Goal: Information Seeking & Learning: Learn about a topic

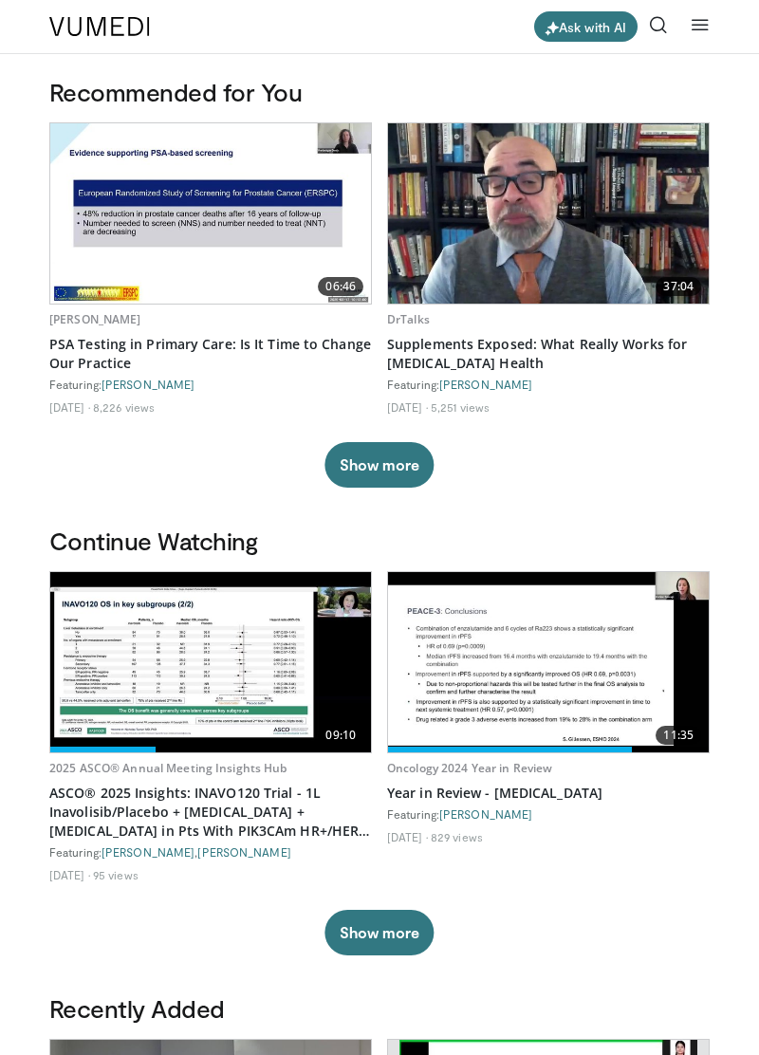
click at [660, 15] on link at bounding box center [659, 27] width 38 height 38
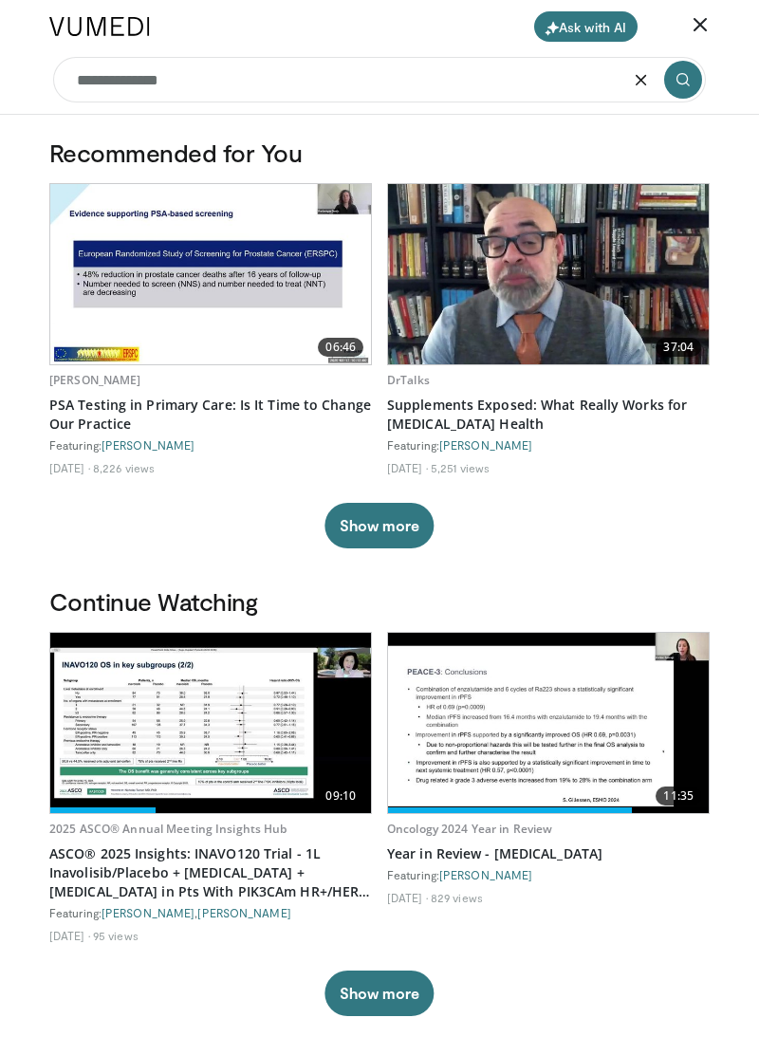
type input "**********"
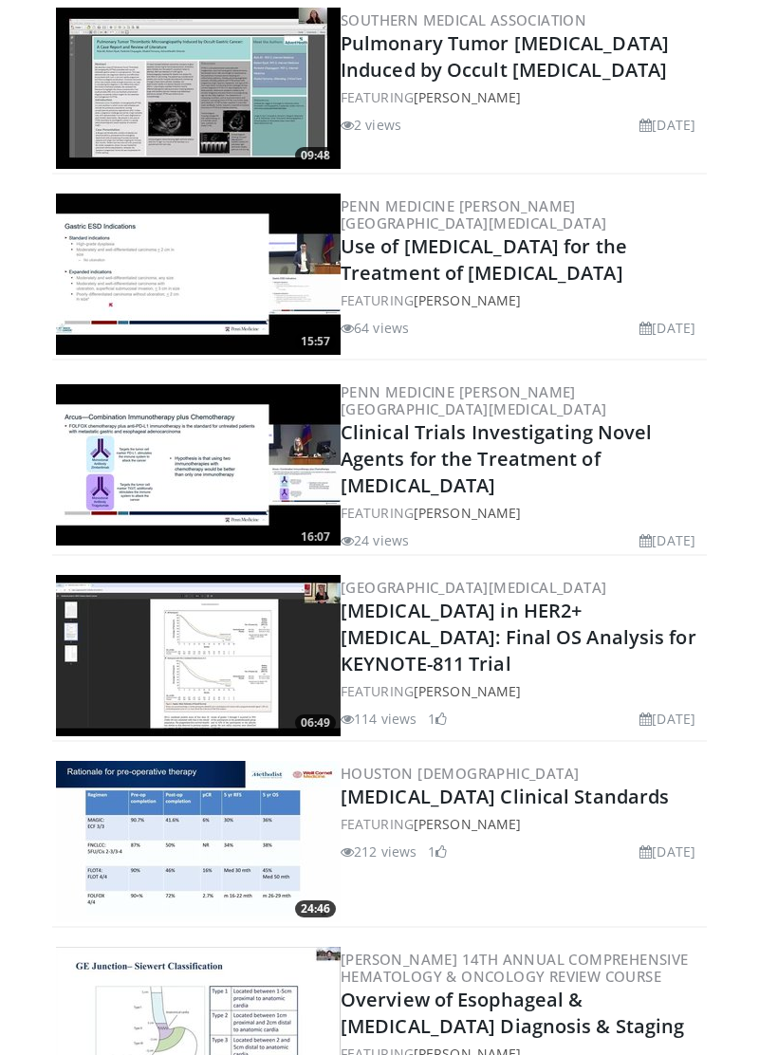
scroll to position [1646, 0]
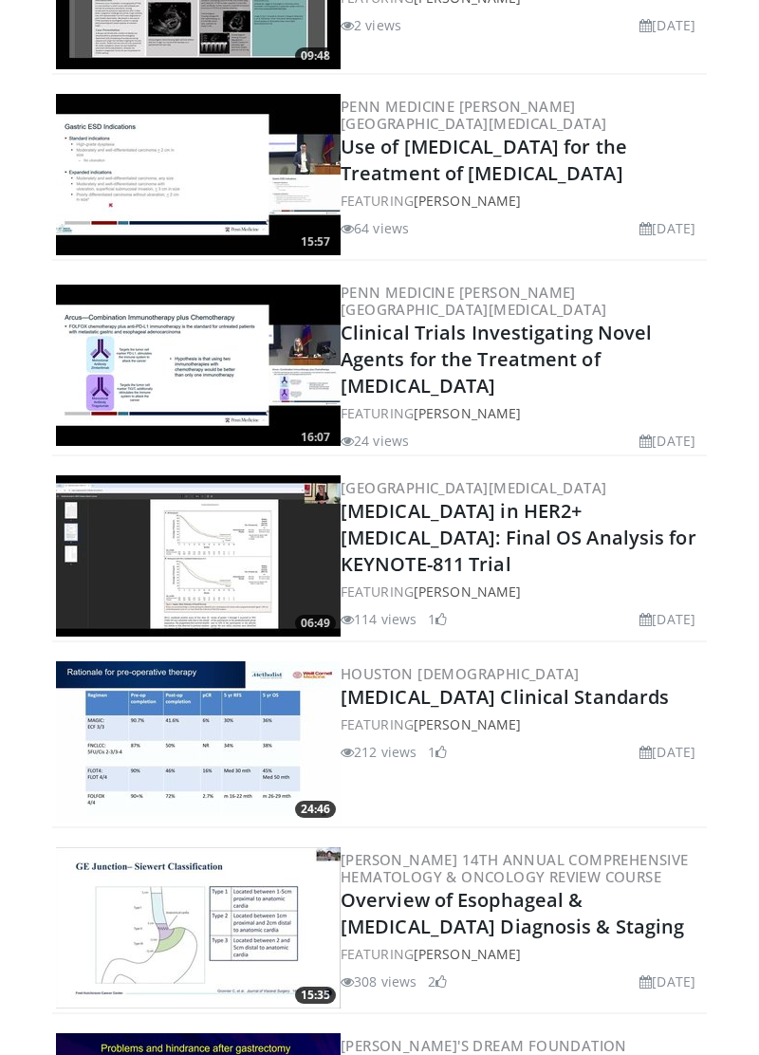
click at [534, 684] on link "Gastric Cancer Clinical Standards" at bounding box center [505, 697] width 328 height 26
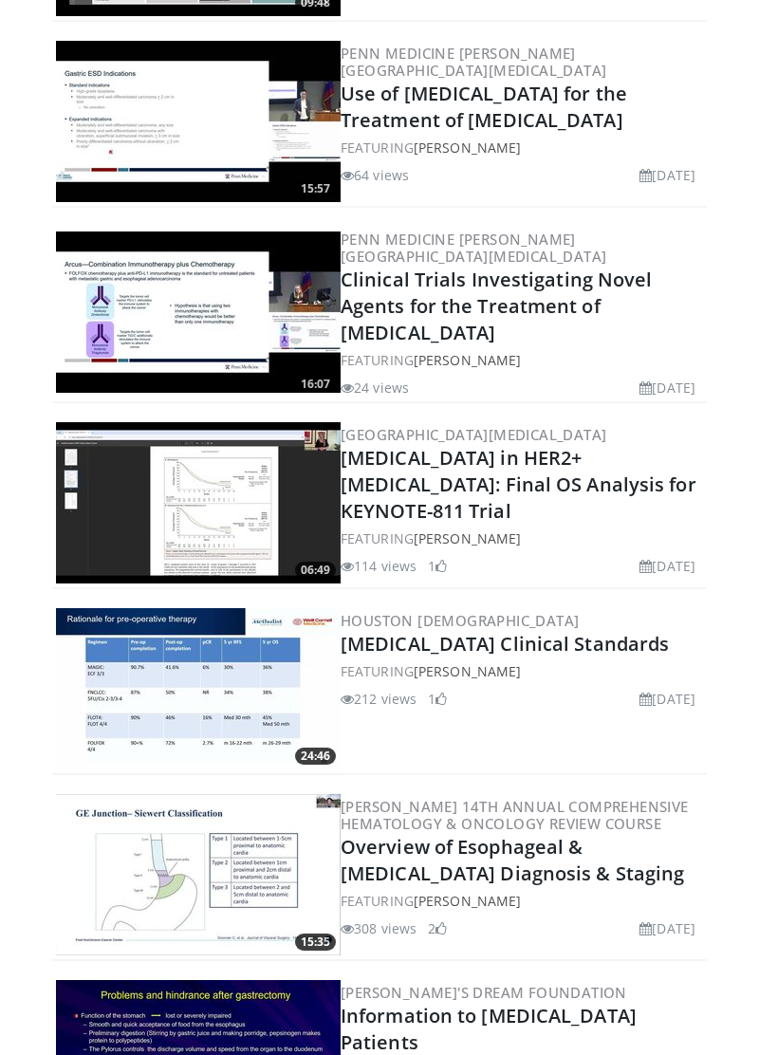
scroll to position [1829, 0]
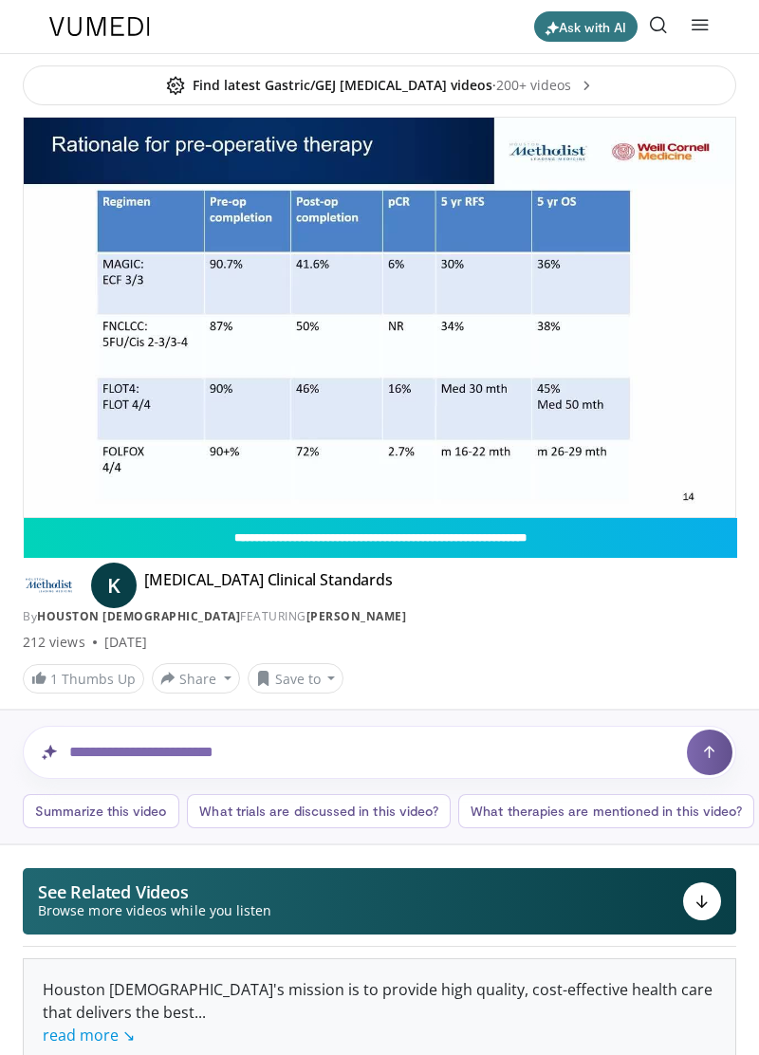
click at [355, 270] on div "10 seconds Tap to unmute" at bounding box center [380, 318] width 712 height 400
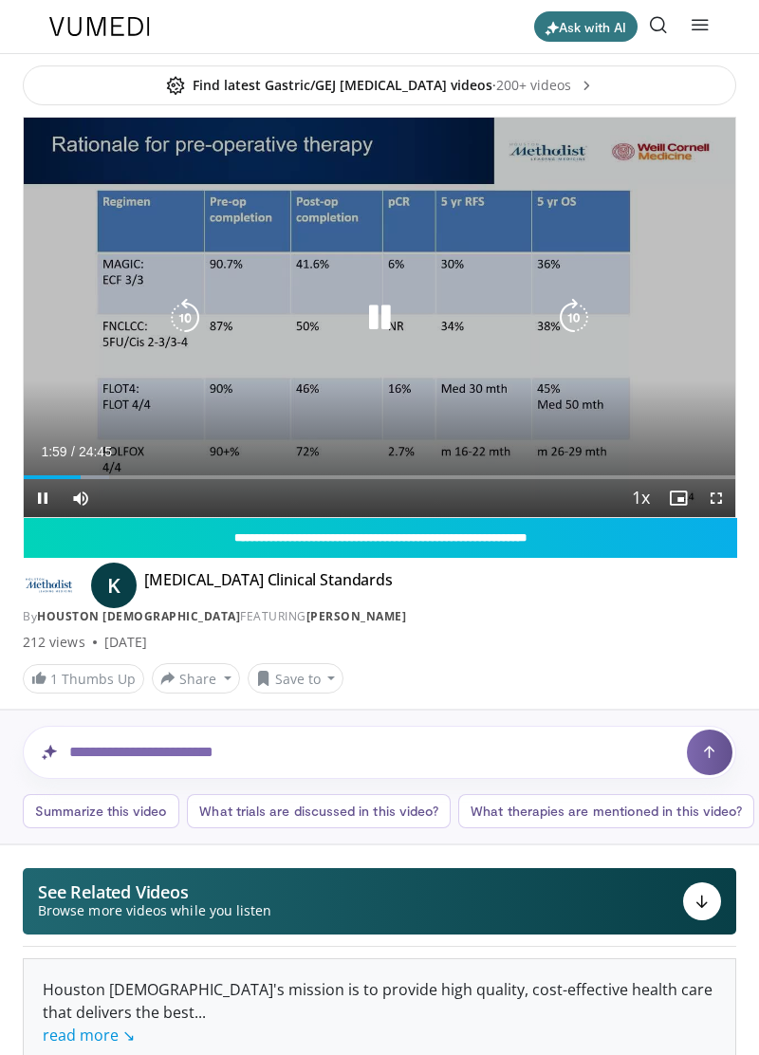
click at [385, 304] on icon "Video Player" at bounding box center [380, 318] width 38 height 38
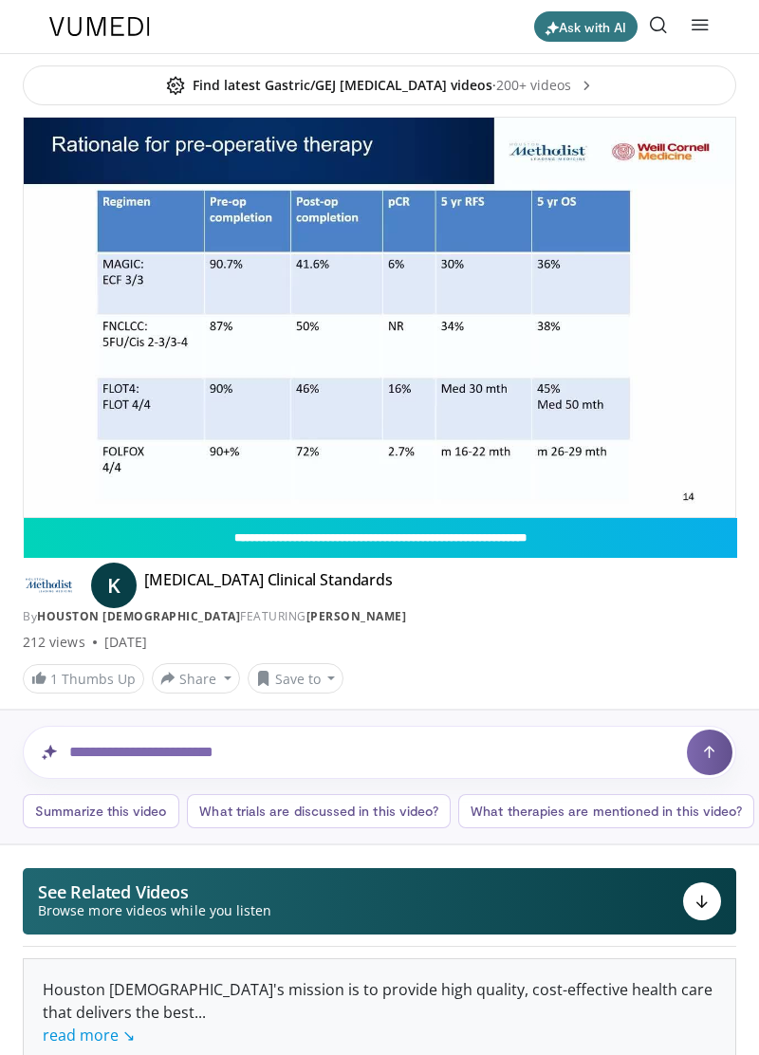
click at [398, 304] on icon "Video Player" at bounding box center [380, 318] width 38 height 38
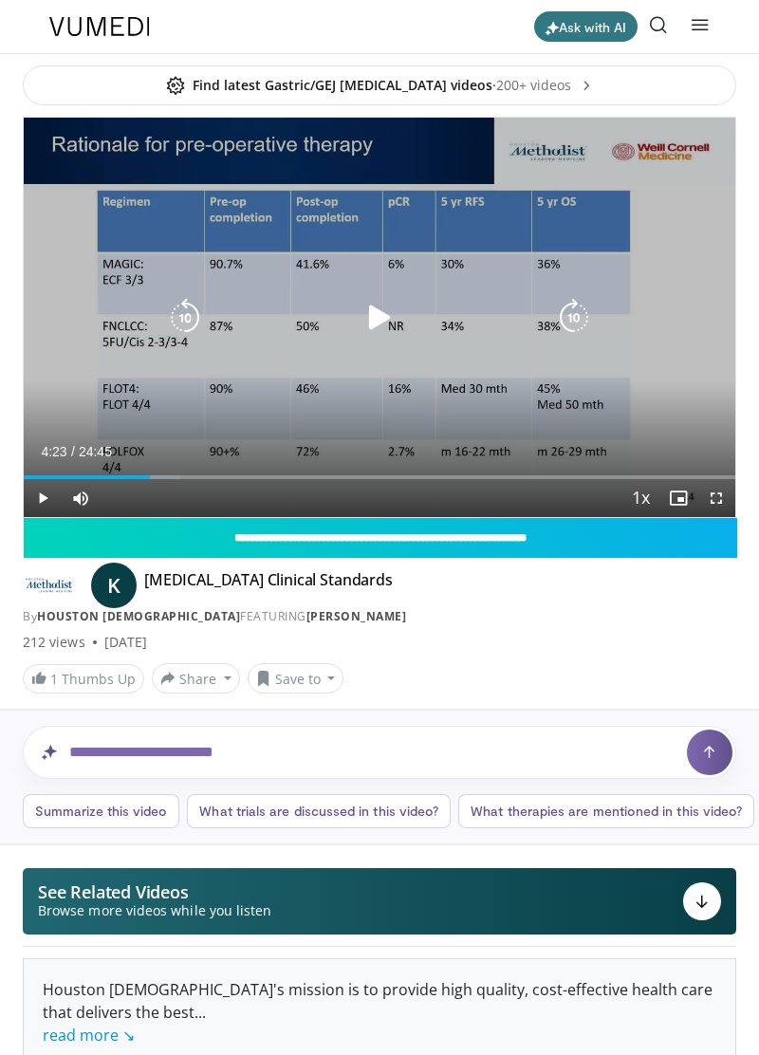
click at [378, 330] on icon "Video Player" at bounding box center [380, 318] width 38 height 38
click at [397, 305] on icon "Video Player" at bounding box center [380, 318] width 38 height 38
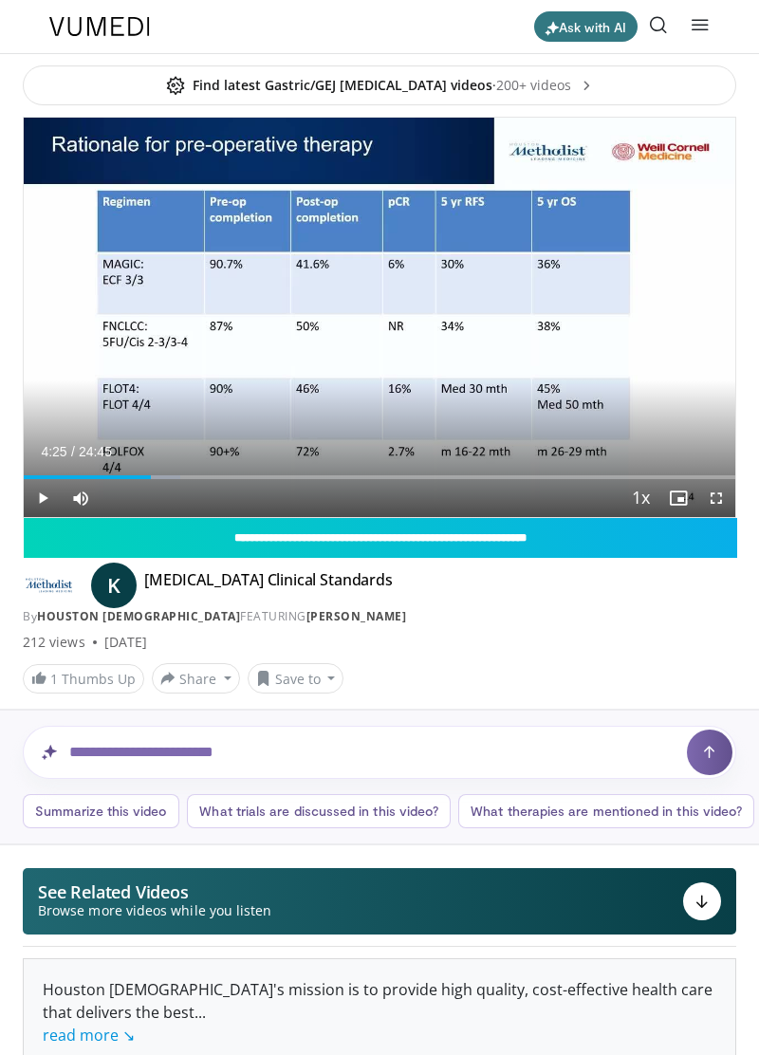
click at [365, 335] on icon "Video Player" at bounding box center [380, 318] width 38 height 38
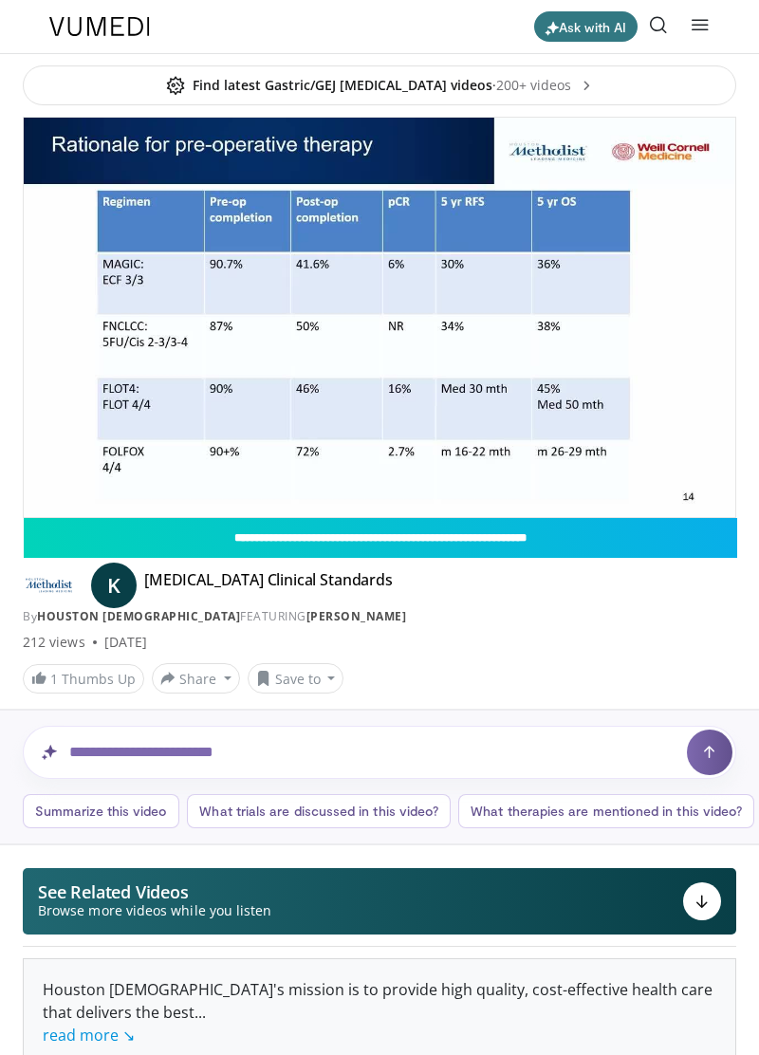
click at [366, 310] on icon "Video Player" at bounding box center [380, 318] width 38 height 38
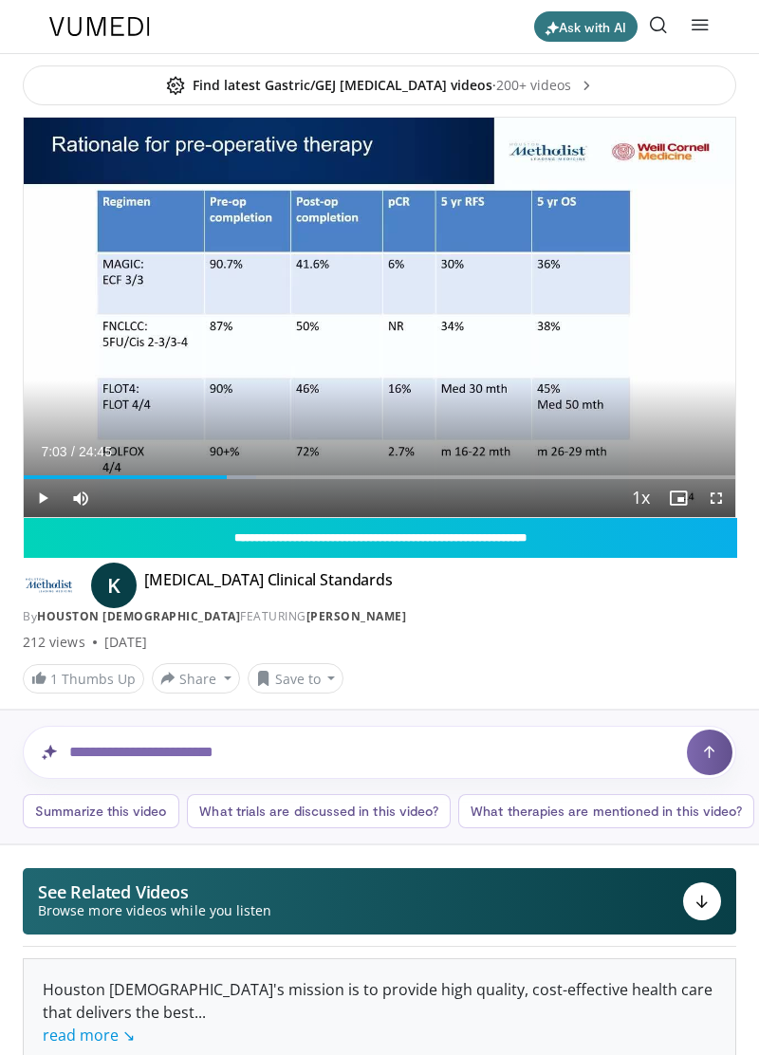
click at [345, 300] on div "Video Player" at bounding box center [379, 318] width 427 height 38
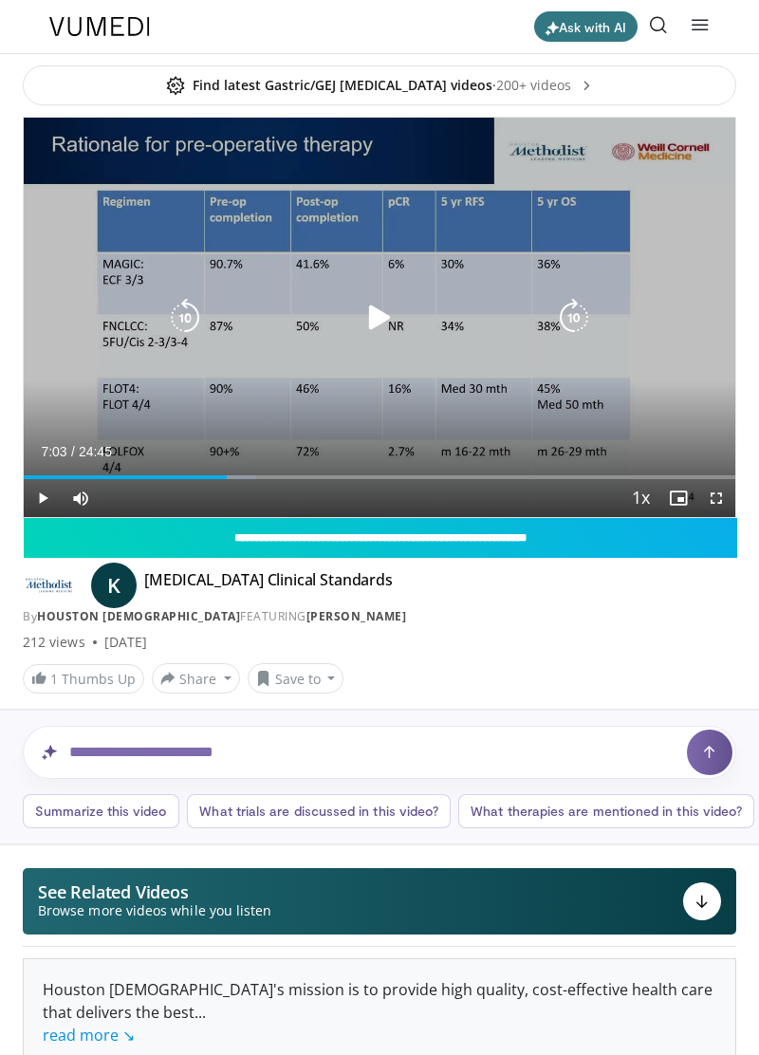
click at [382, 321] on icon "Video Player" at bounding box center [380, 318] width 38 height 38
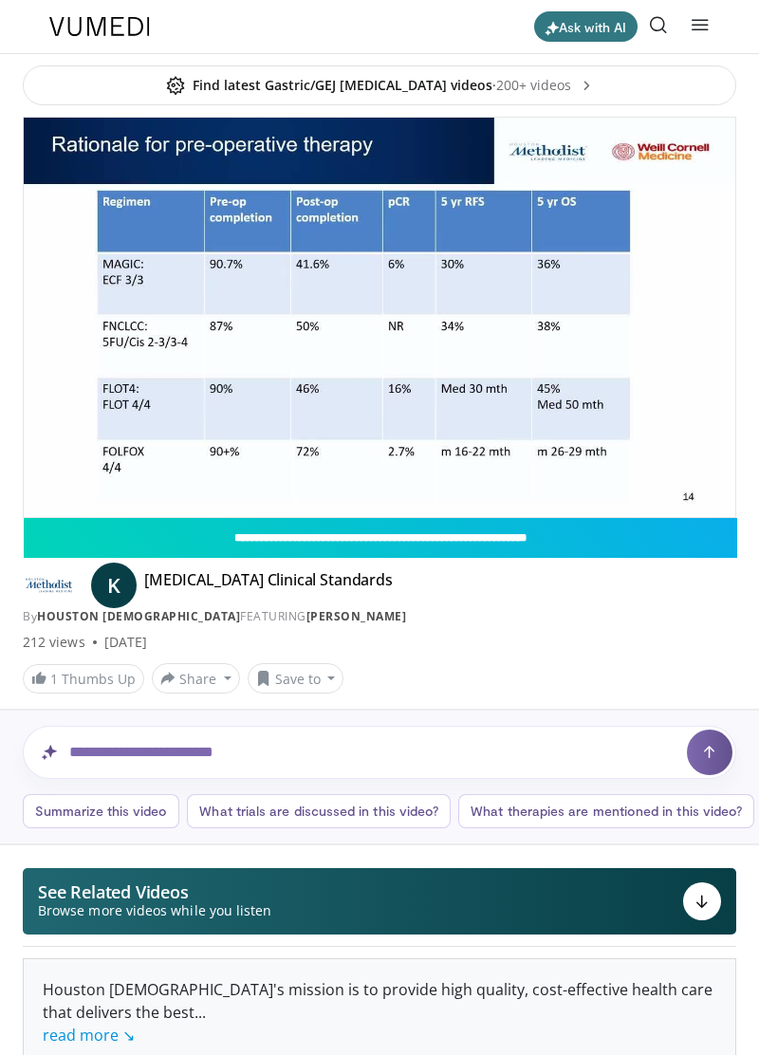
click at [657, 168] on div "10 seconds Tap to unmute" at bounding box center [380, 318] width 712 height 400
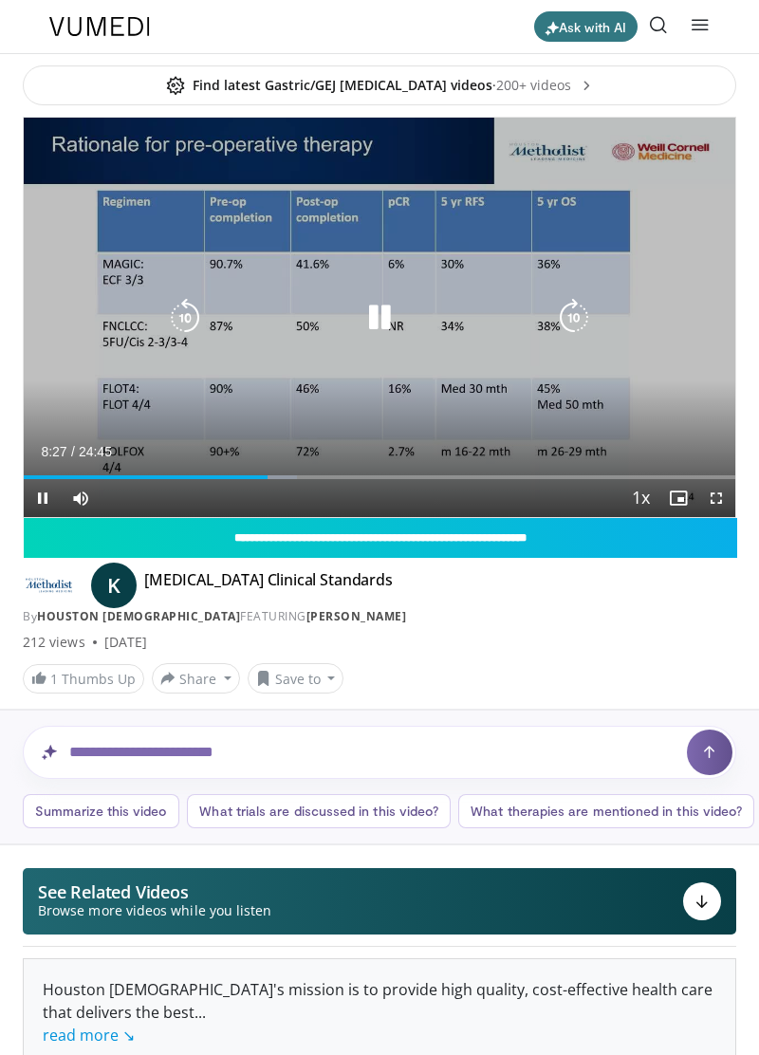
click at [673, 171] on div "10 seconds Tap to unmute" at bounding box center [380, 318] width 712 height 400
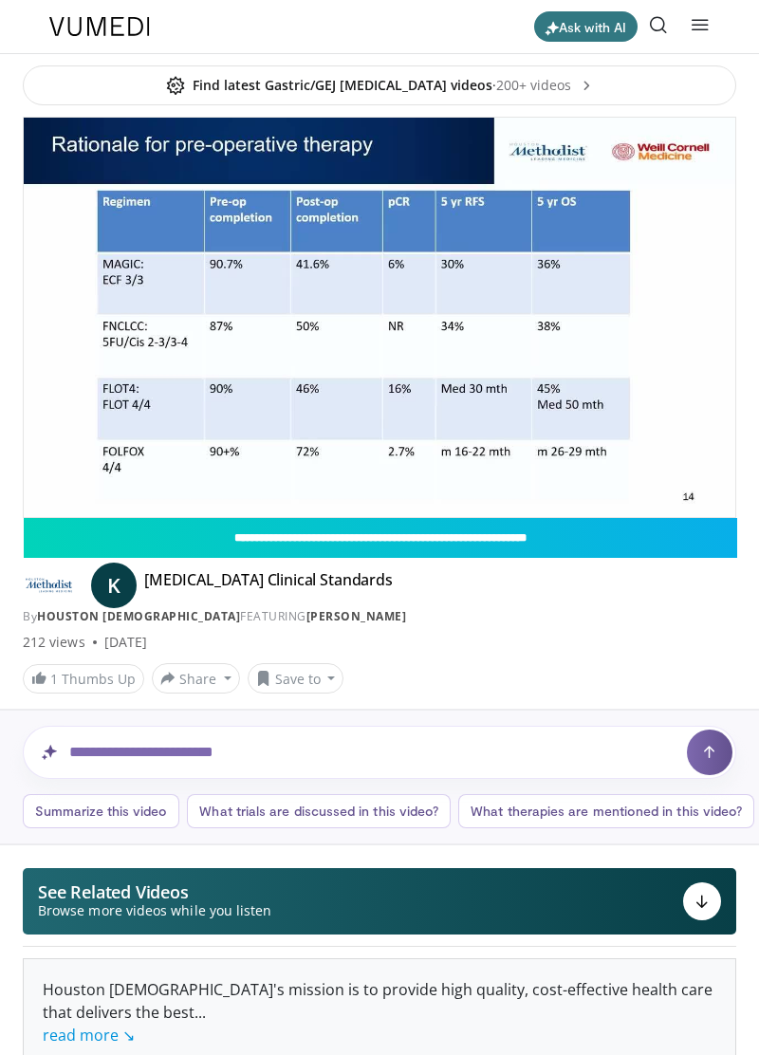
click at [643, 174] on div "10 seconds Tap to unmute" at bounding box center [380, 318] width 712 height 400
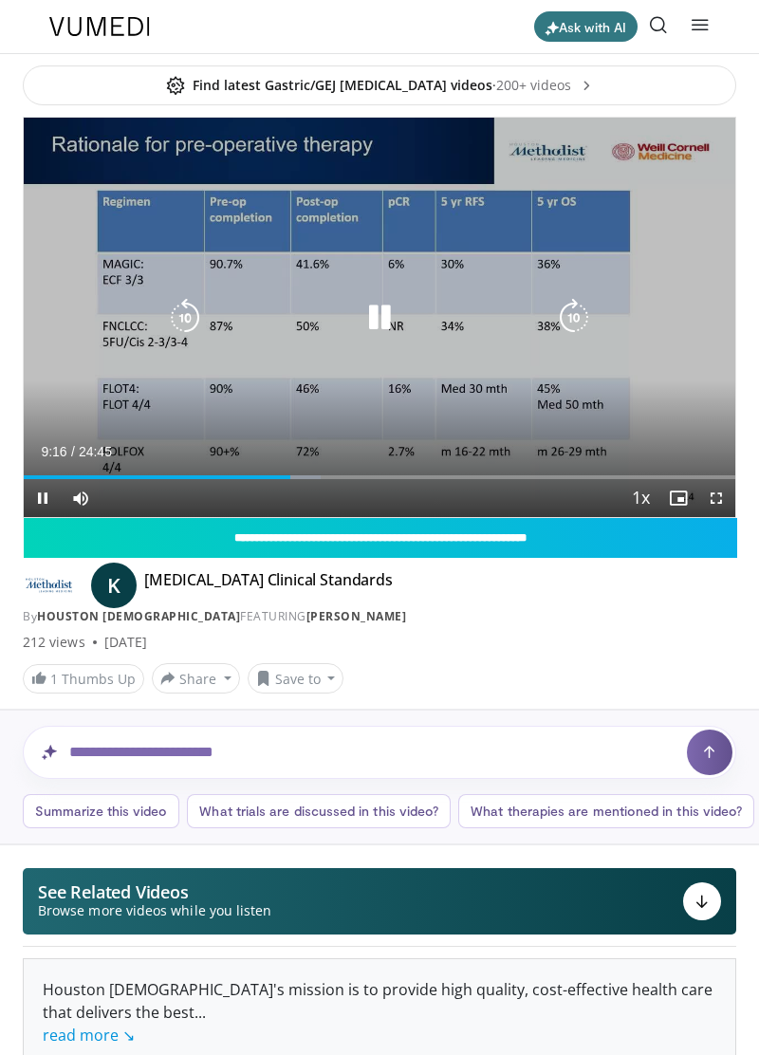
click at [387, 321] on icon "Video Player" at bounding box center [380, 318] width 38 height 38
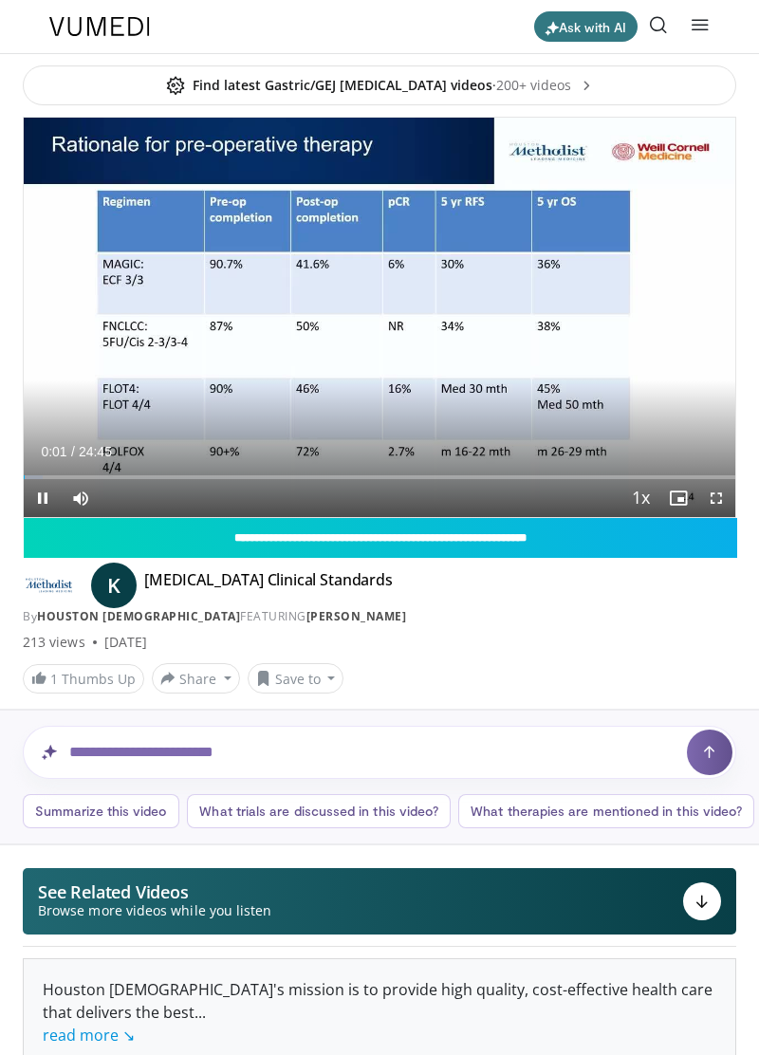
click at [239, 480] on div "Current Time 0:01 / Duration 24:45 Pause Skip Backward Skip Forward Mute Loaded…" at bounding box center [380, 498] width 712 height 38
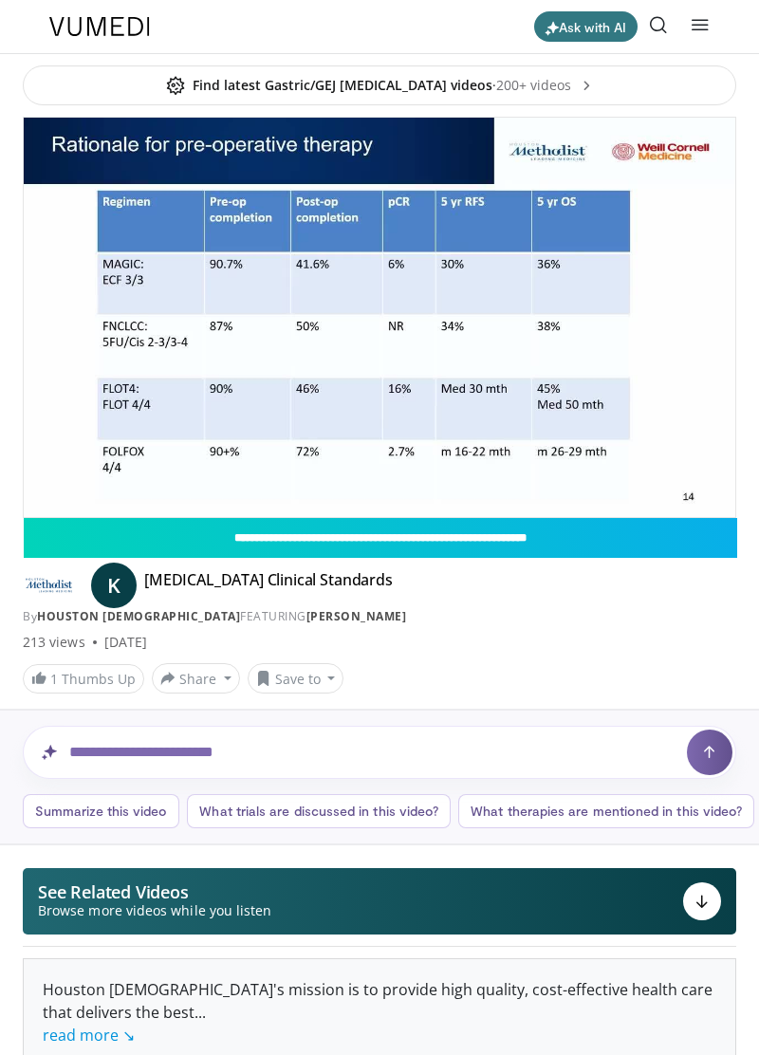
click at [167, 499] on div "Loaded : 2.67% 00:02" at bounding box center [380, 508] width 712 height 18
click at [158, 481] on div "10 seconds Tap to unmute" at bounding box center [380, 318] width 712 height 400
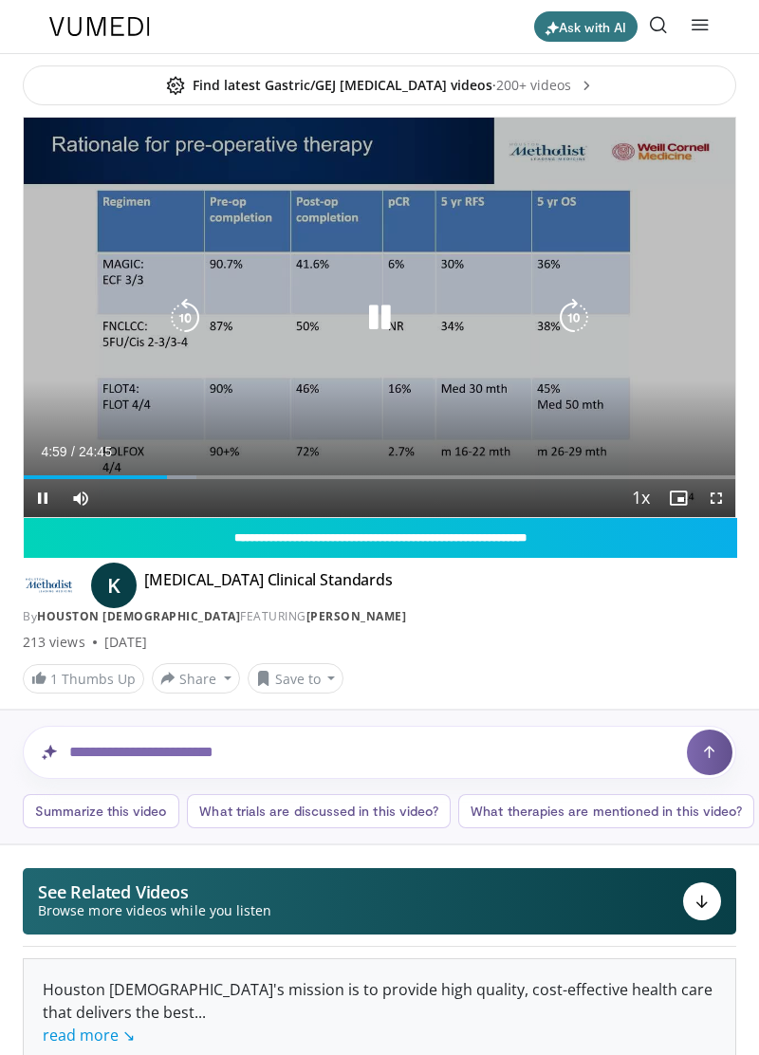
click at [197, 469] on div "Loaded : 24.27% 04:59 04:58" at bounding box center [380, 470] width 712 height 18
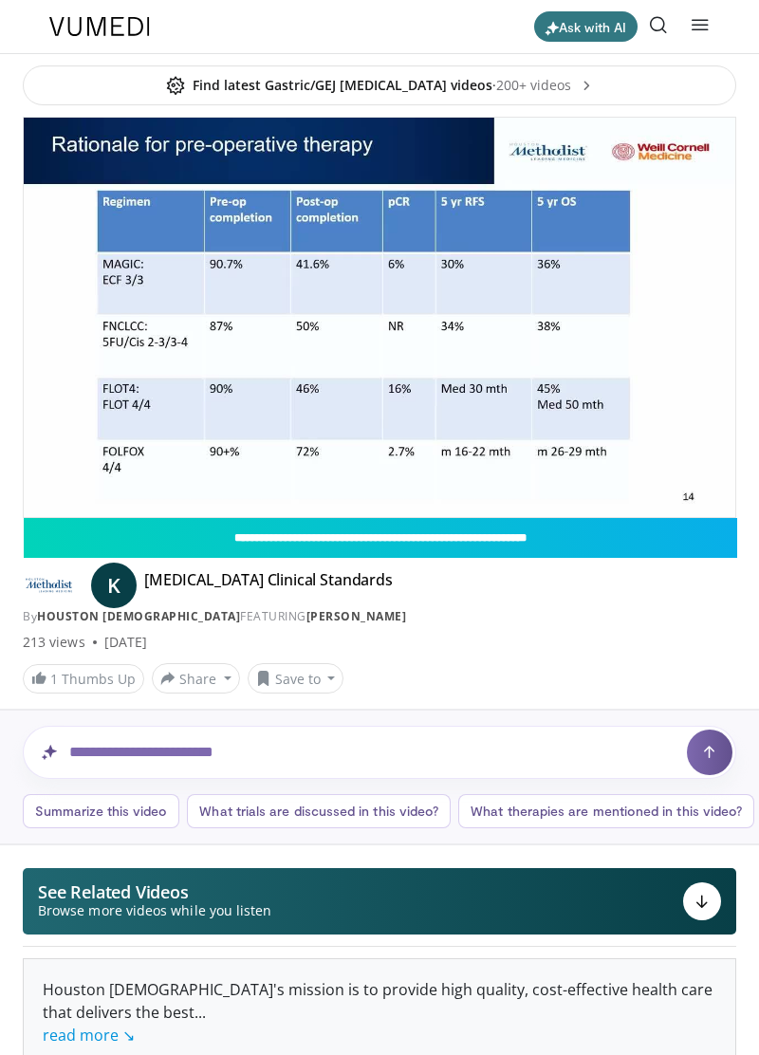
click at [317, 395] on div "10 seconds Tap to unmute" at bounding box center [380, 318] width 712 height 400
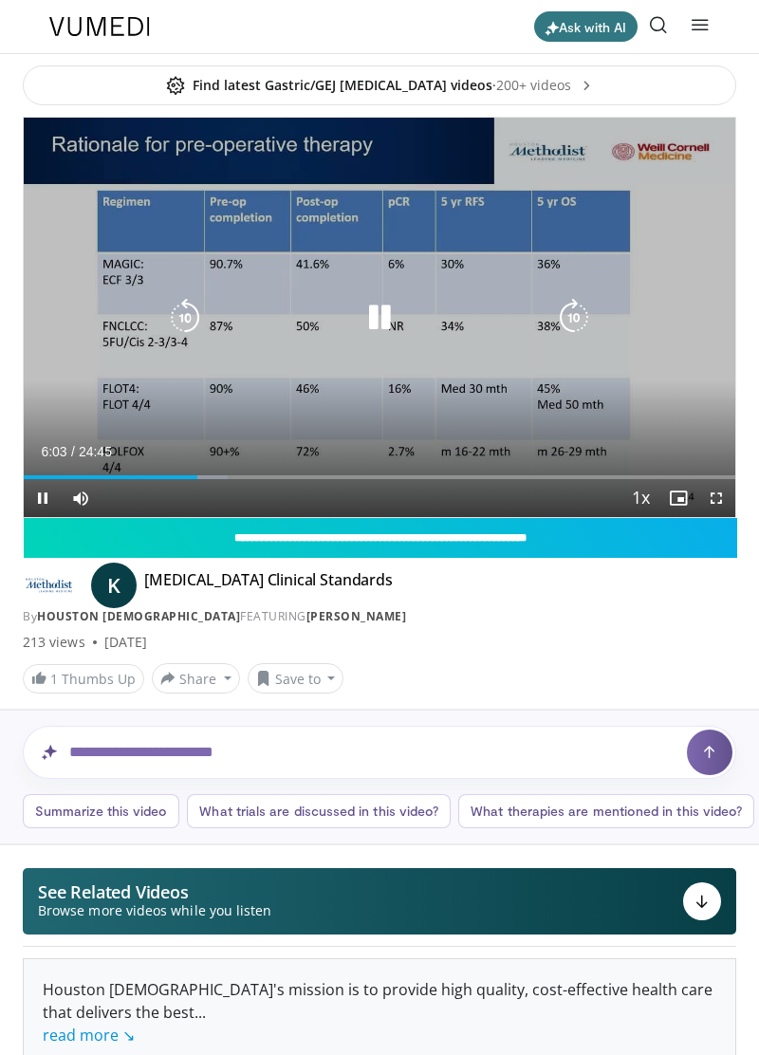
click at [243, 479] on div "Current Time 6:03 / Duration 24:45 Pause Skip Backward Skip Forward Mute Loaded…" at bounding box center [380, 498] width 712 height 38
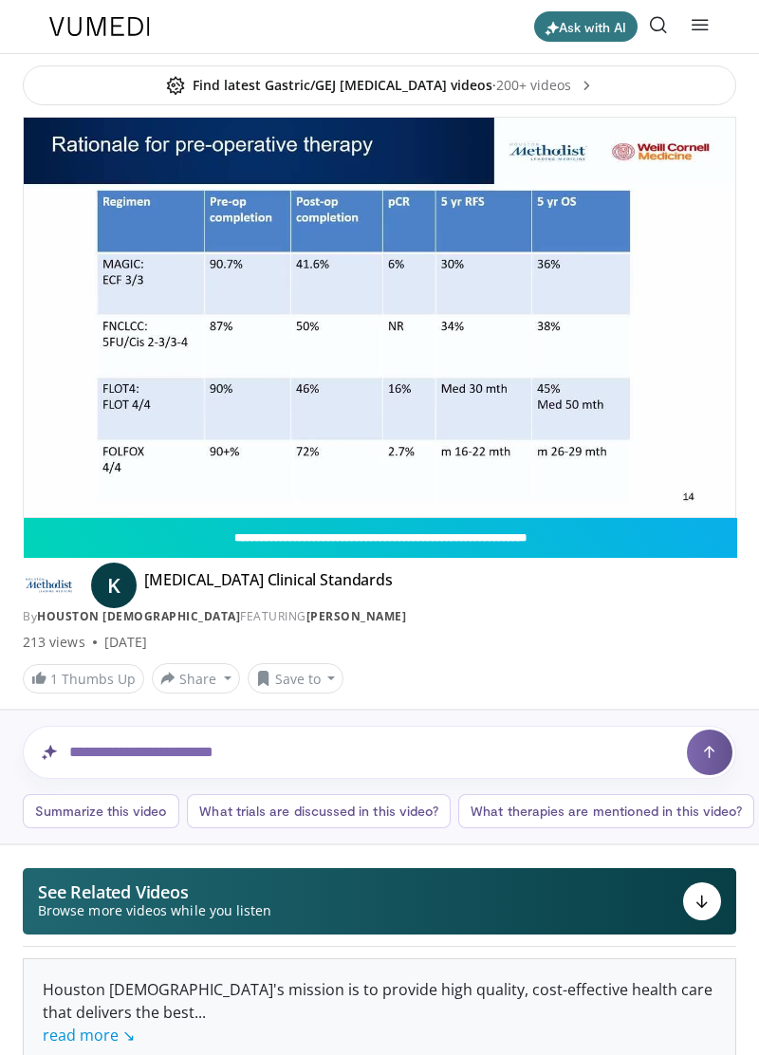
click at [246, 499] on div "Loaded : 28.72% 06:04 06:01" at bounding box center [380, 508] width 712 height 18
click at [547, 328] on div "Video Player" at bounding box center [379, 318] width 427 height 38
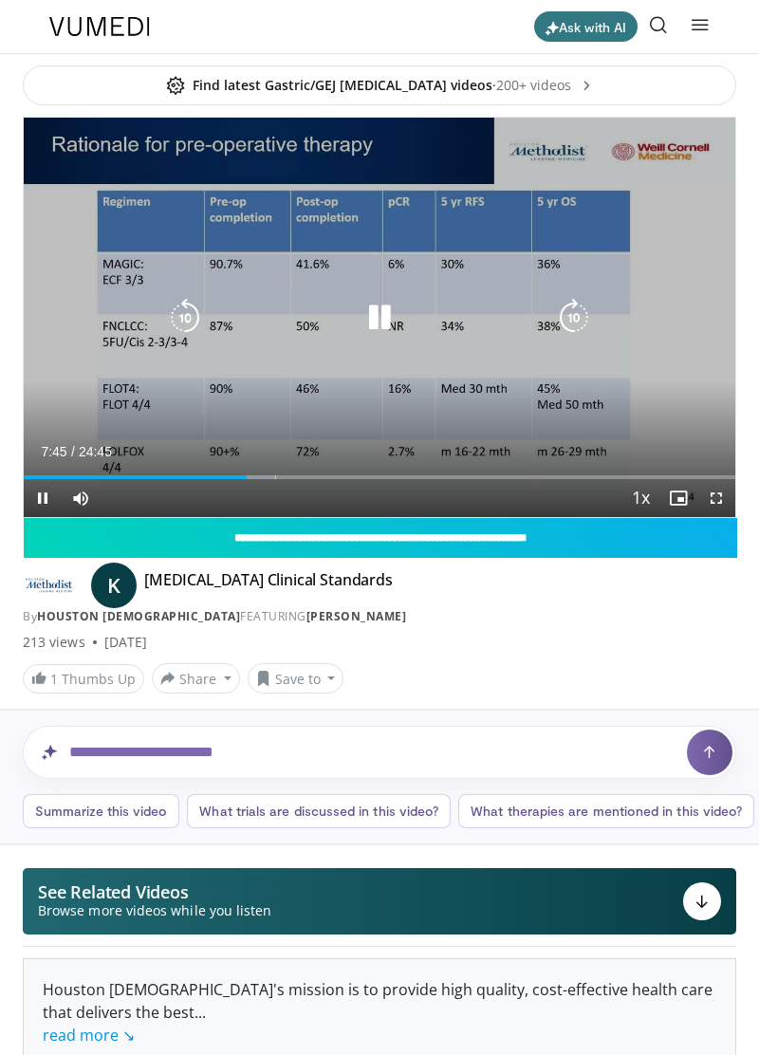
click at [564, 308] on icon "Video Player" at bounding box center [574, 318] width 38 height 38
click at [568, 317] on icon "Video Player" at bounding box center [574, 318] width 38 height 38
click at [566, 319] on icon "Video Player" at bounding box center [574, 318] width 38 height 38
click at [571, 316] on icon "Video Player" at bounding box center [574, 318] width 38 height 38
click at [571, 311] on icon "Video Player" at bounding box center [574, 318] width 38 height 38
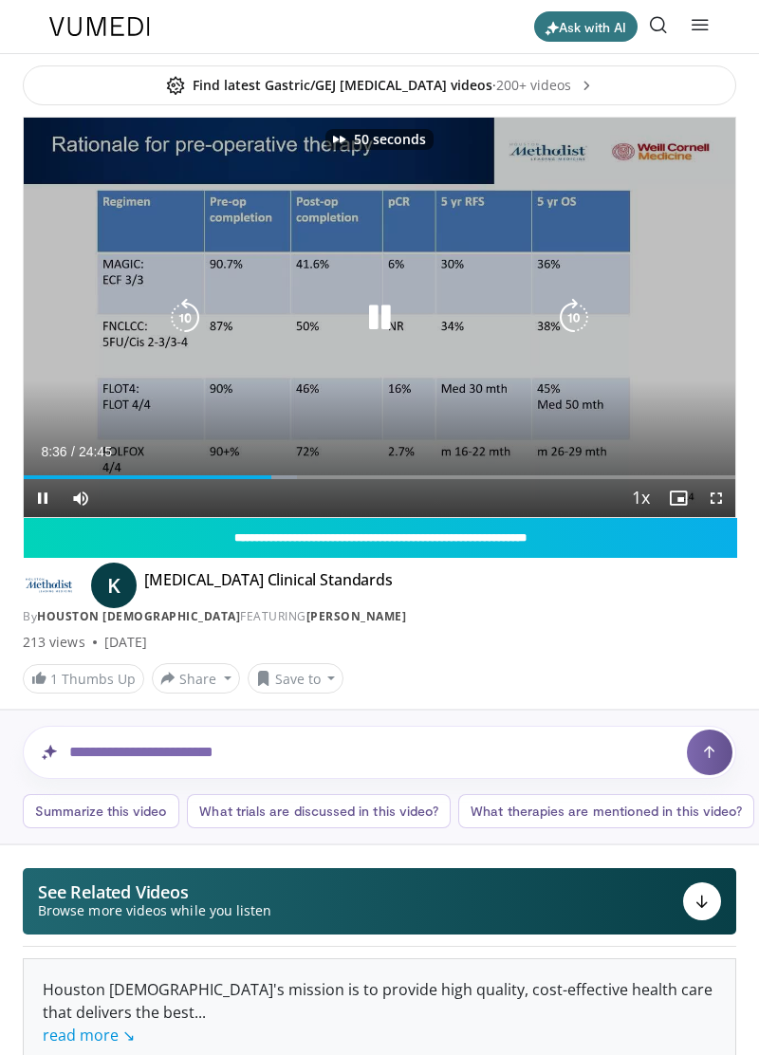
click at [573, 313] on icon "Video Player" at bounding box center [574, 318] width 38 height 38
click at [564, 318] on icon "Video Player" at bounding box center [574, 318] width 38 height 38
click at [578, 302] on icon "Video Player" at bounding box center [574, 318] width 38 height 38
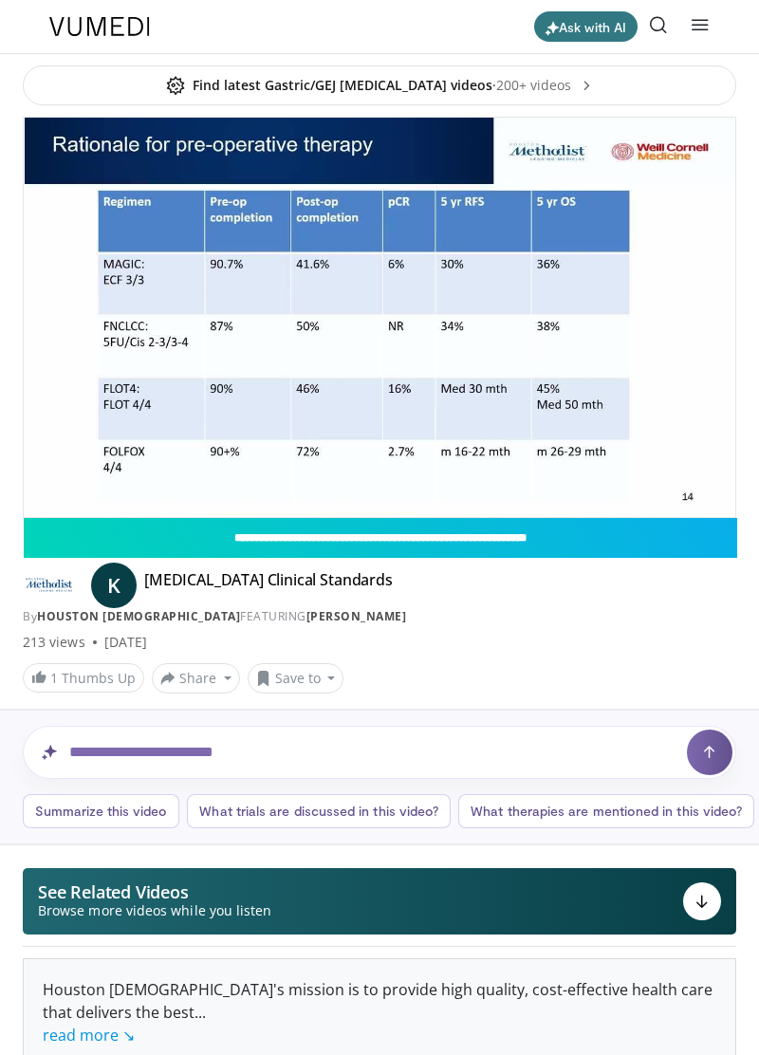
click at [639, 260] on div "80 seconds Tap to unmute" at bounding box center [380, 318] width 712 height 400
click at [668, 266] on div "80 seconds Tap to unmute" at bounding box center [380, 318] width 712 height 400
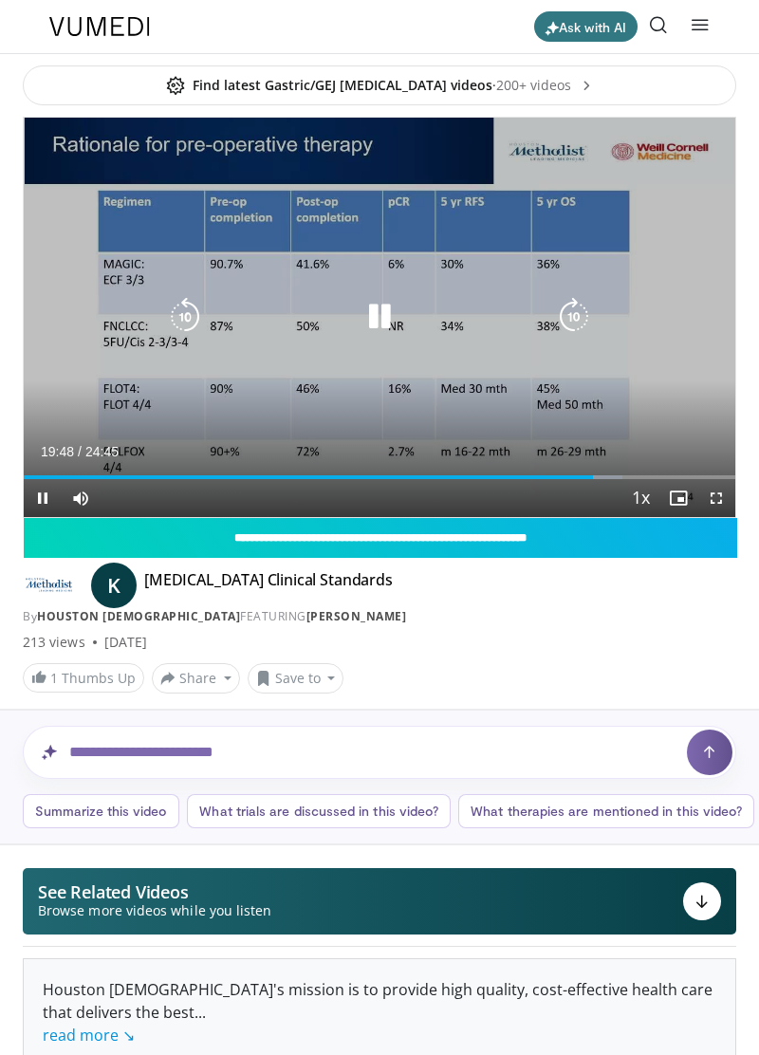
click at [665, 271] on div "80 seconds Tap to unmute" at bounding box center [380, 318] width 712 height 400
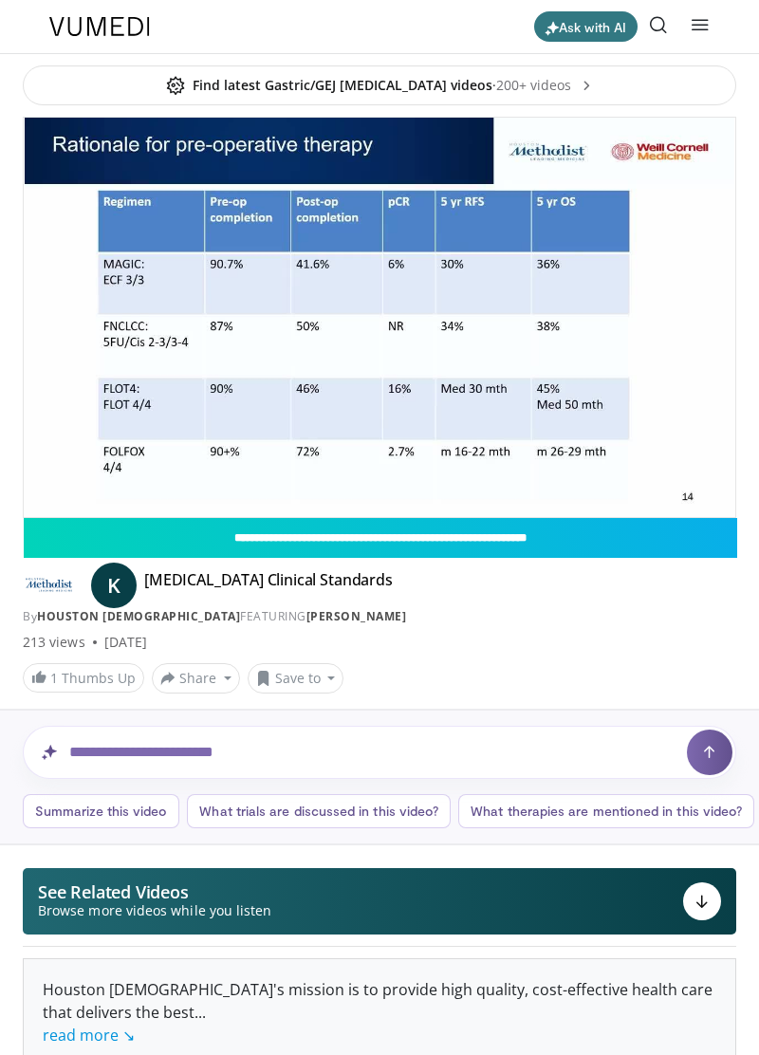
click at [666, 273] on div "80 seconds Tap to unmute" at bounding box center [380, 318] width 712 height 400
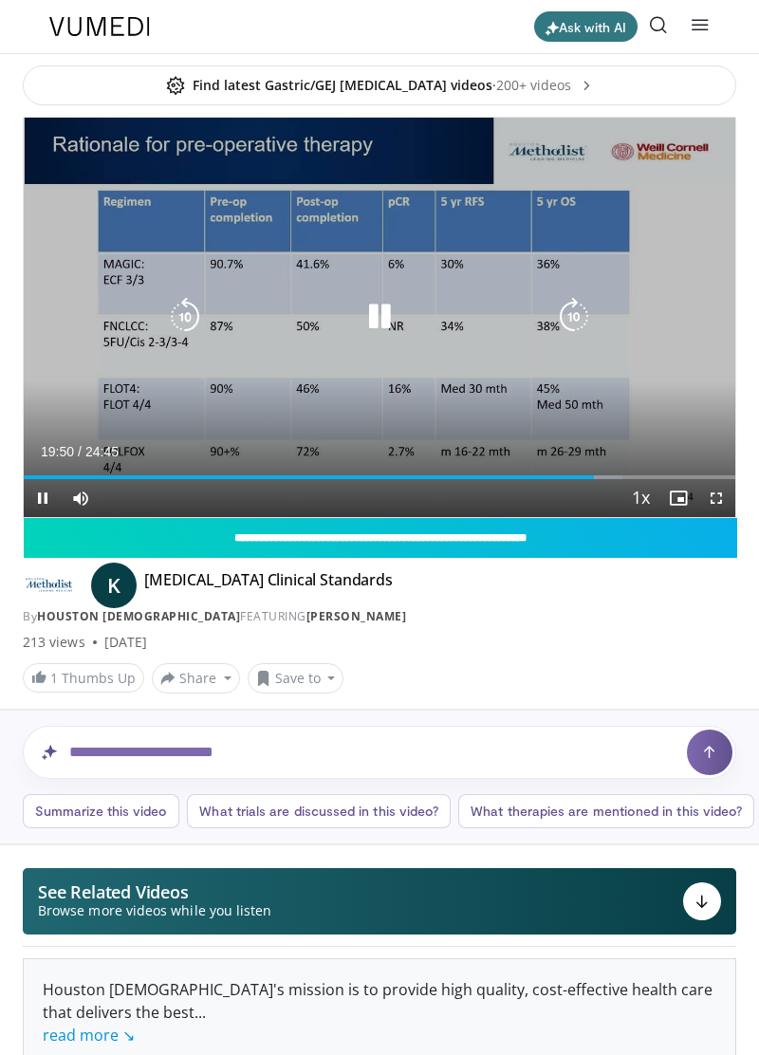
click at [581, 302] on icon "Video Player" at bounding box center [574, 317] width 38 height 38
click at [577, 300] on icon "Video Player" at bounding box center [574, 317] width 38 height 38
click at [579, 300] on icon "Video Player" at bounding box center [574, 317] width 38 height 38
click at [581, 298] on icon "Video Player" at bounding box center [574, 317] width 38 height 38
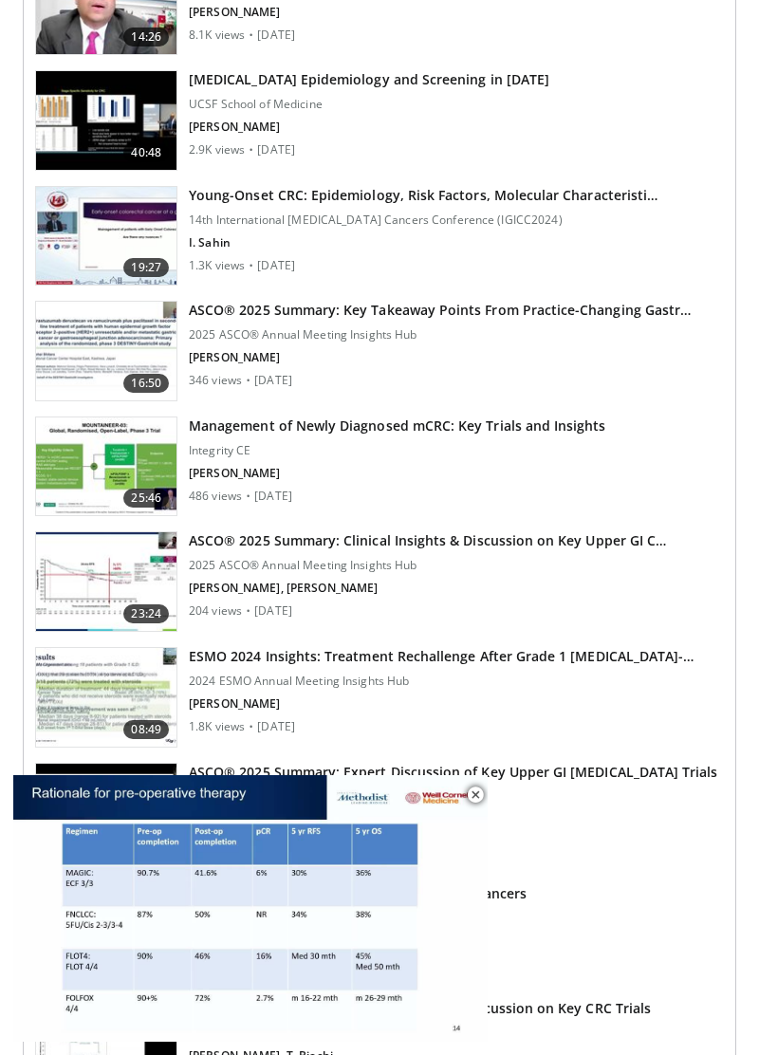
scroll to position [1340, 0]
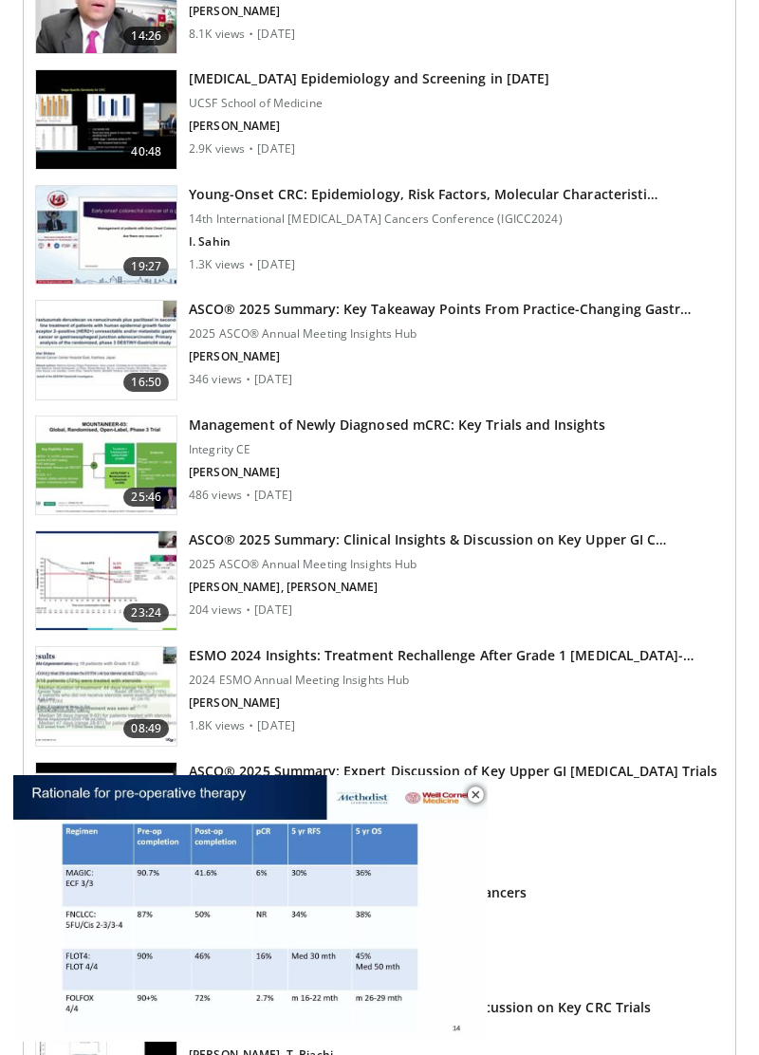
click at [591, 426] on h3 "Management of Newly Diagnosed mCRC: Key Trials and Insights" at bounding box center [398, 425] width 418 height 19
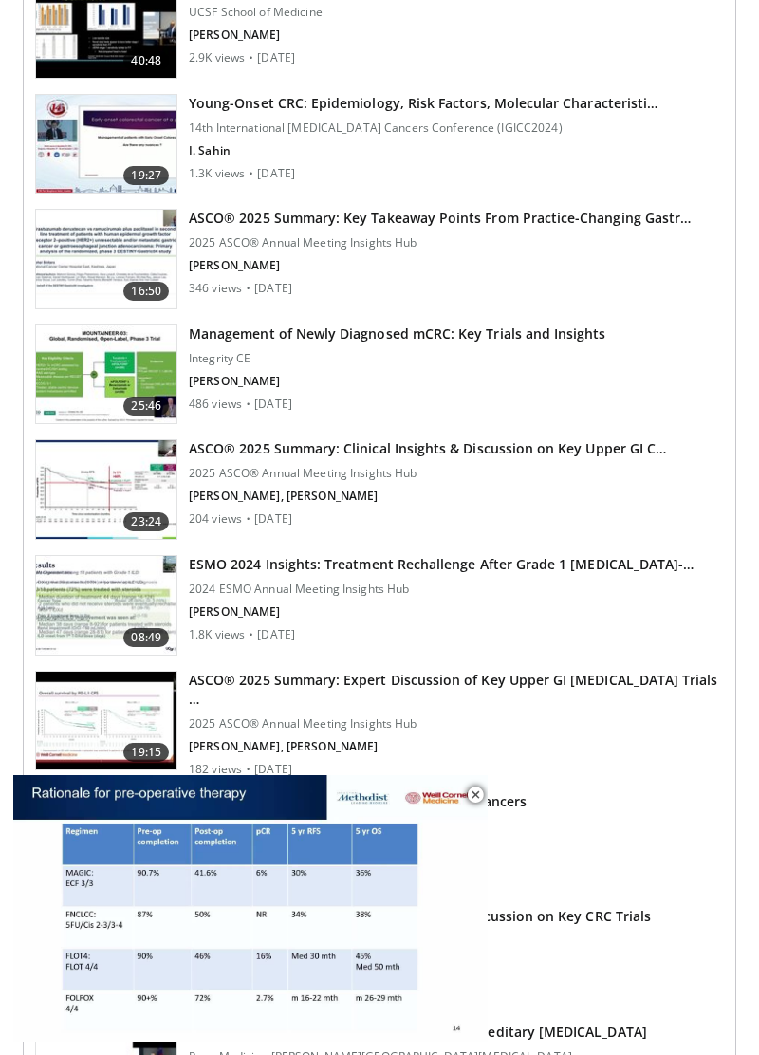
click at [540, 325] on h3 "Management of Newly Diagnosed mCRC: Key Trials and Insights" at bounding box center [398, 334] width 418 height 19
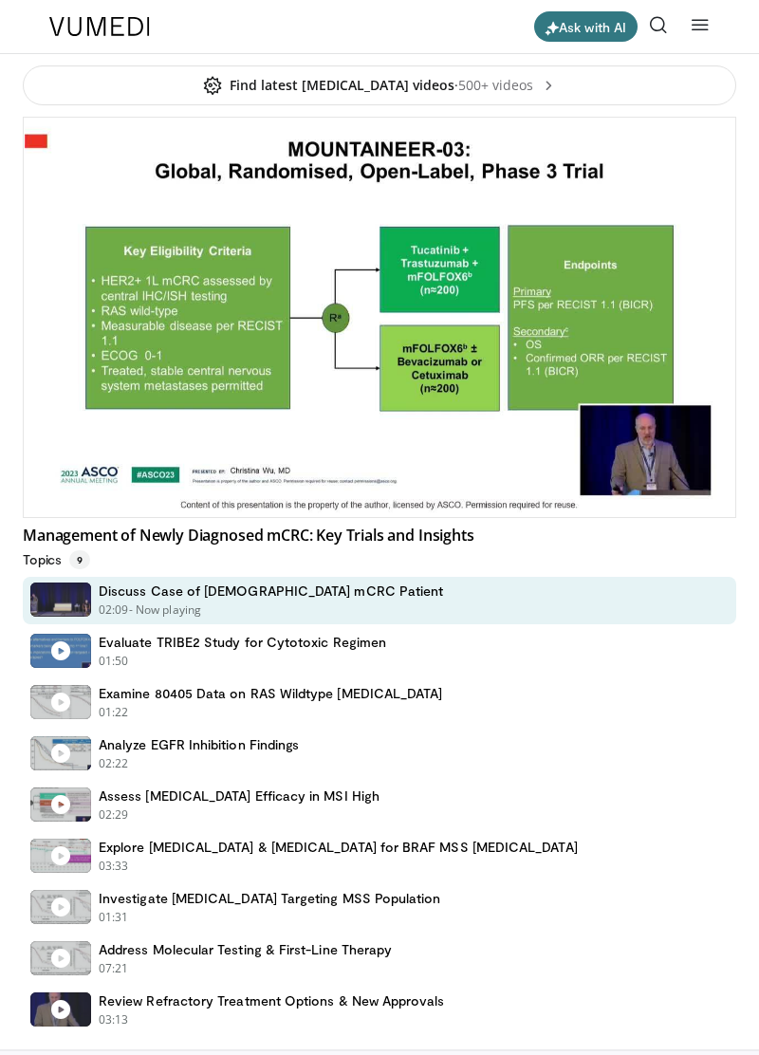
click at [620, 342] on div "10 seconds Tap to unmute" at bounding box center [380, 318] width 712 height 400
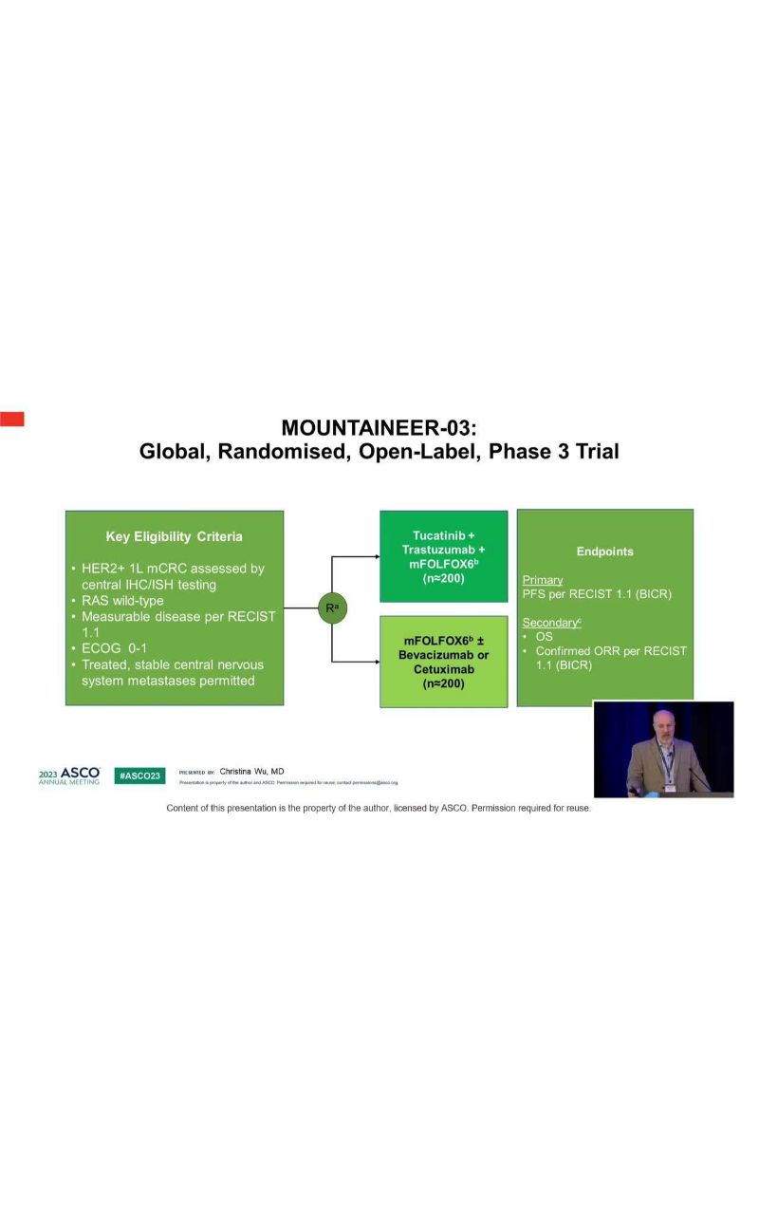
click at [685, 206] on div "10 seconds Tap to unmute" at bounding box center [379, 607] width 759 height 1215
click at [638, 249] on div "10 seconds Tap to unmute" at bounding box center [379, 607] width 759 height 1215
click at [702, 209] on div "10 seconds Tap to unmute" at bounding box center [379, 607] width 759 height 1215
click at [637, 493] on div "10 seconds Tap to unmute" at bounding box center [379, 607] width 759 height 1215
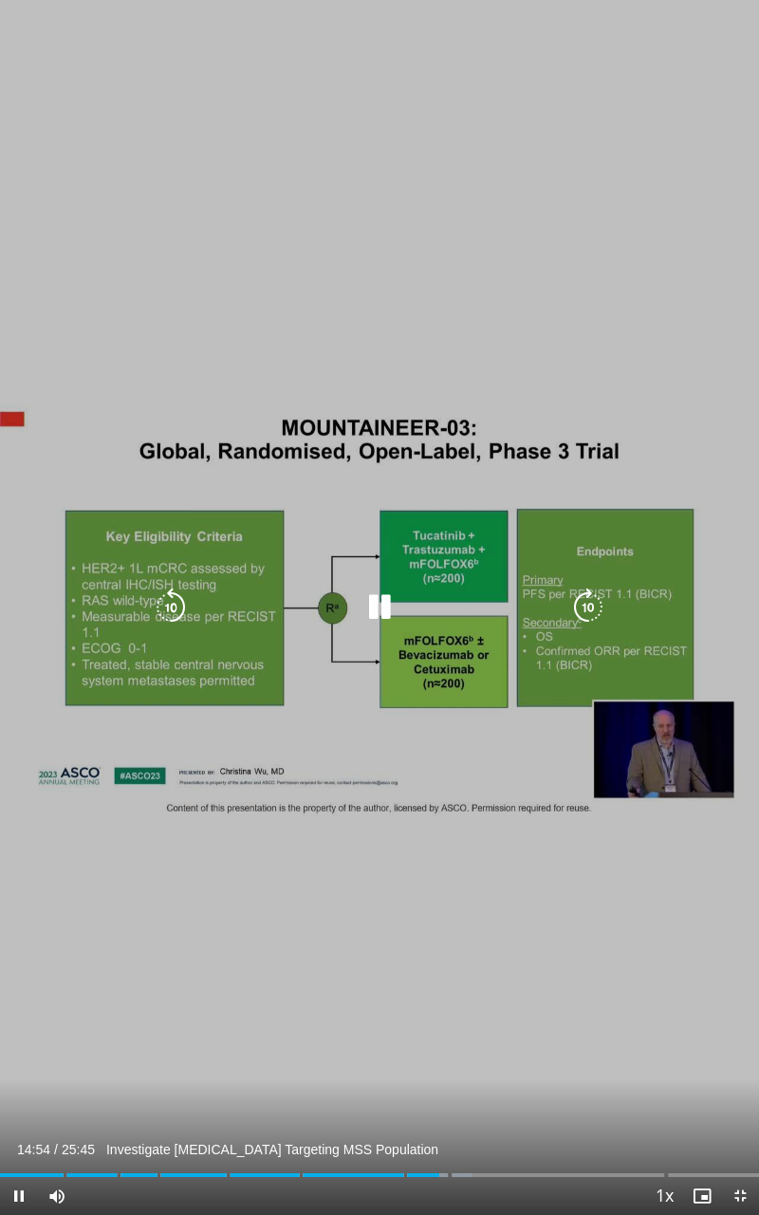
click at [590, 619] on icon "Video Player" at bounding box center [588, 607] width 38 height 38
click at [604, 589] on icon "Video Player" at bounding box center [588, 607] width 38 height 38
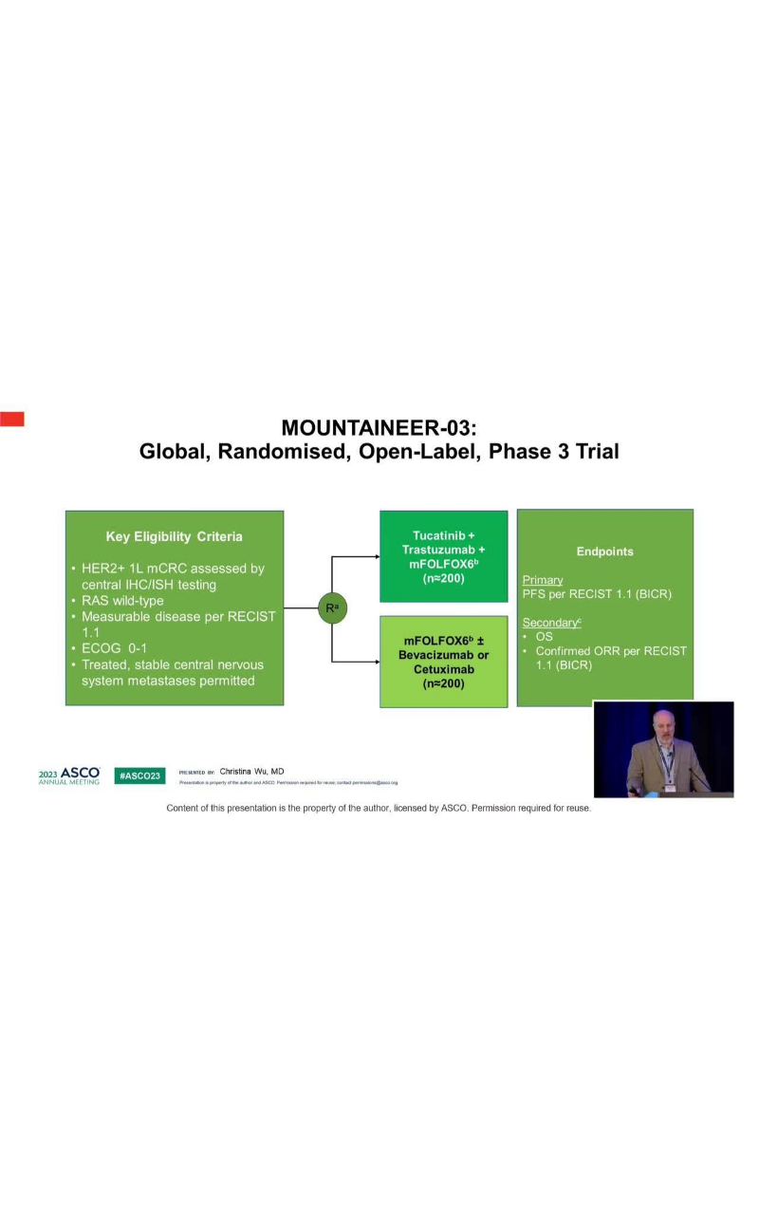
click at [642, 186] on div "20 seconds Tap to unmute" at bounding box center [379, 607] width 759 height 1215
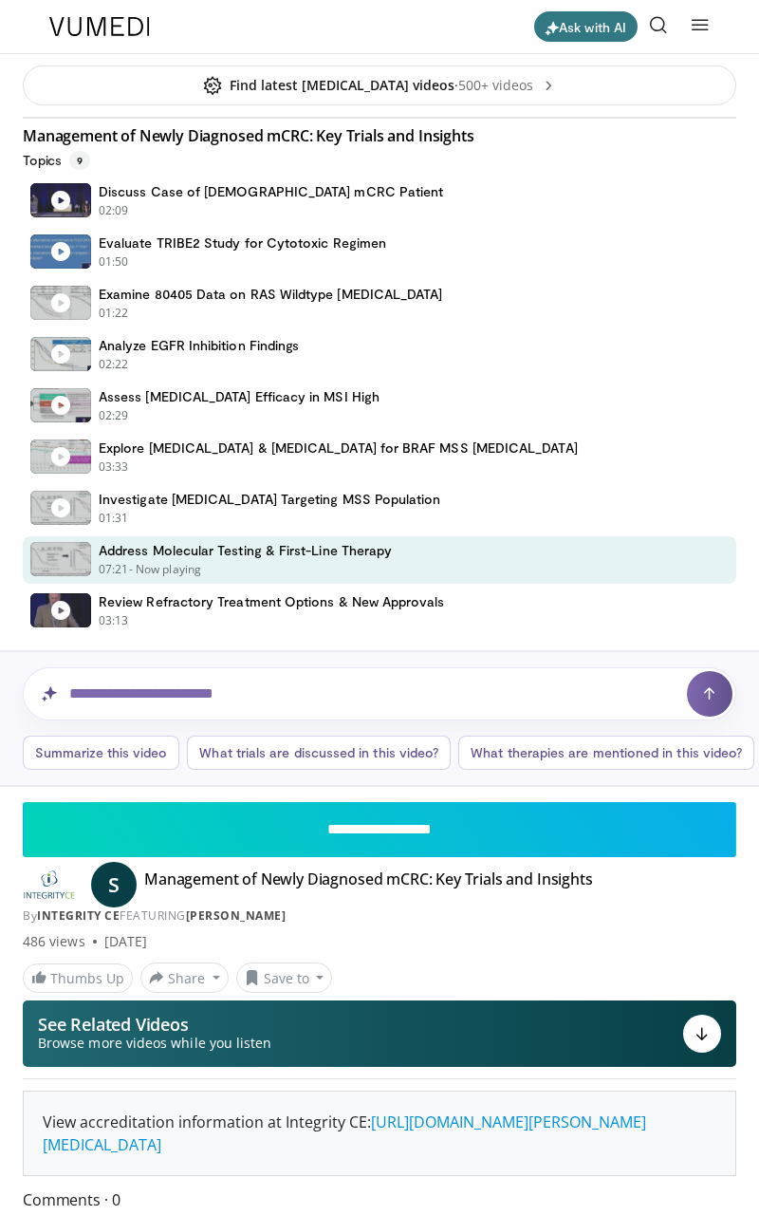
click at [101, 118] on div "20 seconds Tap to unmute" at bounding box center [380, 118] width 712 height 0
click at [643, 118] on div "20 seconds Tap to unmute" at bounding box center [380, 118] width 712 height 0
click at [593, 137] on icon "Video Player" at bounding box center [574, 118] width 38 height 38
click at [662, 118] on div "20 seconds Tap to unmute" at bounding box center [380, 118] width 712 height 0
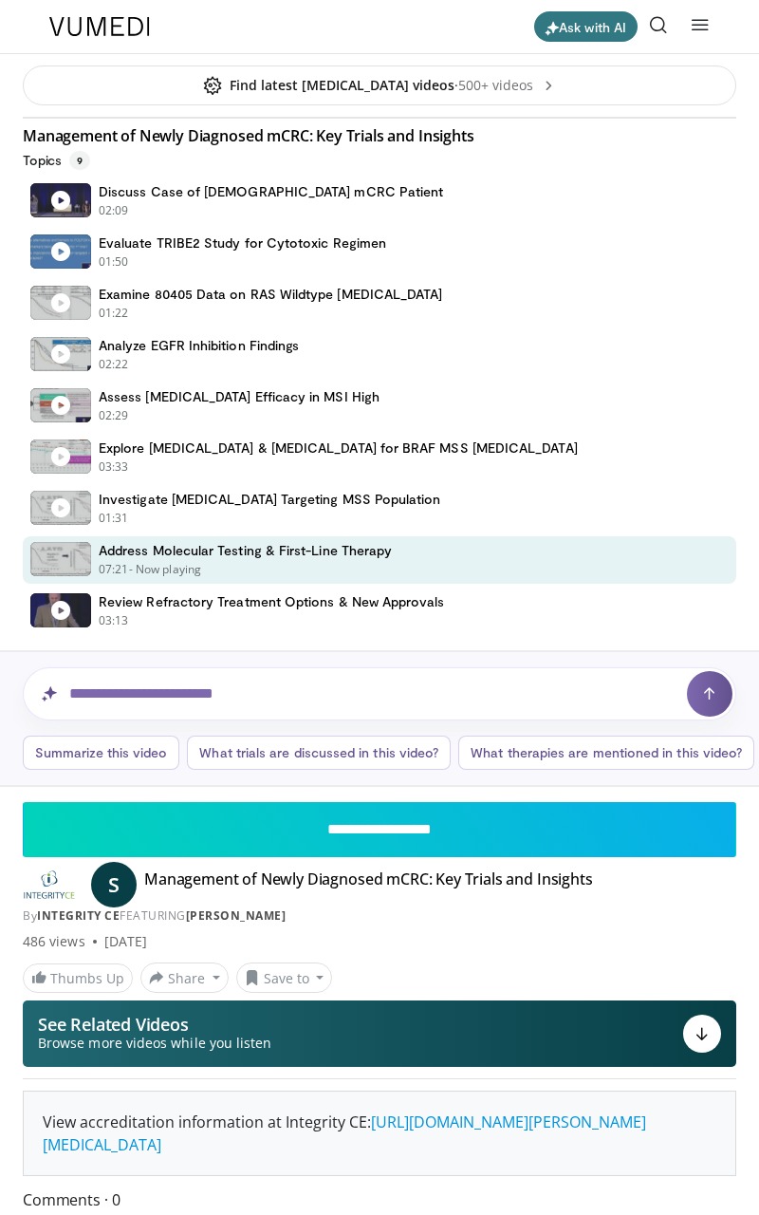
click at [593, 137] on icon "Video Player" at bounding box center [574, 118] width 38 height 38
click at [73, 118] on div "30 seconds Tap to unmute" at bounding box center [380, 118] width 712 height 0
click at [67, 118] on div "30 seconds Tap to unmute" at bounding box center [380, 118] width 712 height 0
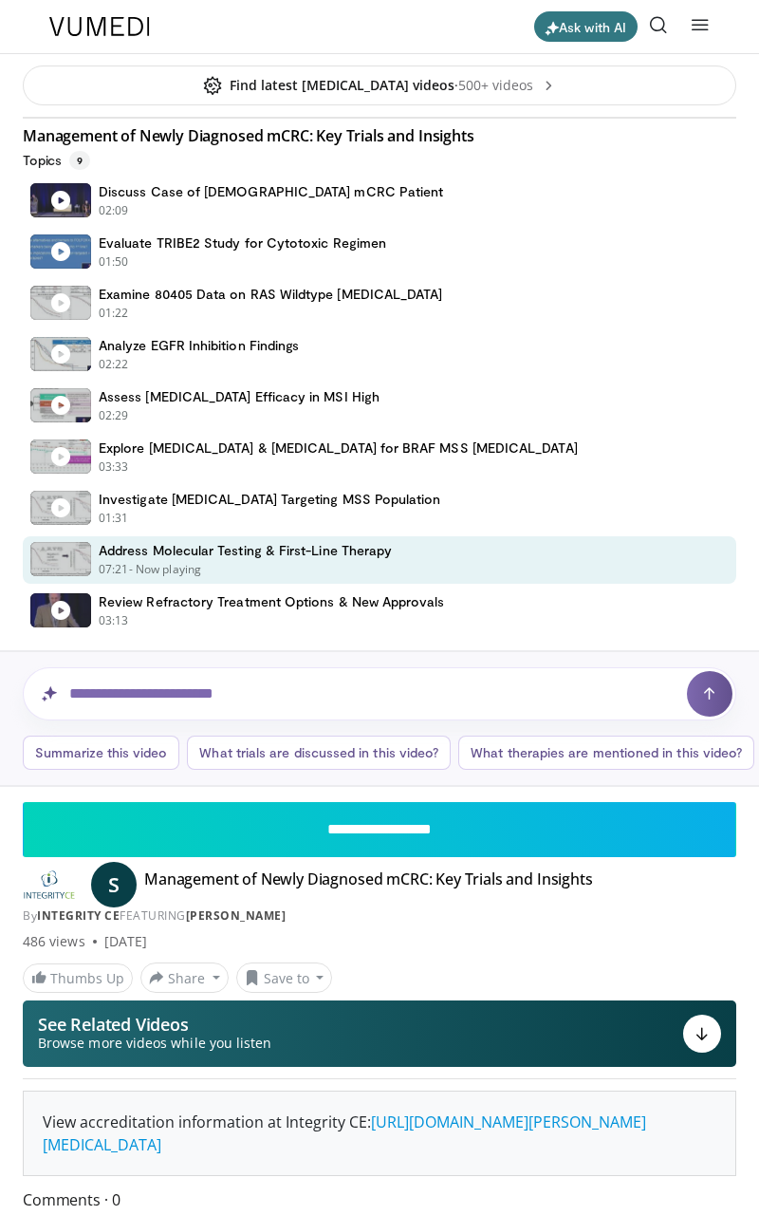
click at [61, 118] on div "30 seconds Tap to unmute" at bounding box center [380, 118] width 712 height 0
click at [129, 118] on div "30 seconds Tap to unmute" at bounding box center [380, 118] width 712 height 0
click at [700, 118] on div "30 seconds Tap to unmute" at bounding box center [380, 118] width 712 height 0
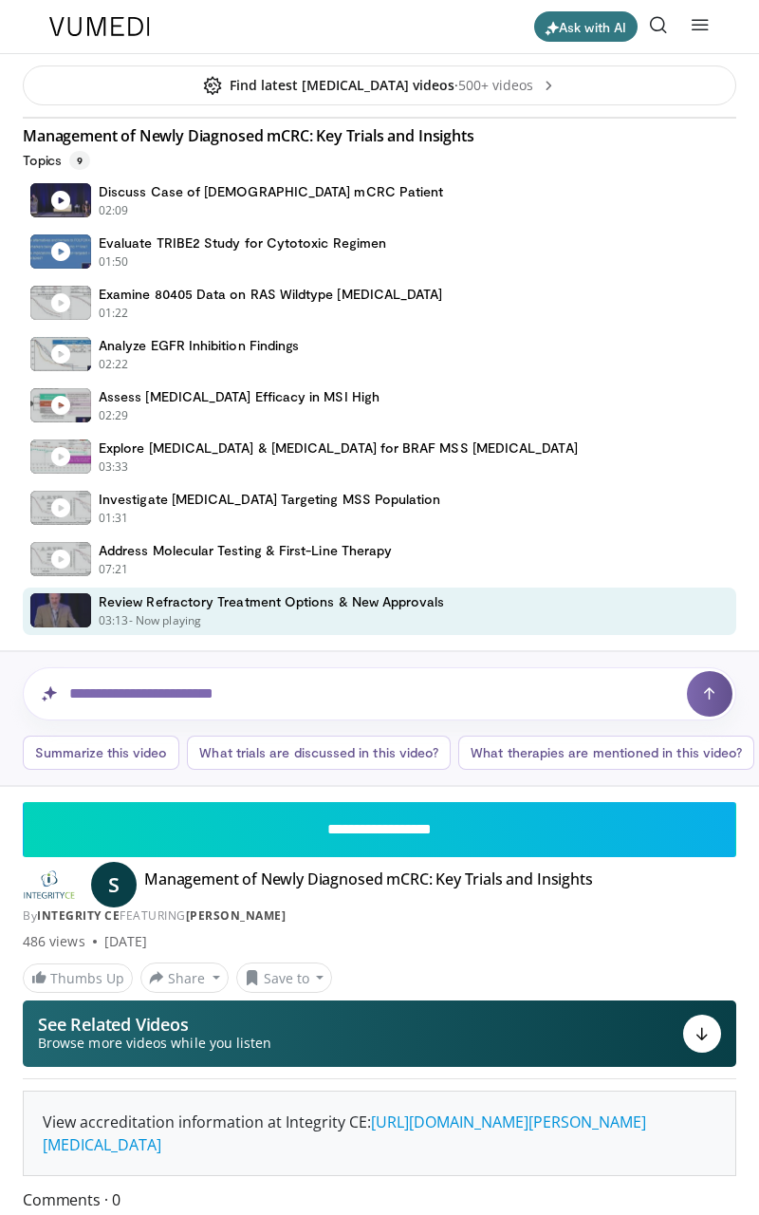
click at [703, 118] on div "30 seconds Tap to unmute" at bounding box center [380, 118] width 712 height 0
click at [40, 118] on div "30 seconds Tap to unmute" at bounding box center [380, 118] width 712 height 0
click at [701, 118] on div "30 seconds Tap to unmute" at bounding box center [380, 118] width 712 height 0
click at [606, 118] on div "30 seconds Tap to unmute" at bounding box center [380, 118] width 712 height 0
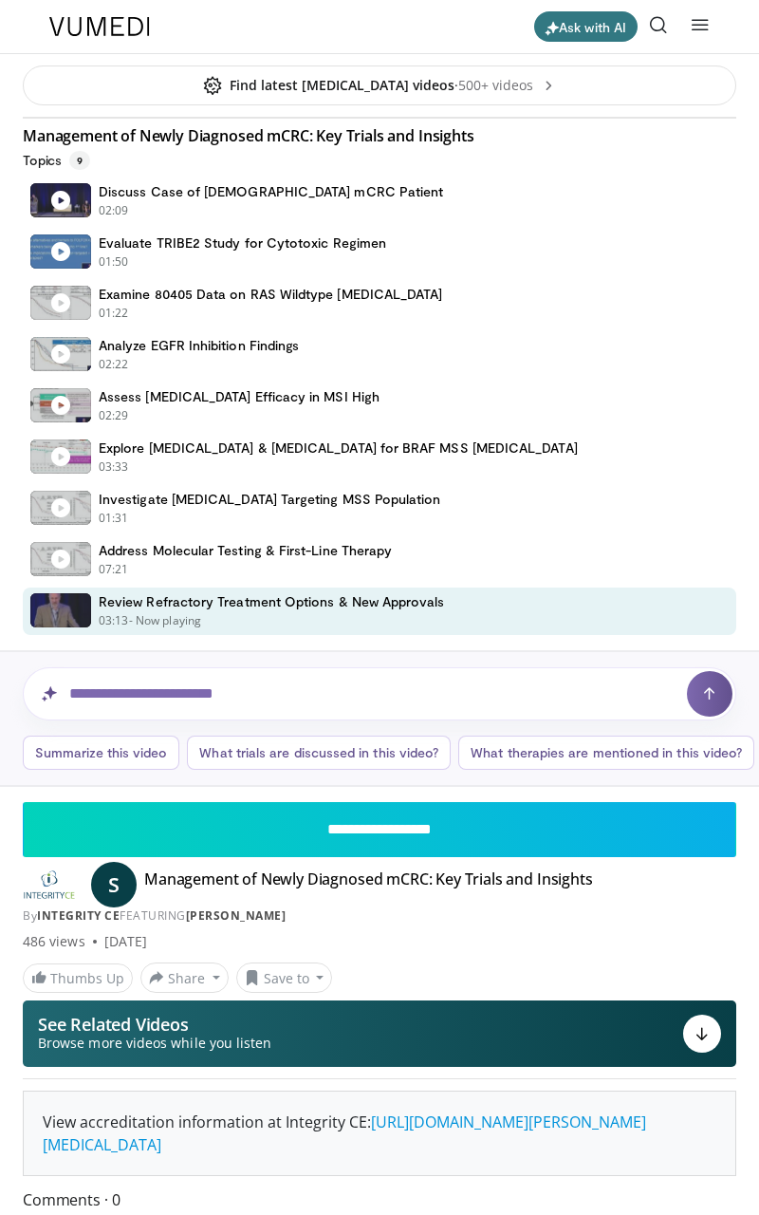
click at [593, 137] on icon "Video Player" at bounding box center [574, 118] width 38 height 38
click at [652, 118] on div "20 seconds Tap to unmute" at bounding box center [380, 118] width 712 height 0
click at [651, 118] on div "20 seconds Tap to unmute" at bounding box center [380, 118] width 712 height 0
click at [657, 118] on div "20 seconds Tap to unmute" at bounding box center [380, 118] width 712 height 0
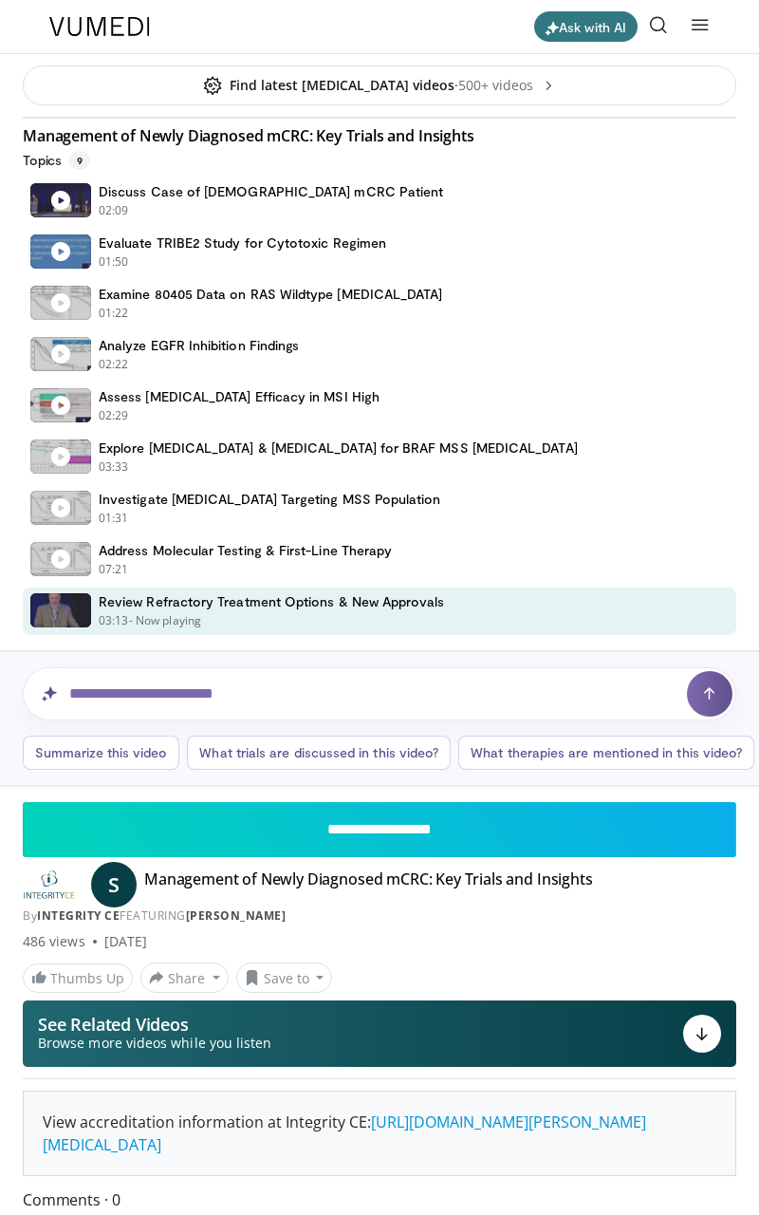
click at [590, 137] on icon "Video Player" at bounding box center [574, 118] width 38 height 38
click at [593, 137] on icon "Video Player" at bounding box center [574, 118] width 38 height 38
click at [166, 137] on icon "Video Player" at bounding box center [185, 118] width 38 height 38
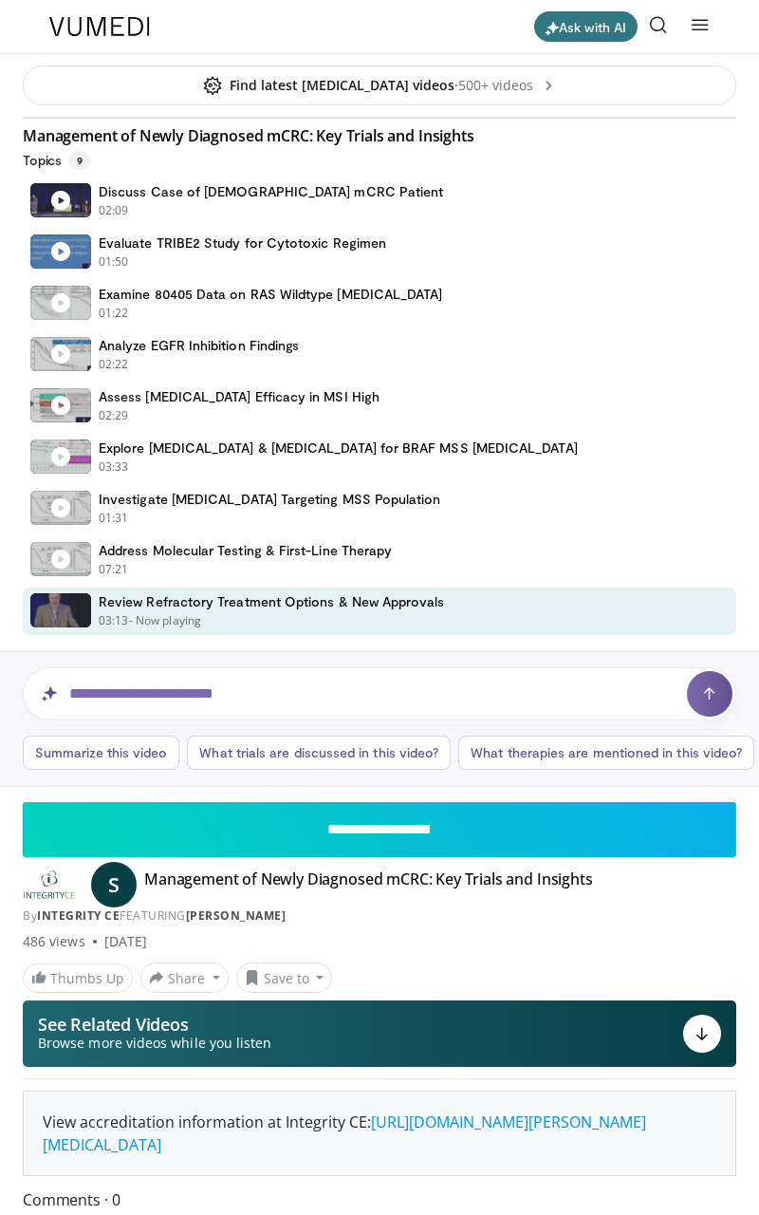
click at [664, 118] on div "10 seconds Tap to unmute" at bounding box center [380, 118] width 712 height 0
click at [736, 118] on span "Video Player" at bounding box center [717, 99] width 38 height 38
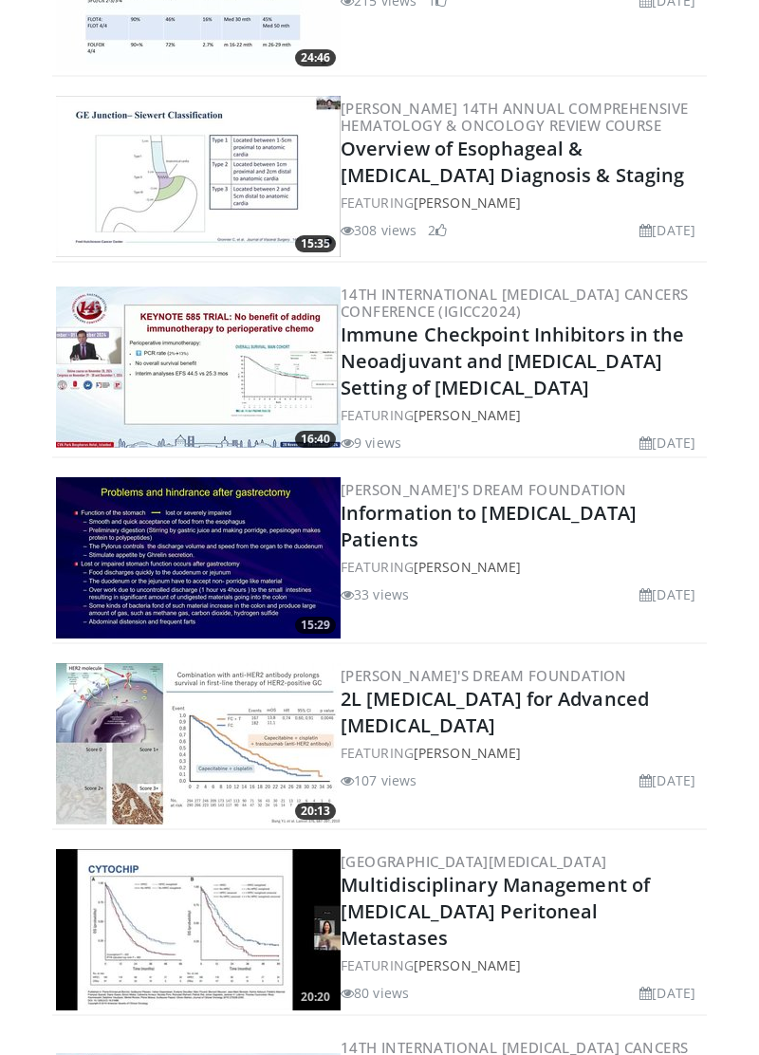
scroll to position [2490, 0]
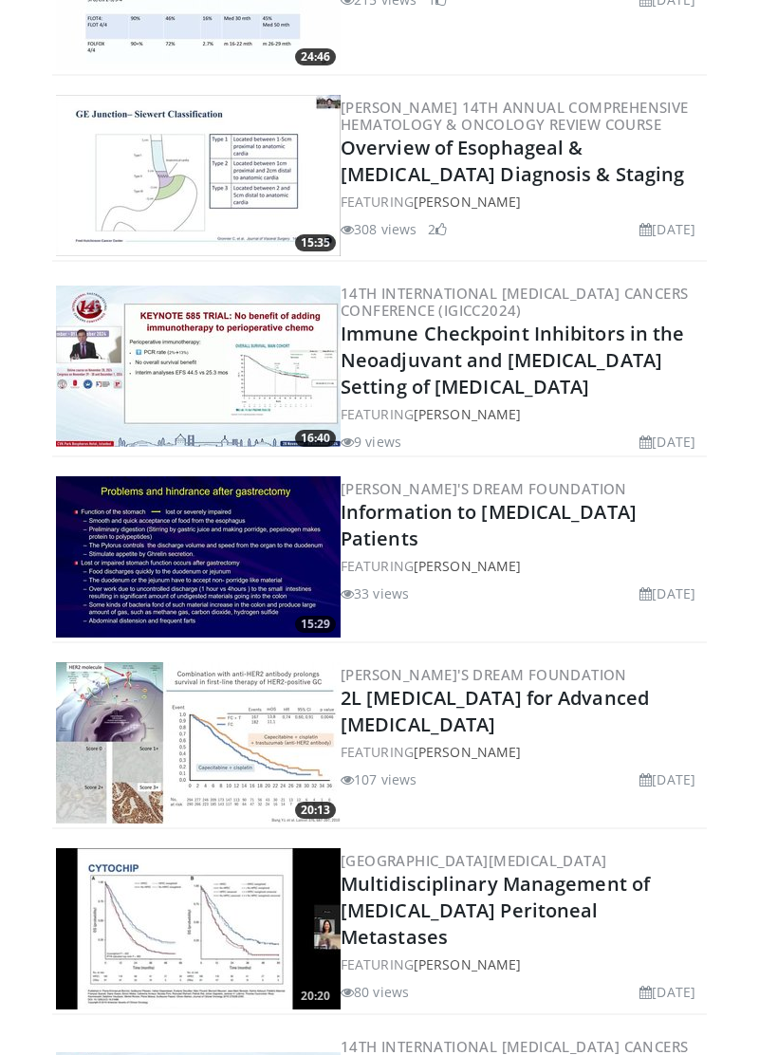
click at [669, 685] on h2 "2L [MEDICAL_DATA] for Advanced [MEDICAL_DATA]" at bounding box center [522, 711] width 363 height 53
click at [649, 685] on link "2L [MEDICAL_DATA] for Advanced [MEDICAL_DATA]" at bounding box center [495, 711] width 308 height 52
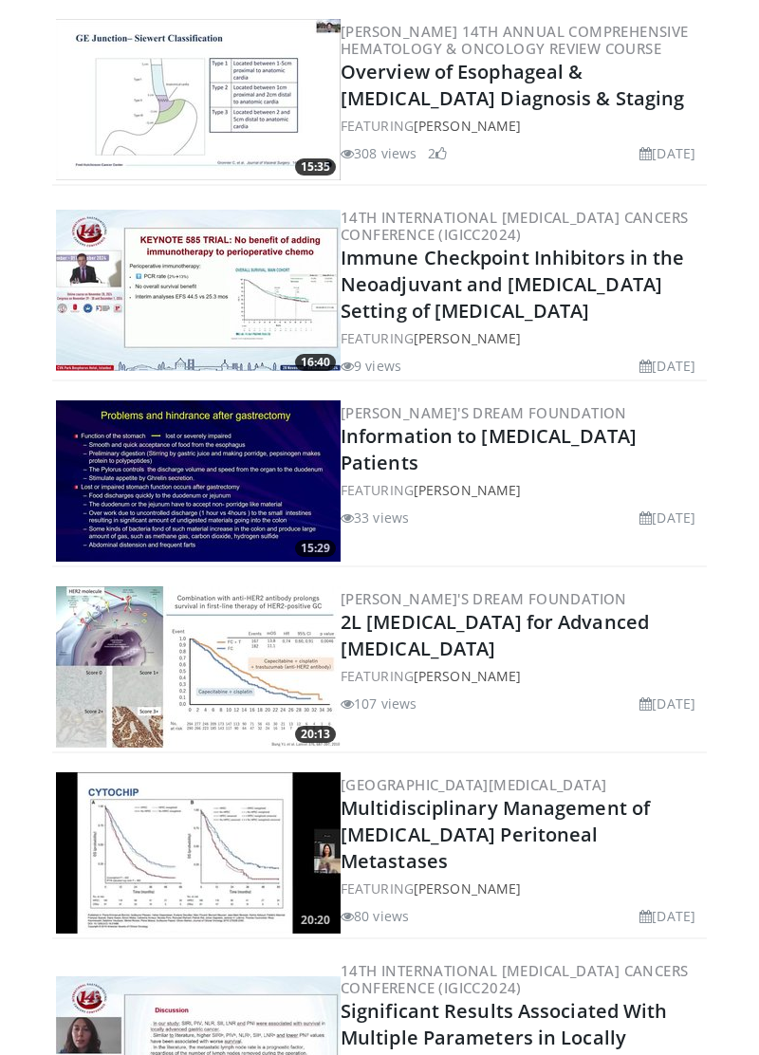
scroll to position [2582, 0]
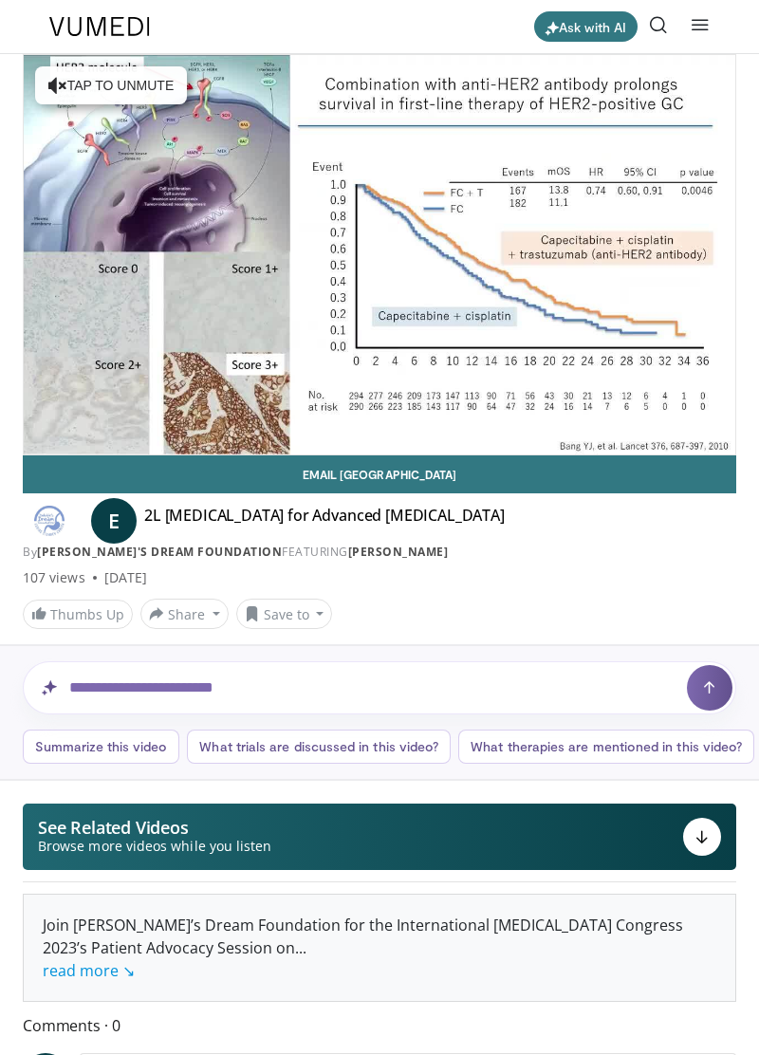
click at [93, 349] on div "10 seconds Tap to unmute" at bounding box center [380, 255] width 712 height 400
click at [376, 223] on div "10 seconds Tap to unmute" at bounding box center [380, 255] width 712 height 400
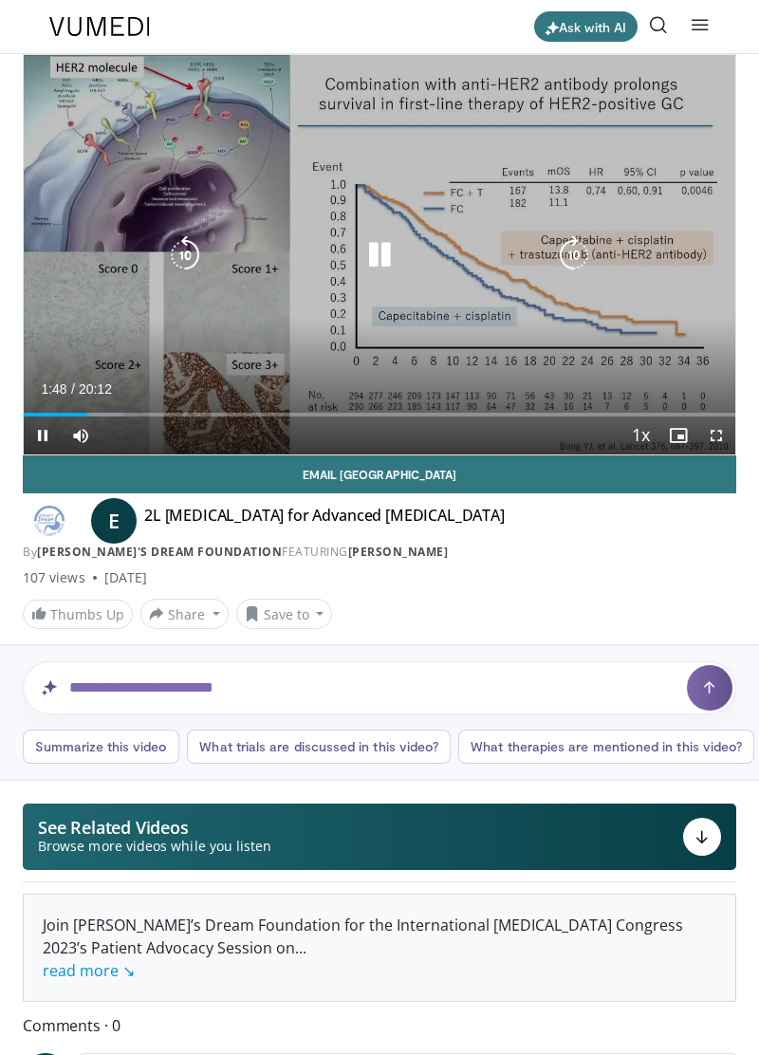
click at [376, 250] on icon "Video Player" at bounding box center [380, 255] width 38 height 38
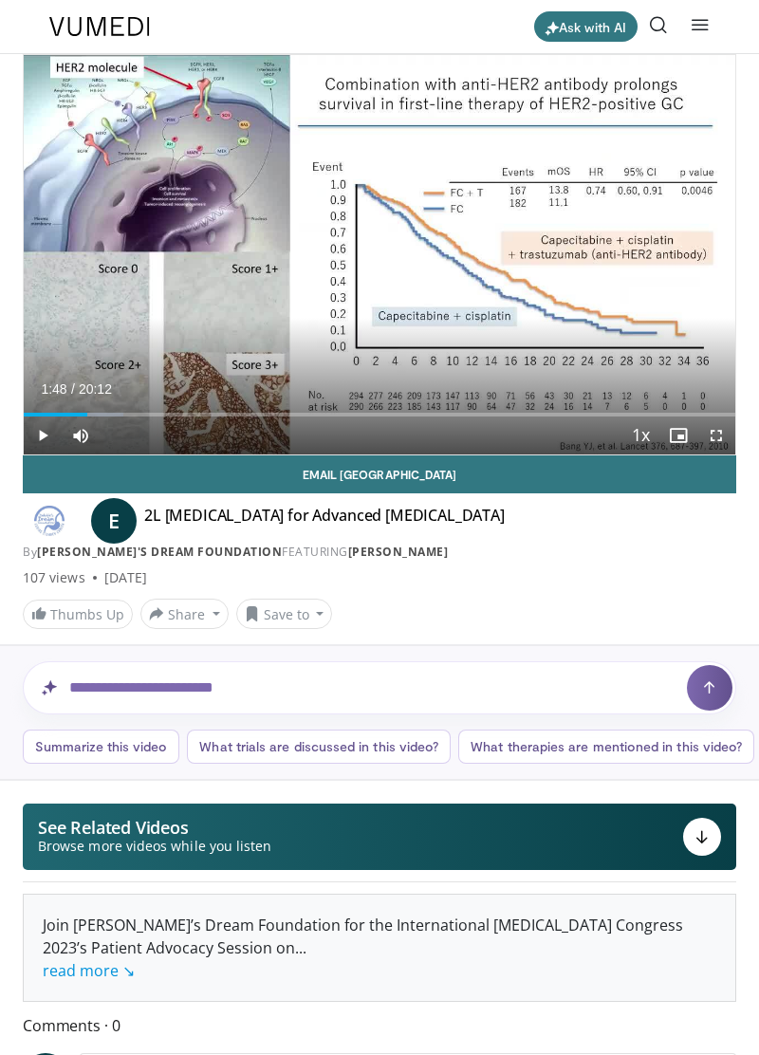
click at [397, 223] on div "10 seconds Tap to unmute" at bounding box center [380, 255] width 712 height 400
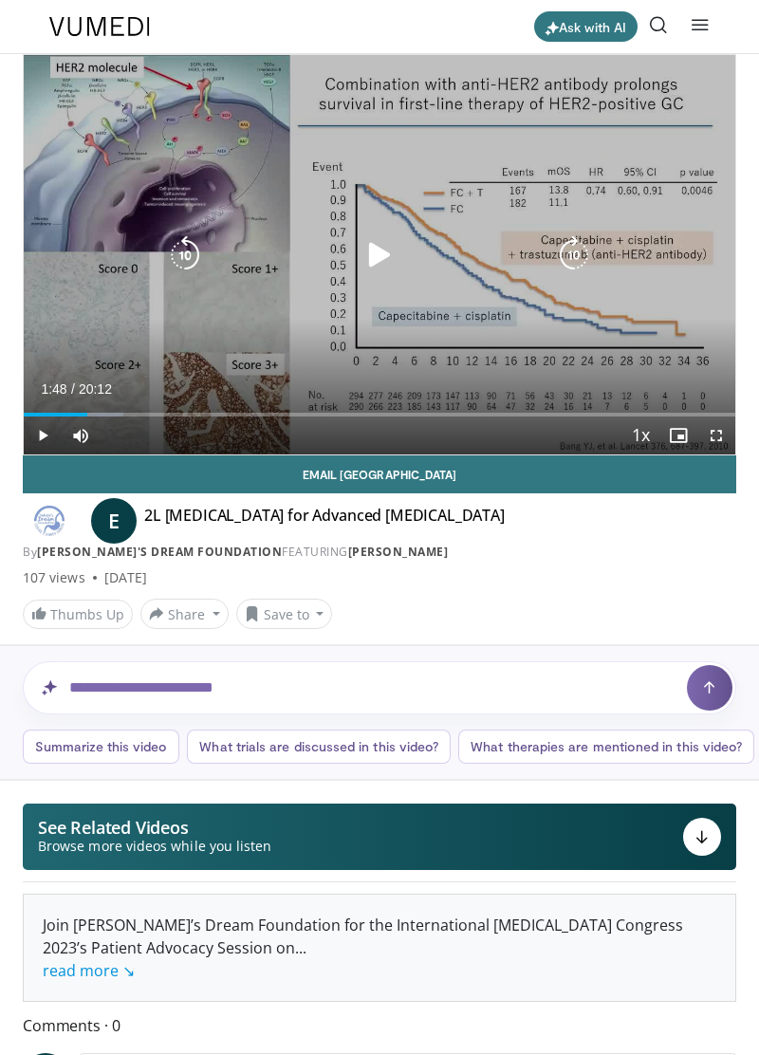
click at [374, 258] on icon "Video Player" at bounding box center [380, 255] width 38 height 38
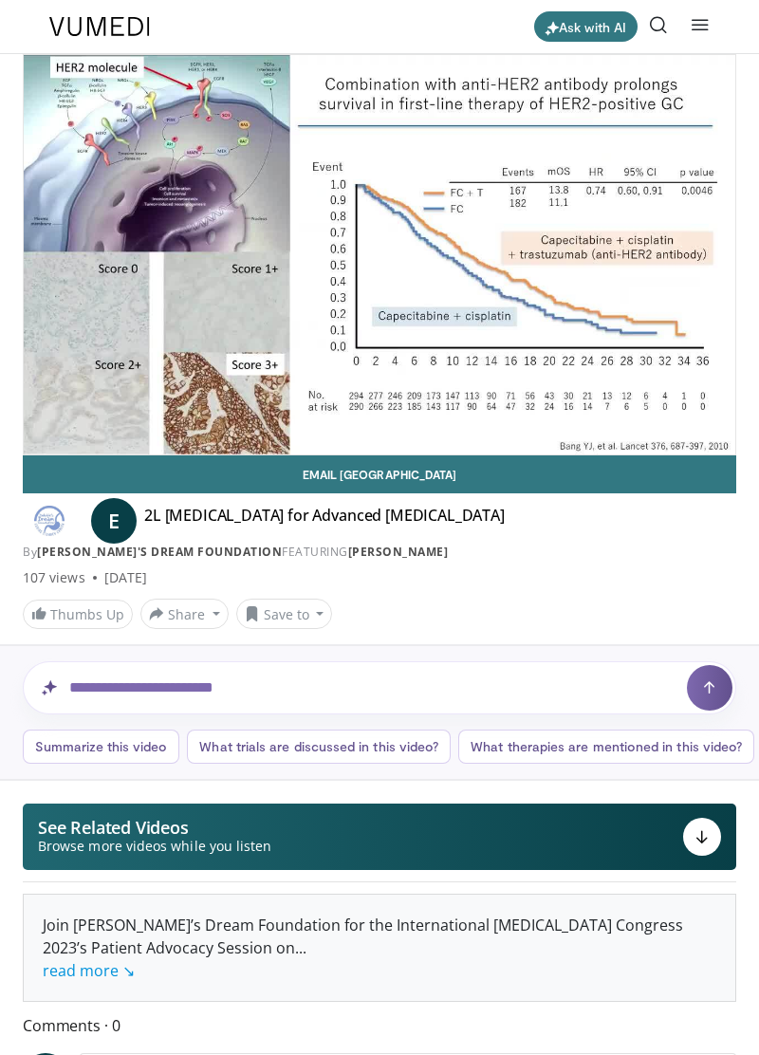
click at [649, 273] on div "10 seconds Tap to unmute" at bounding box center [380, 255] width 712 height 400
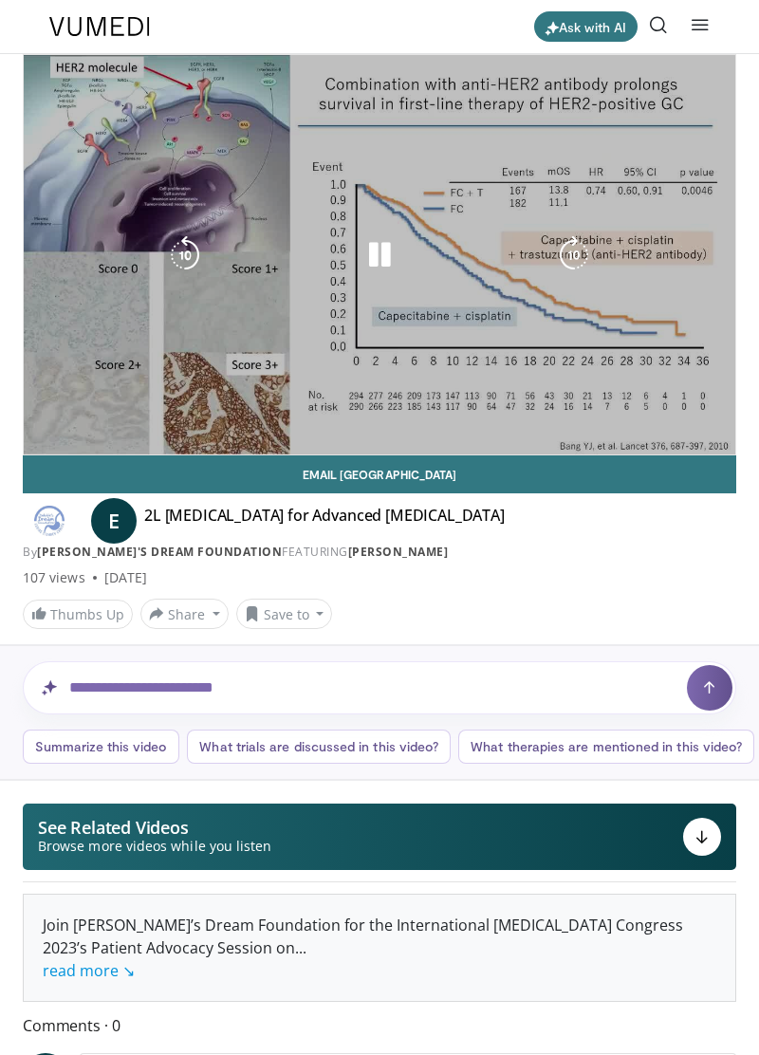
click at [648, 284] on div "10 seconds Tap to unmute" at bounding box center [380, 255] width 712 height 400
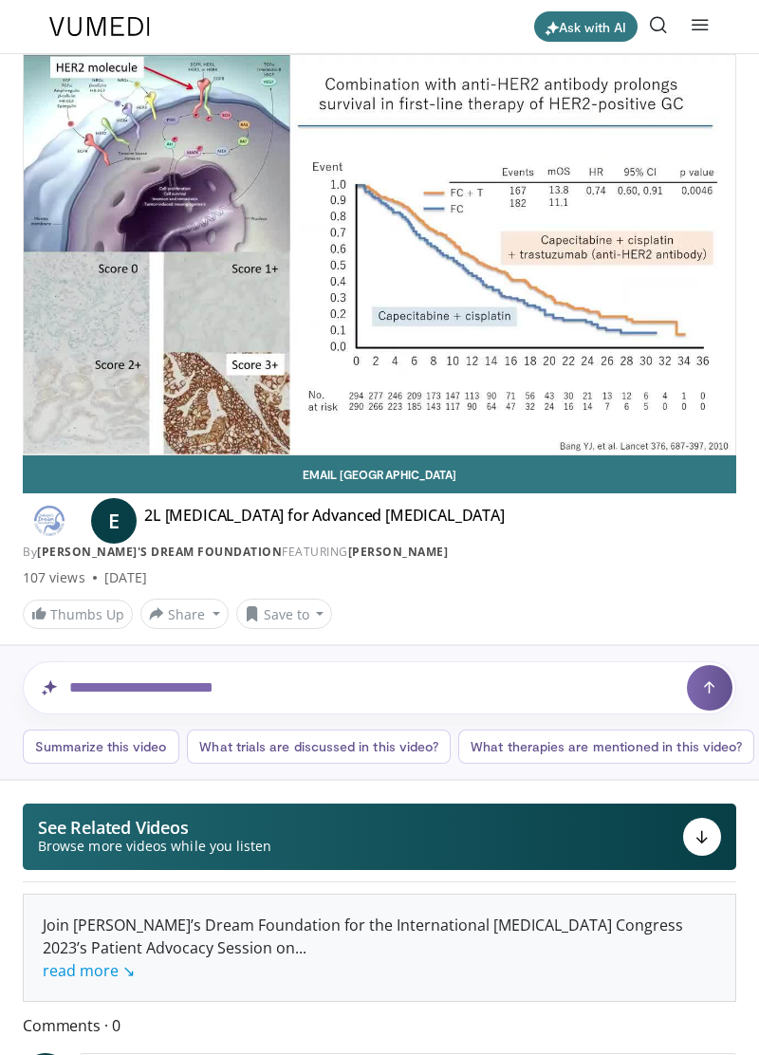
click at [577, 264] on icon "Video Player" at bounding box center [574, 255] width 38 height 38
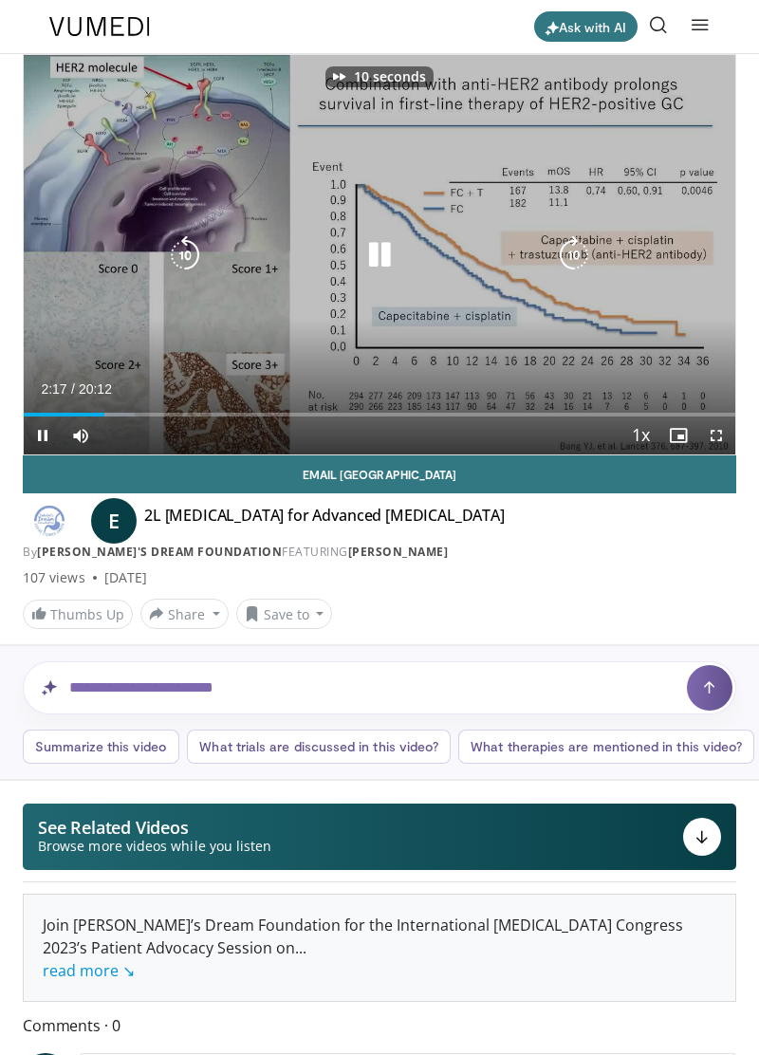
click at [569, 261] on icon "Video Player" at bounding box center [574, 255] width 38 height 38
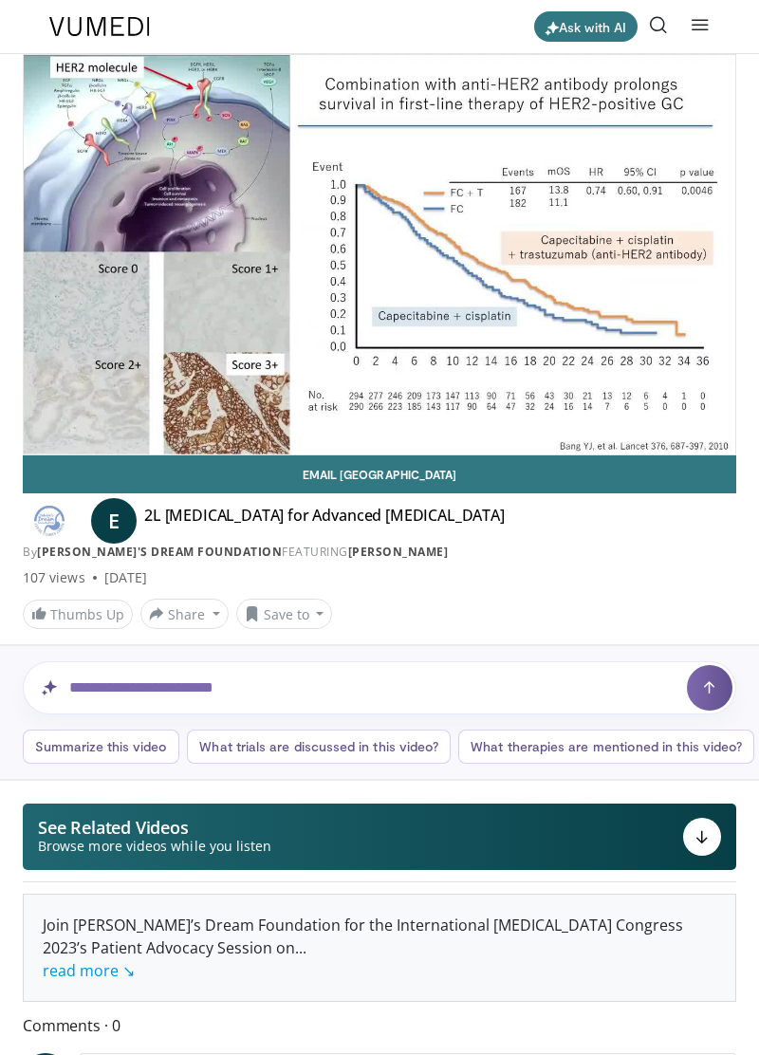
click at [604, 279] on div "20 seconds Tap to unmute" at bounding box center [380, 255] width 712 height 400
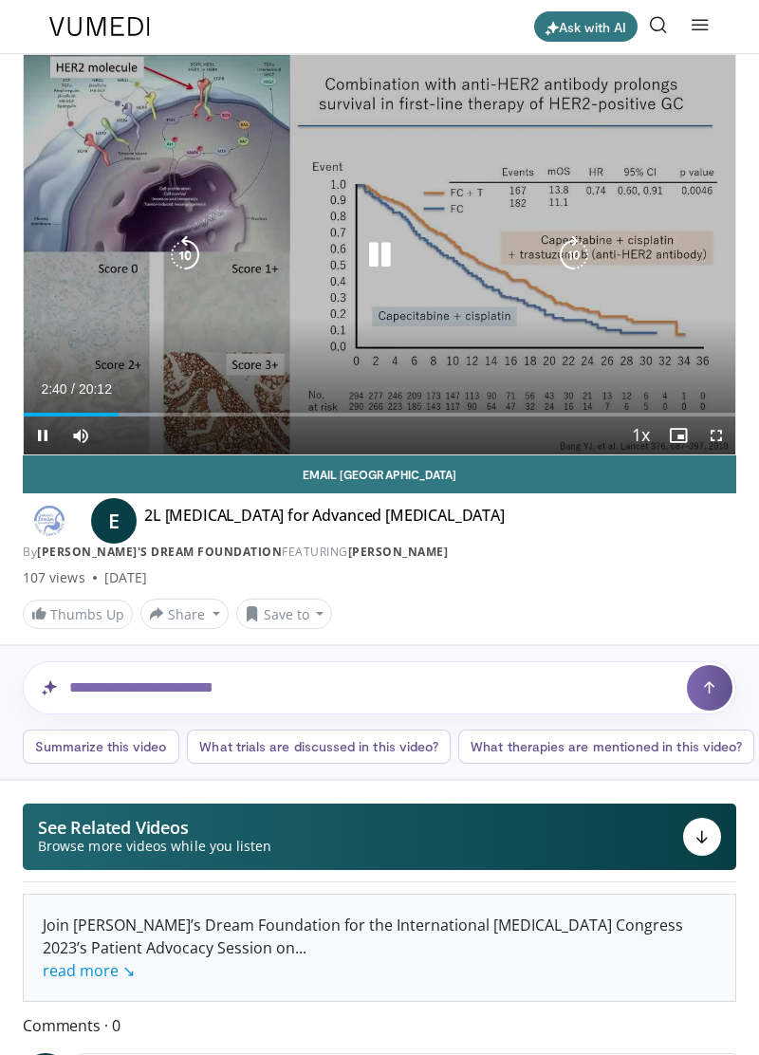
click at [570, 251] on icon "Video Player" at bounding box center [574, 255] width 38 height 38
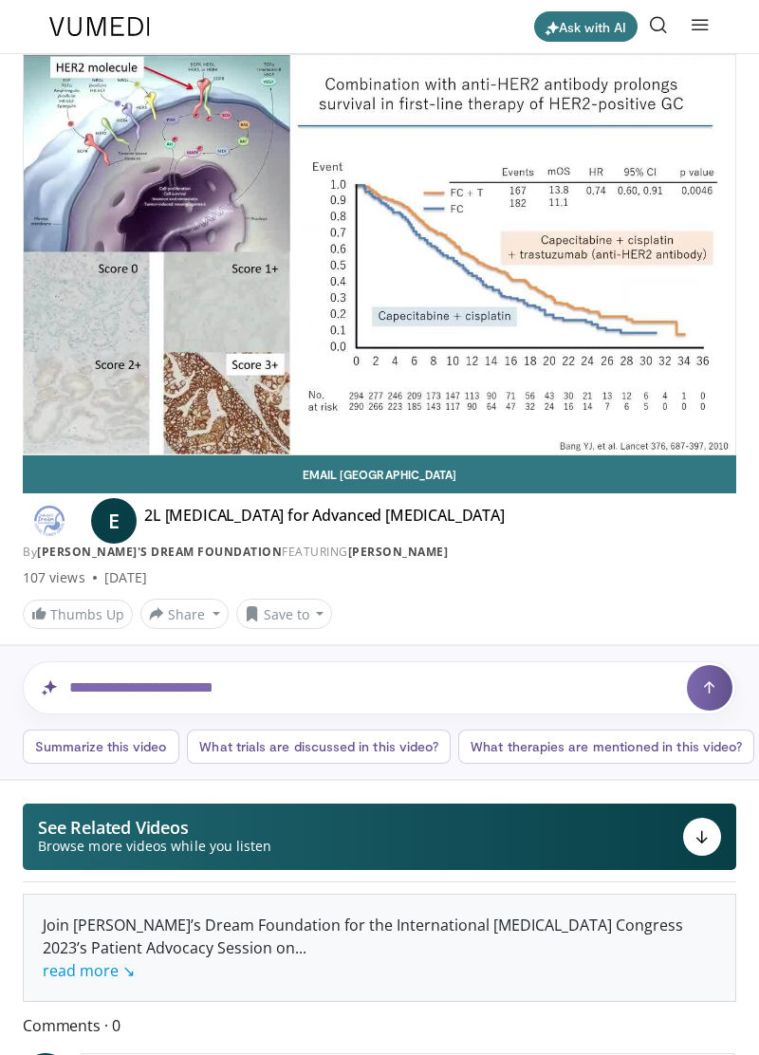
click at [3, 719] on div "Summarize this video What trials are discussed in this video? What therapies ar…" at bounding box center [379, 747] width 759 height 65
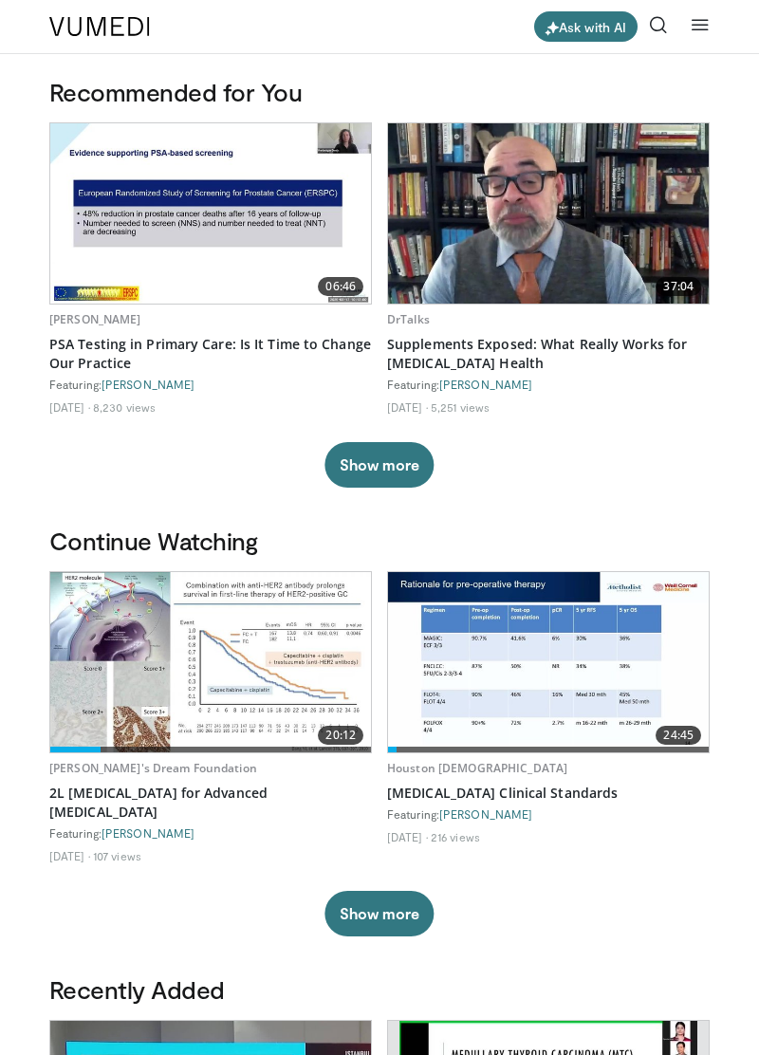
click at [693, 21] on icon at bounding box center [700, 24] width 19 height 19
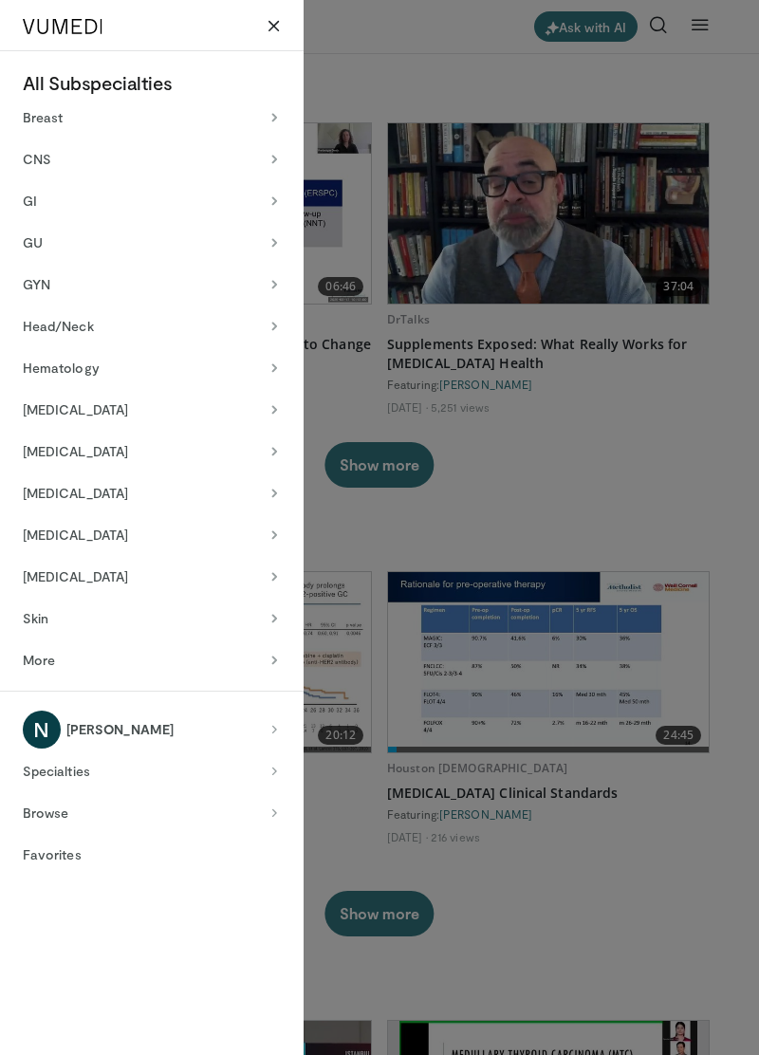
click at [280, 205] on icon at bounding box center [274, 201] width 13 height 13
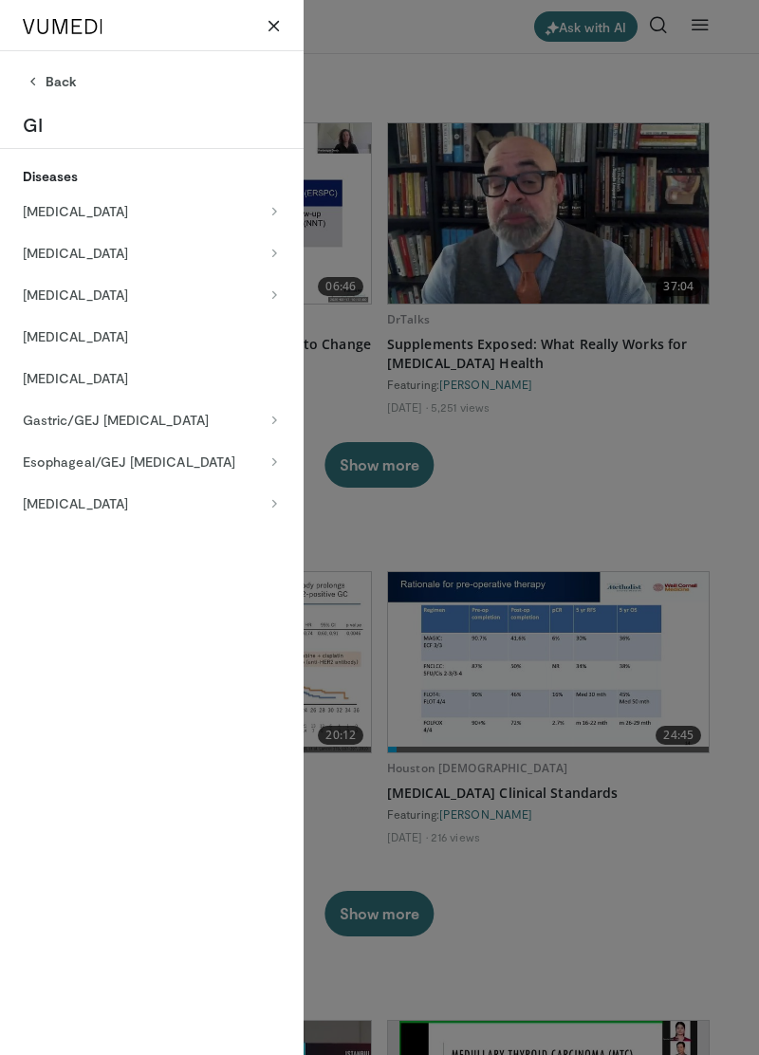
click at [279, 420] on icon at bounding box center [274, 420] width 13 height 13
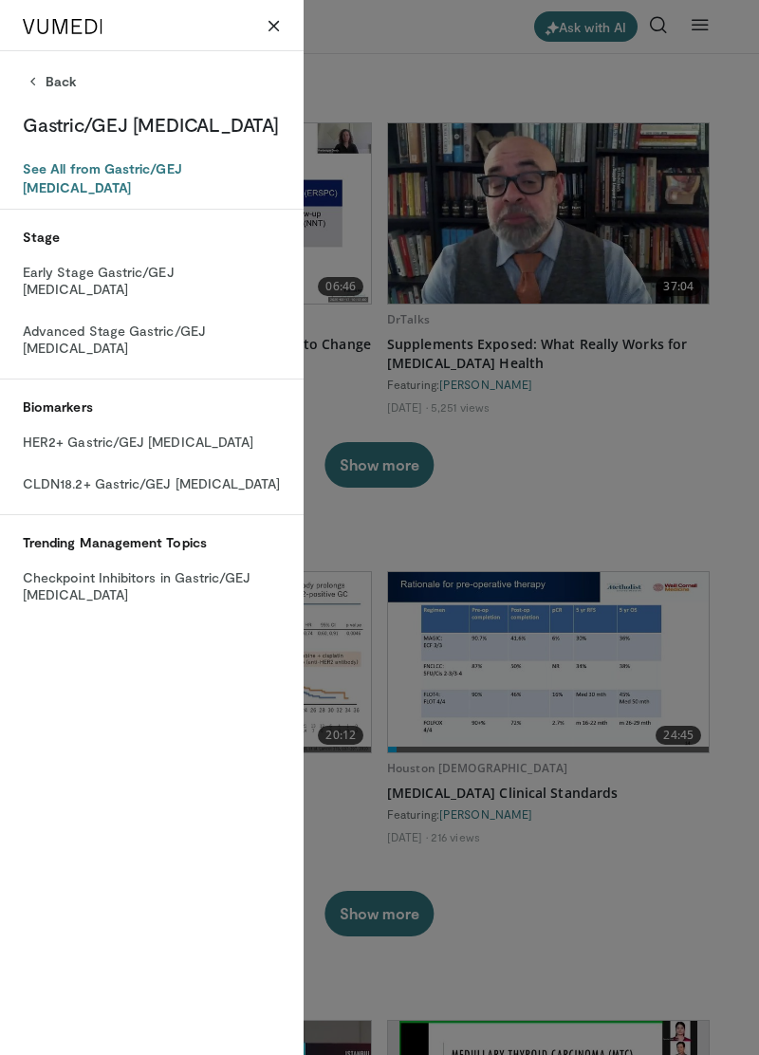
click at [182, 185] on link "See All from Gastric/GEJ Cancer" at bounding box center [152, 178] width 258 height 38
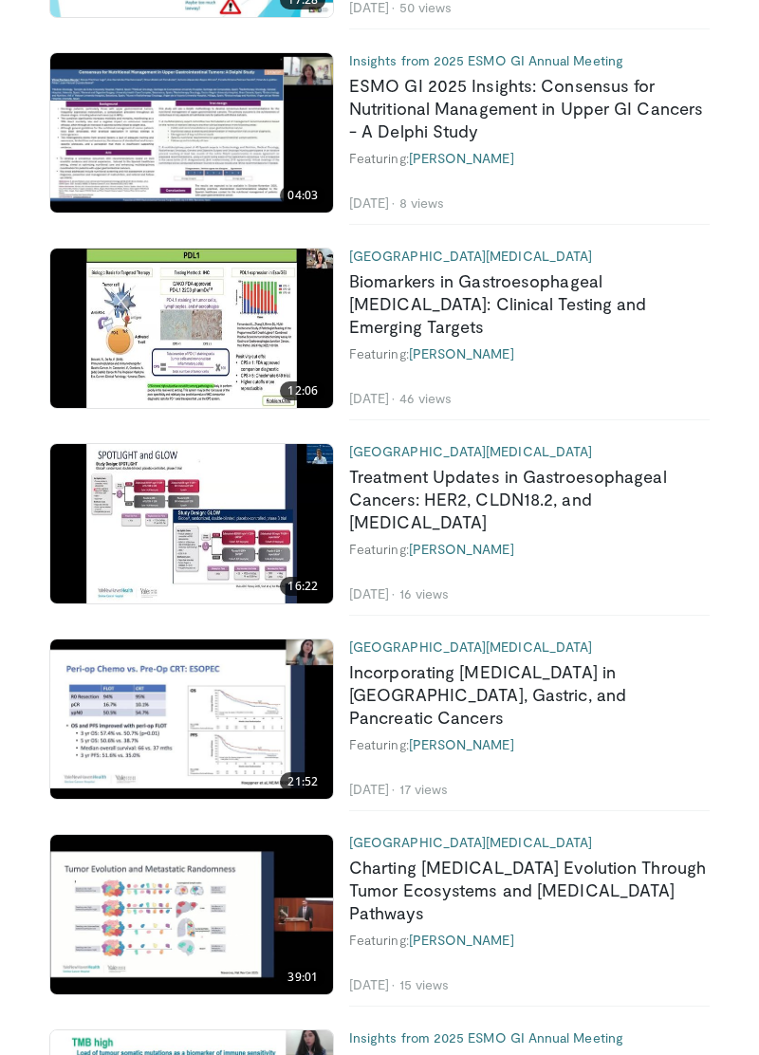
scroll to position [1041, 0]
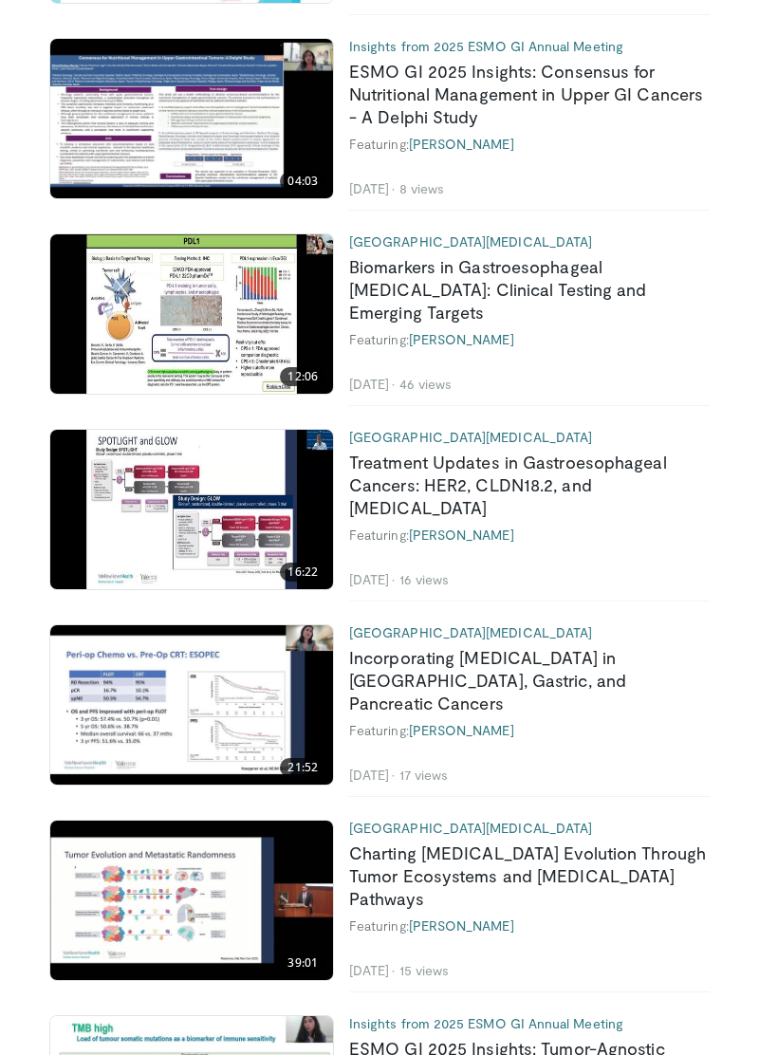
click at [683, 451] on h2 "Treatment Updates in Gastroesophageal Cancers: HER2, CLDN18.2, and [MEDICAL_DAT…" at bounding box center [529, 485] width 361 height 68
click at [541, 471] on link "Treatment Updates in Gastroesophageal Cancers: HER2, CLDN18.2, and [MEDICAL_DAT…" at bounding box center [508, 485] width 318 height 66
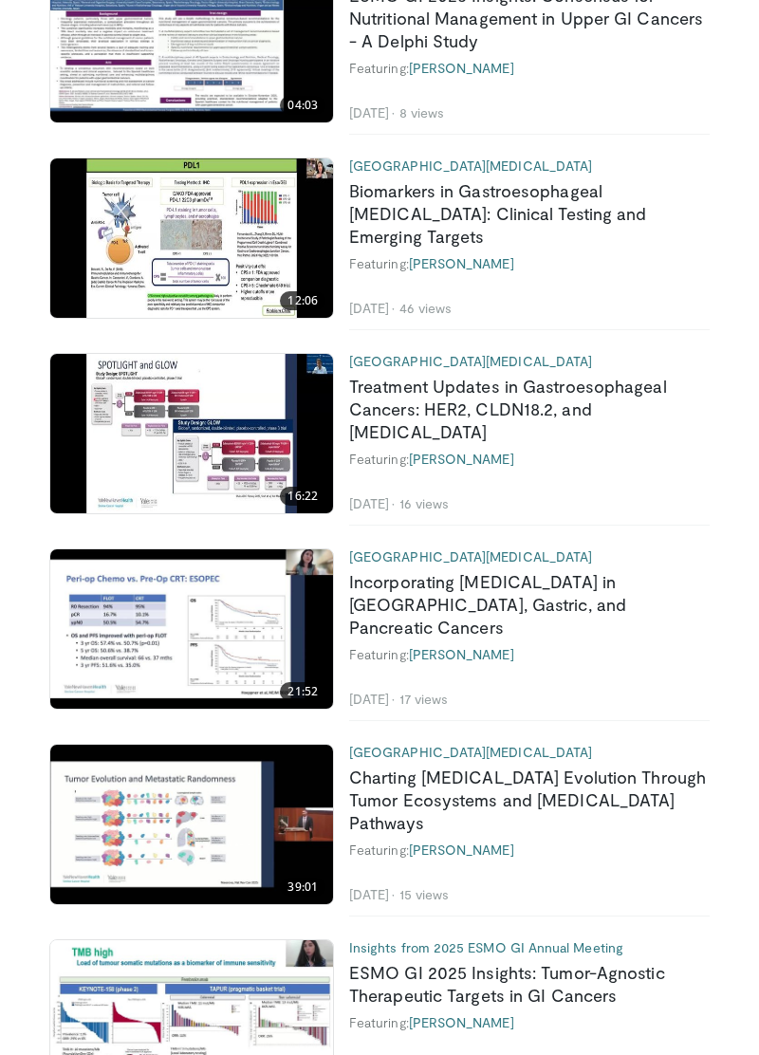
scroll to position [1132, 0]
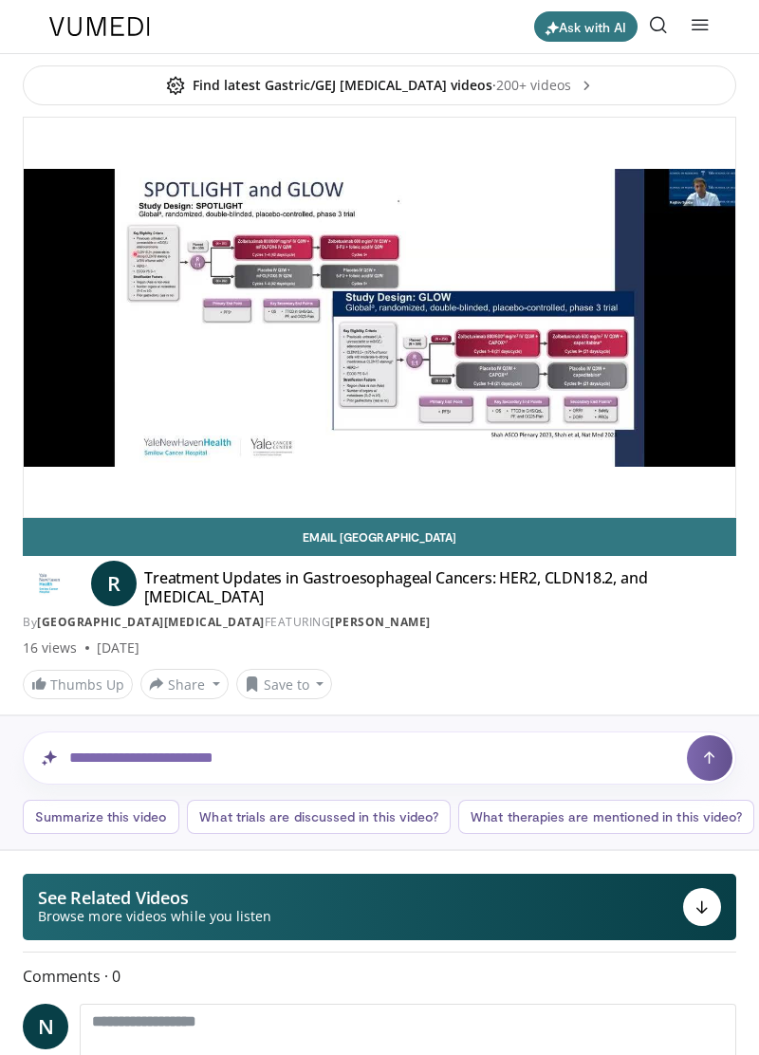
click at [667, 410] on div "10 seconds Tap to unmute" at bounding box center [380, 318] width 712 height 400
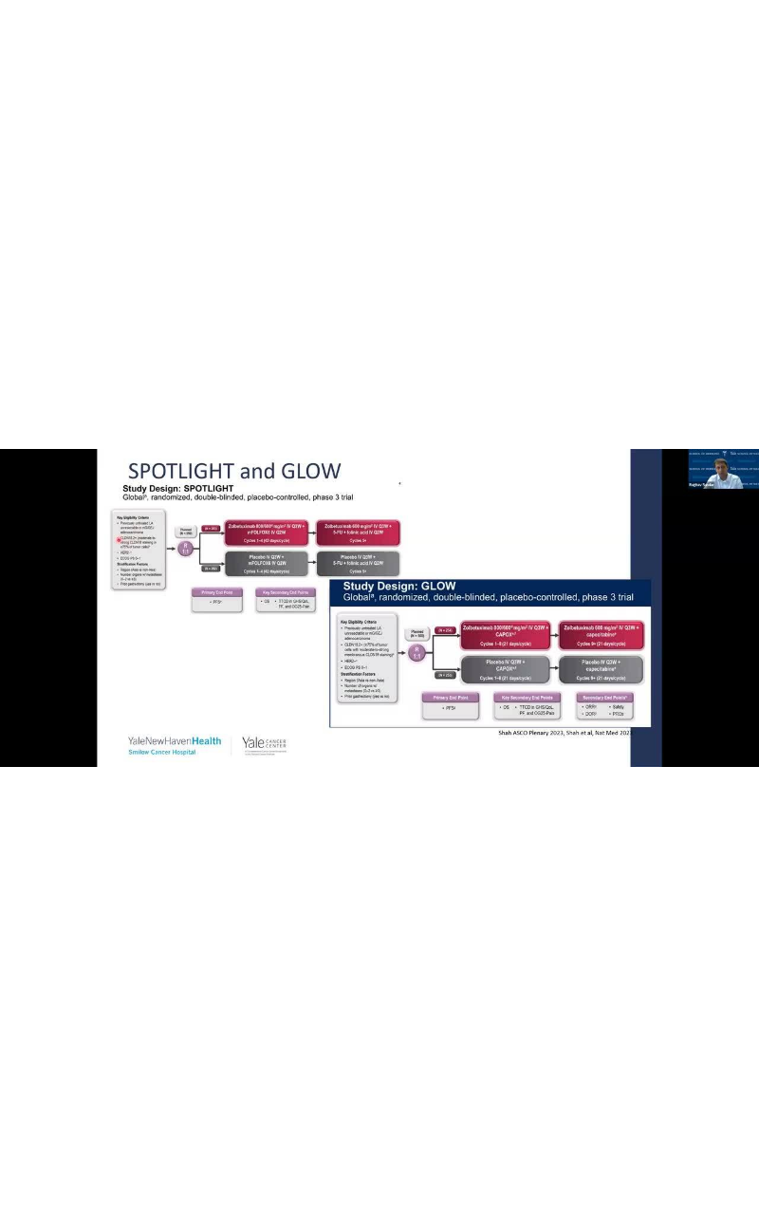
click at [758, 316] on div "10 seconds Tap to unmute" at bounding box center [379, 607] width 759 height 1215
click at [393, 596] on icon "Video Player" at bounding box center [380, 607] width 38 height 38
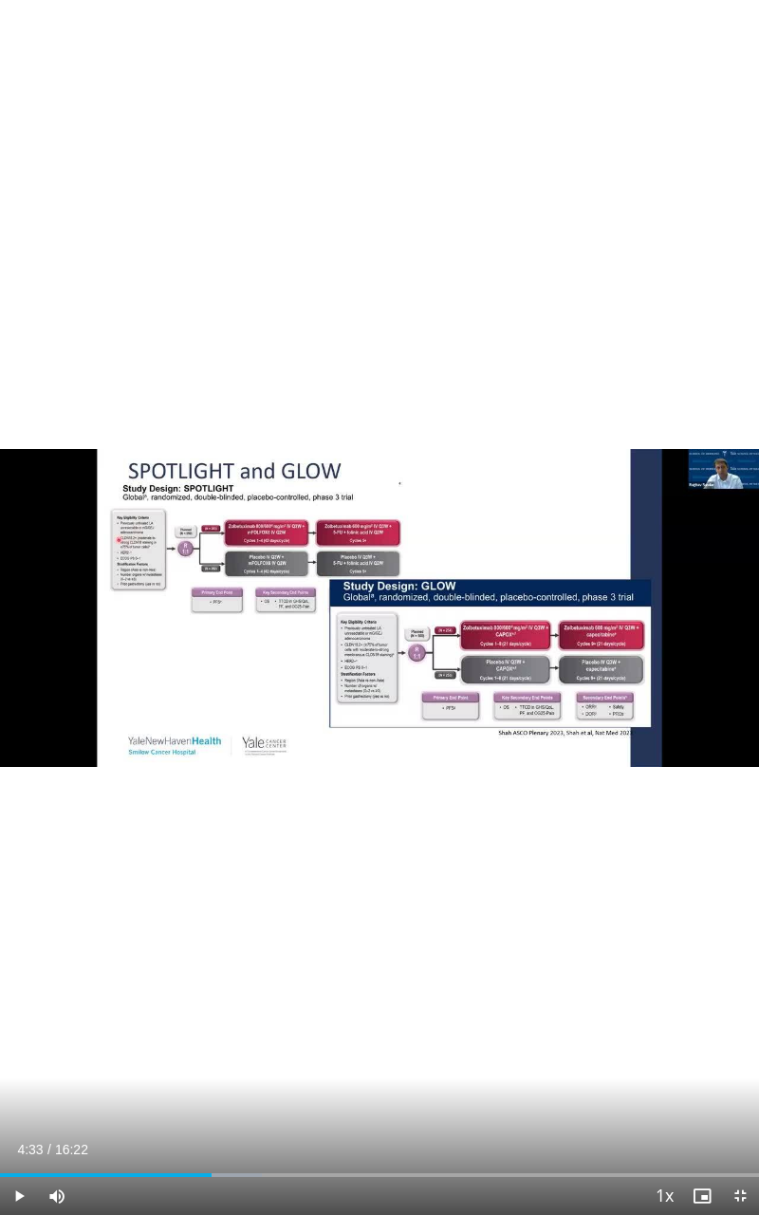
click at [387, 594] on icon "Video Player" at bounding box center [380, 607] width 38 height 38
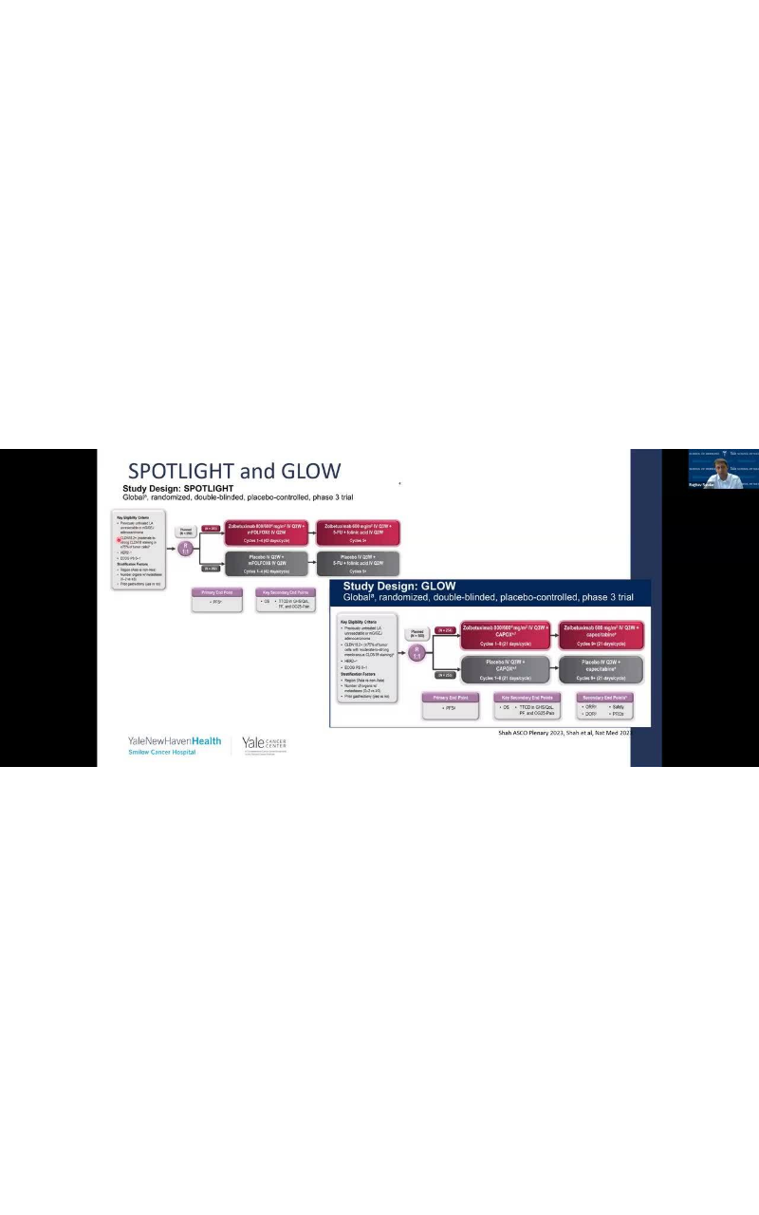
click at [97, 533] on div "10 seconds Tap to unmute" at bounding box center [379, 607] width 759 height 1215
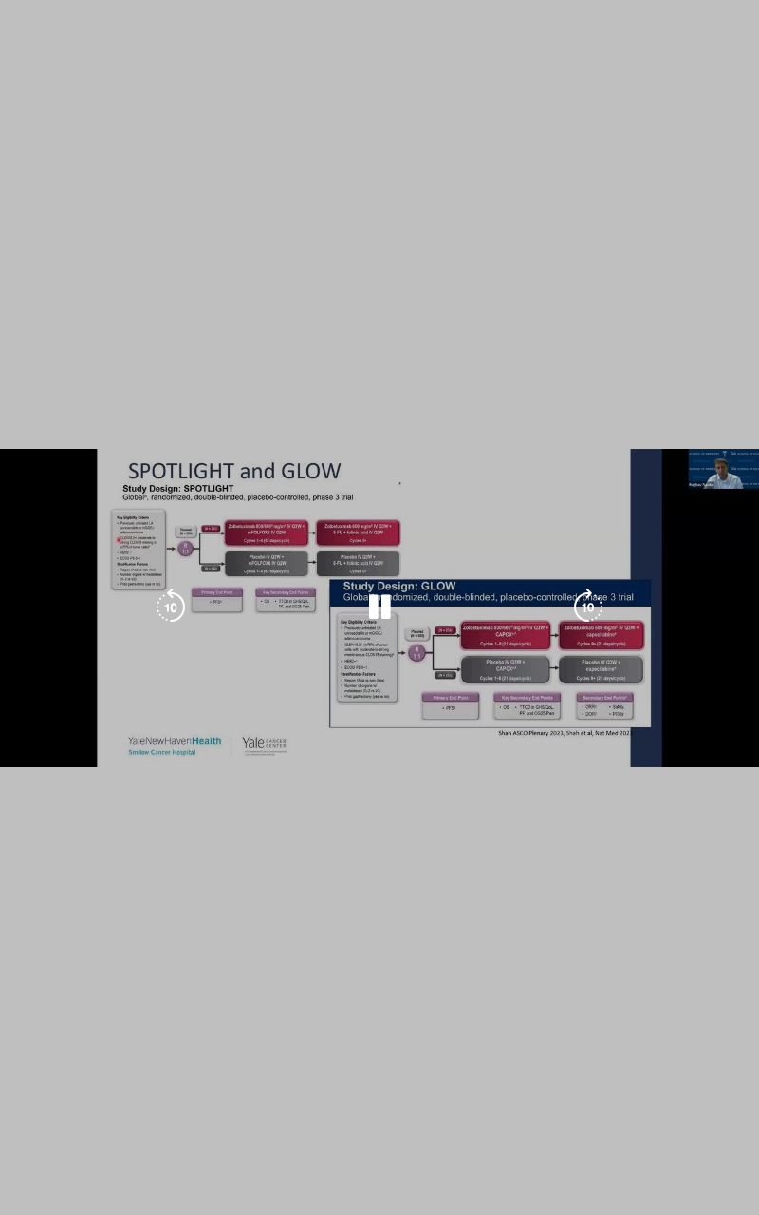
click at [97, 539] on div "10 seconds Tap to unmute" at bounding box center [379, 607] width 759 height 1215
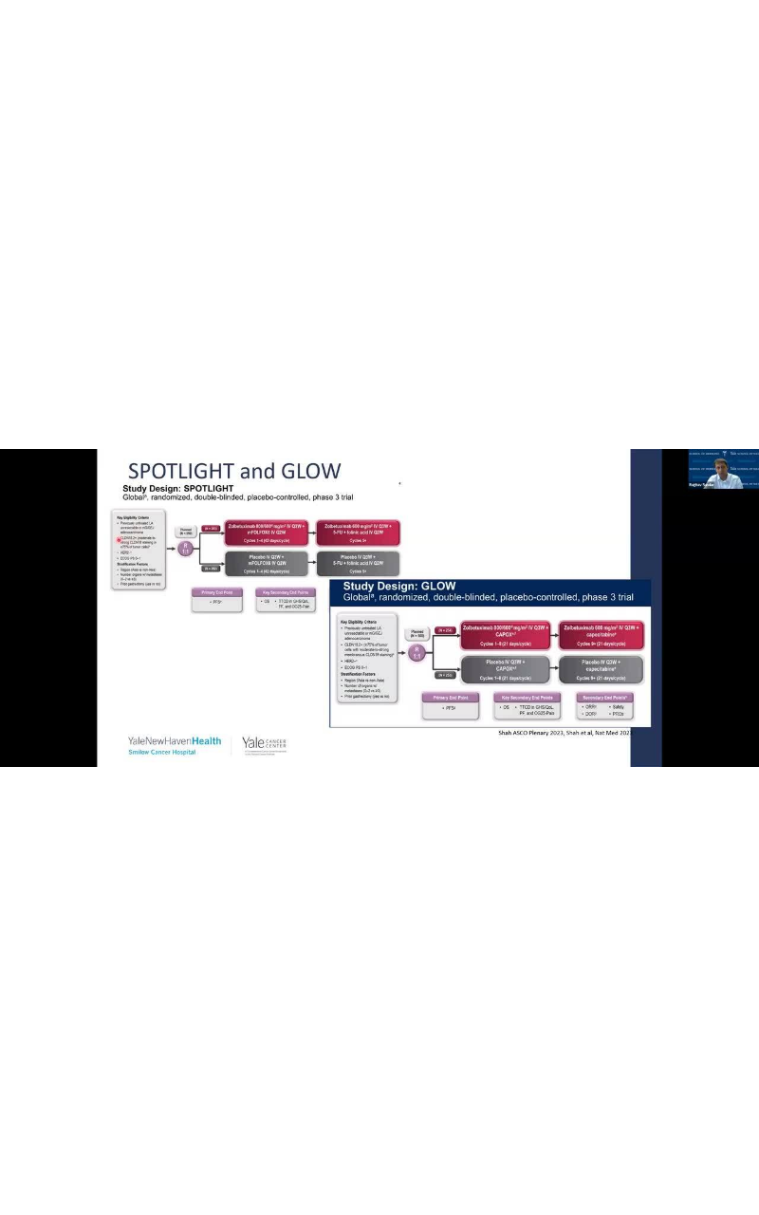
click at [169, 560] on div "10 seconds Tap to unmute" at bounding box center [379, 607] width 759 height 1215
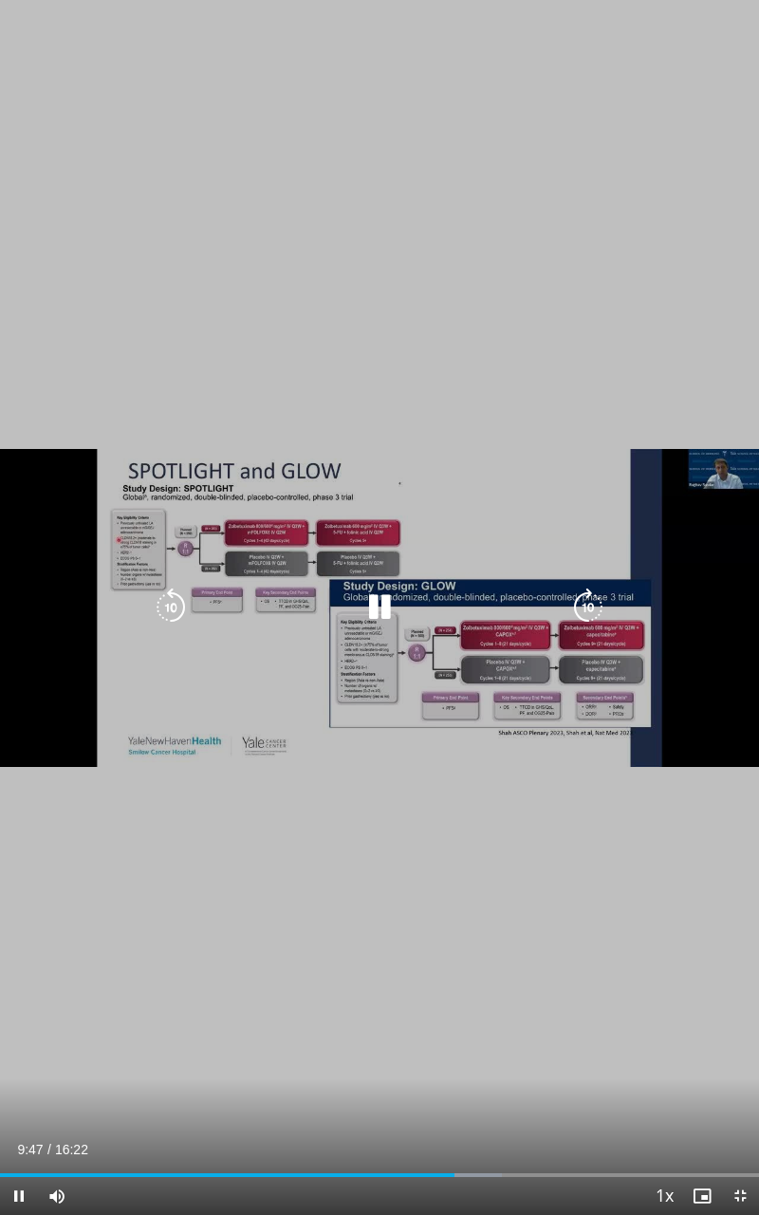
click at [178, 602] on icon "Video Player" at bounding box center [171, 607] width 38 height 38
click at [167, 600] on icon "Video Player" at bounding box center [171, 607] width 38 height 38
click at [158, 606] on icon "Video Player" at bounding box center [171, 607] width 38 height 38
click at [158, 602] on icon "Video Player" at bounding box center [171, 607] width 38 height 38
click at [158, 598] on icon "Video Player" at bounding box center [171, 607] width 38 height 38
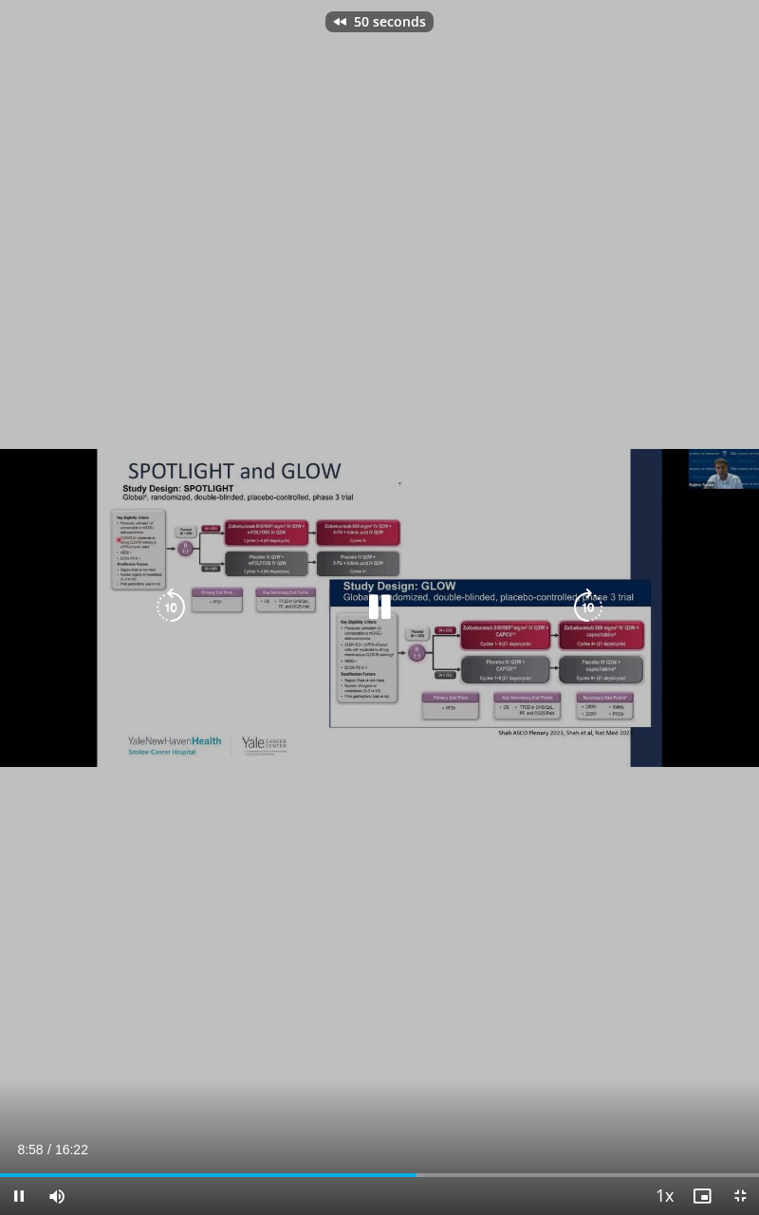
click at [158, 599] on icon "Video Player" at bounding box center [171, 607] width 38 height 38
click at [159, 594] on icon "Video Player" at bounding box center [171, 607] width 38 height 38
click at [163, 603] on icon "Video Player" at bounding box center [171, 607] width 38 height 38
click at [164, 605] on icon "Video Player" at bounding box center [171, 607] width 38 height 38
click at [165, 606] on icon "Video Player" at bounding box center [171, 607] width 38 height 38
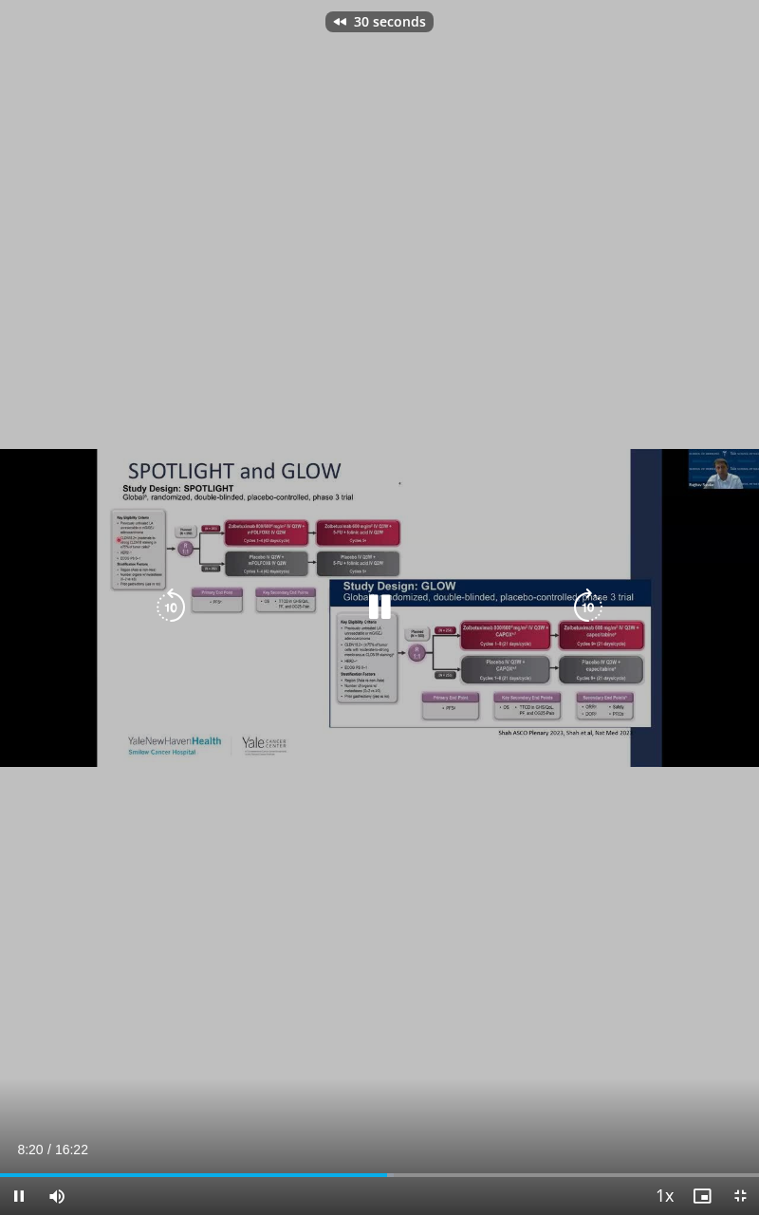
click at [165, 606] on icon "Video Player" at bounding box center [171, 607] width 38 height 38
click at [169, 609] on icon "Video Player" at bounding box center [171, 607] width 38 height 38
click at [167, 607] on icon "Video Player" at bounding box center [171, 607] width 38 height 38
click at [168, 606] on icon "Video Player" at bounding box center [171, 607] width 38 height 38
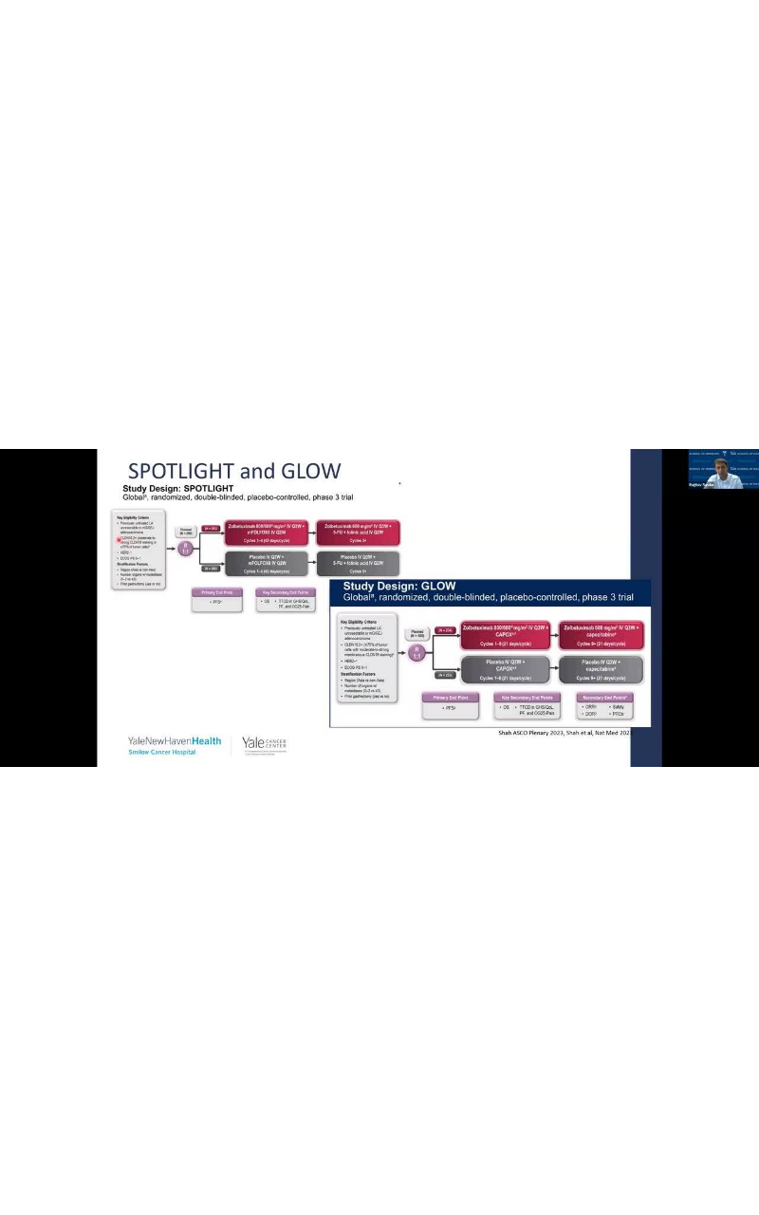
click at [72, 606] on div "90 seconds Tap to unmute" at bounding box center [379, 607] width 759 height 1215
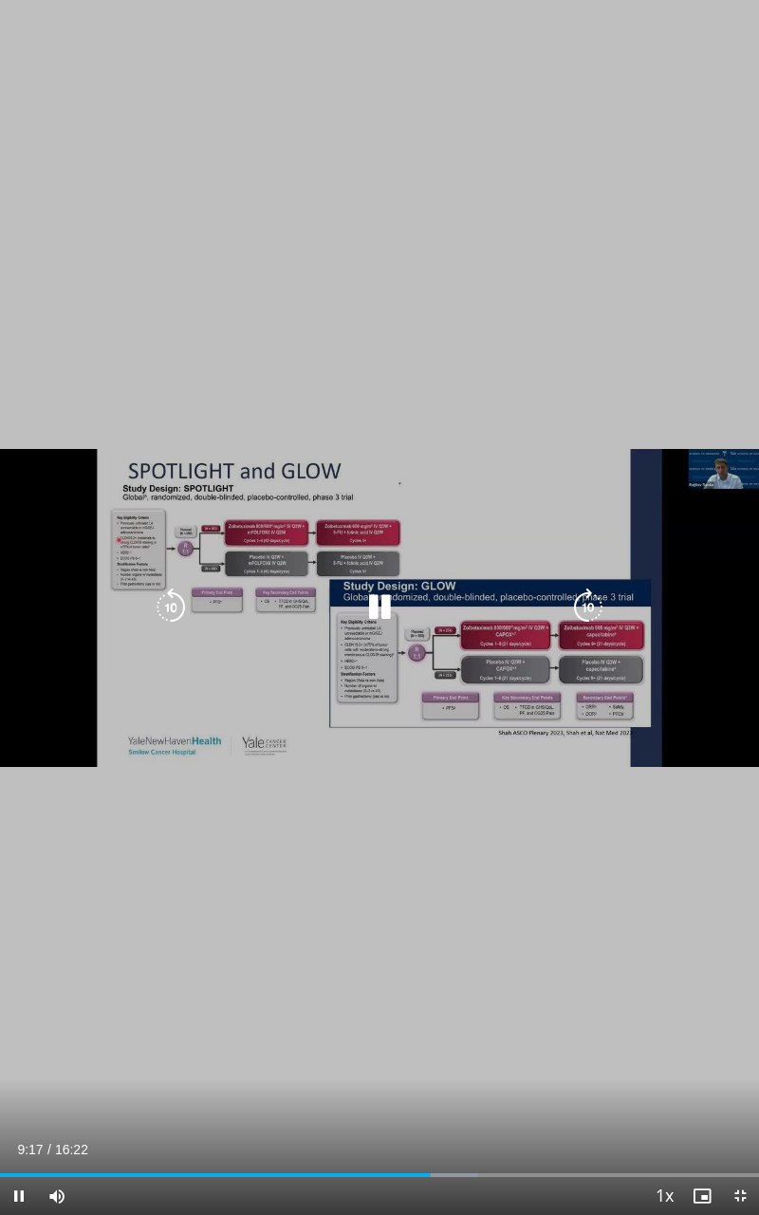
click at [81, 623] on div "90 seconds Tap to unmute" at bounding box center [379, 607] width 759 height 1215
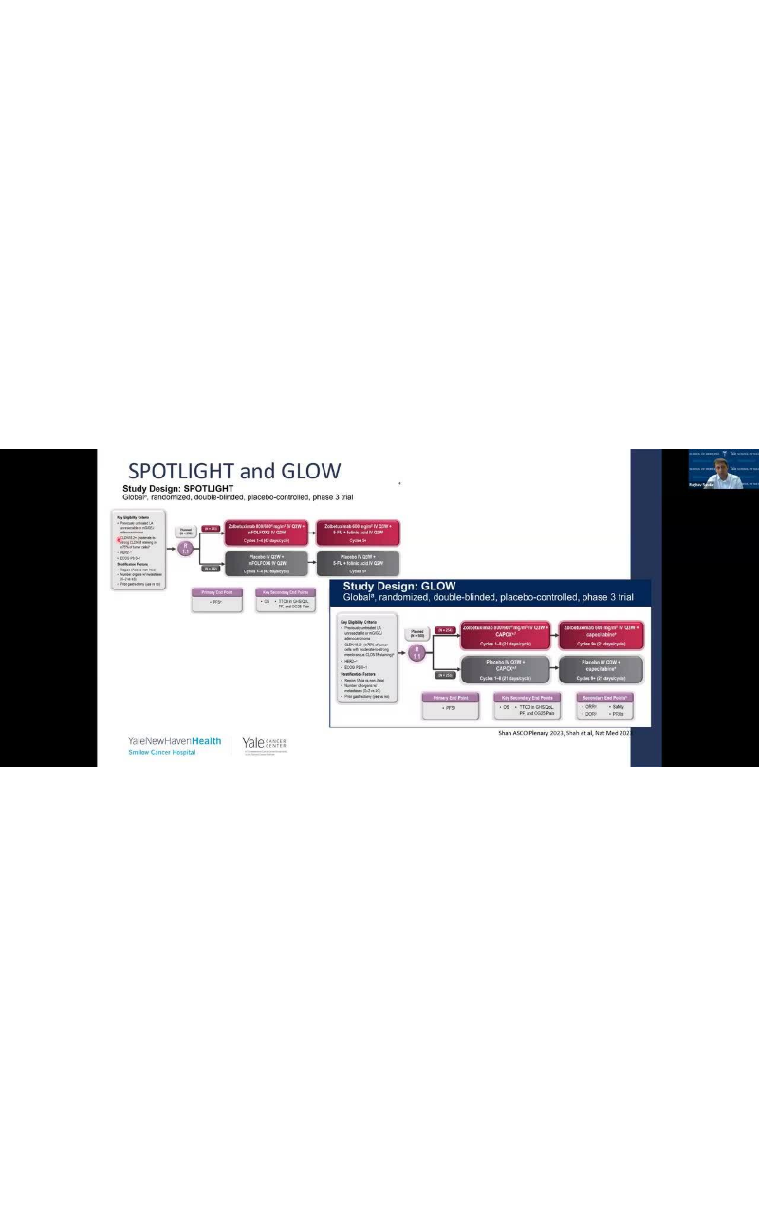
click at [140, 606] on div "90 seconds Tap to unmute" at bounding box center [379, 607] width 759 height 1215
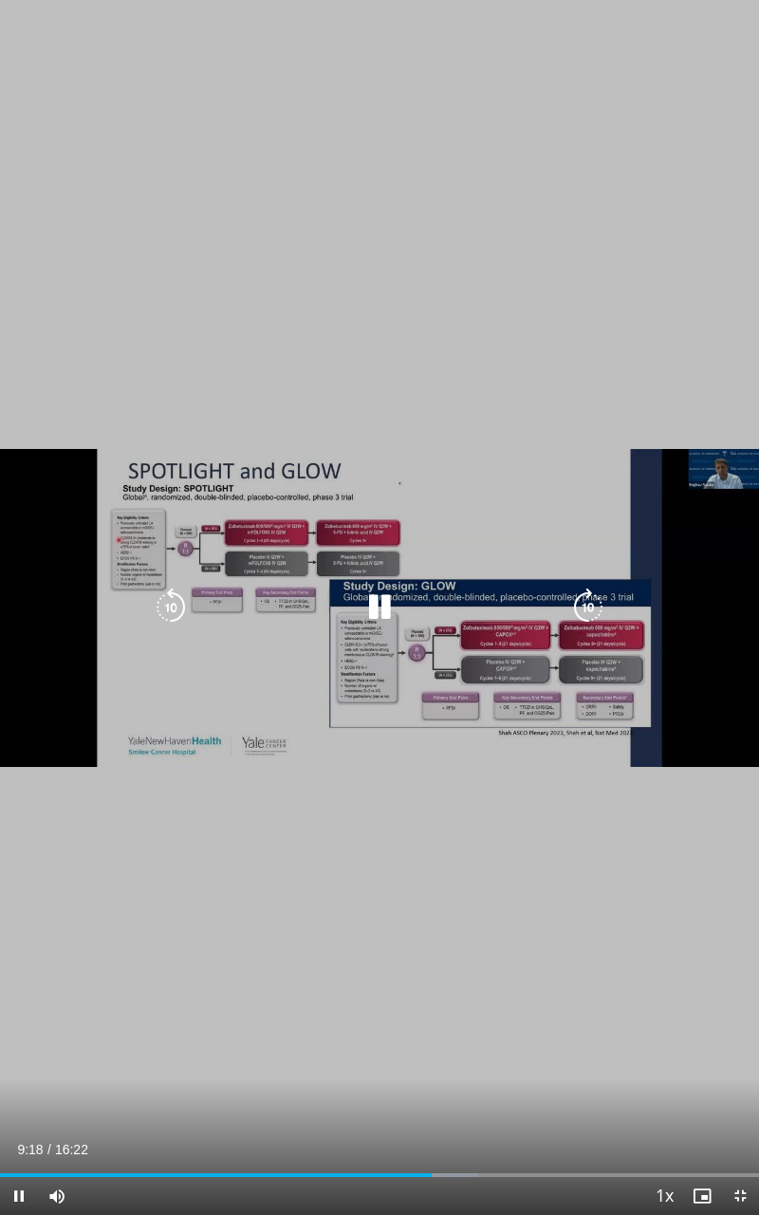
click at [169, 612] on icon "Video Player" at bounding box center [171, 607] width 38 height 38
click at [162, 603] on icon "Video Player" at bounding box center [171, 607] width 38 height 38
click at [167, 612] on icon "Video Player" at bounding box center [171, 607] width 38 height 38
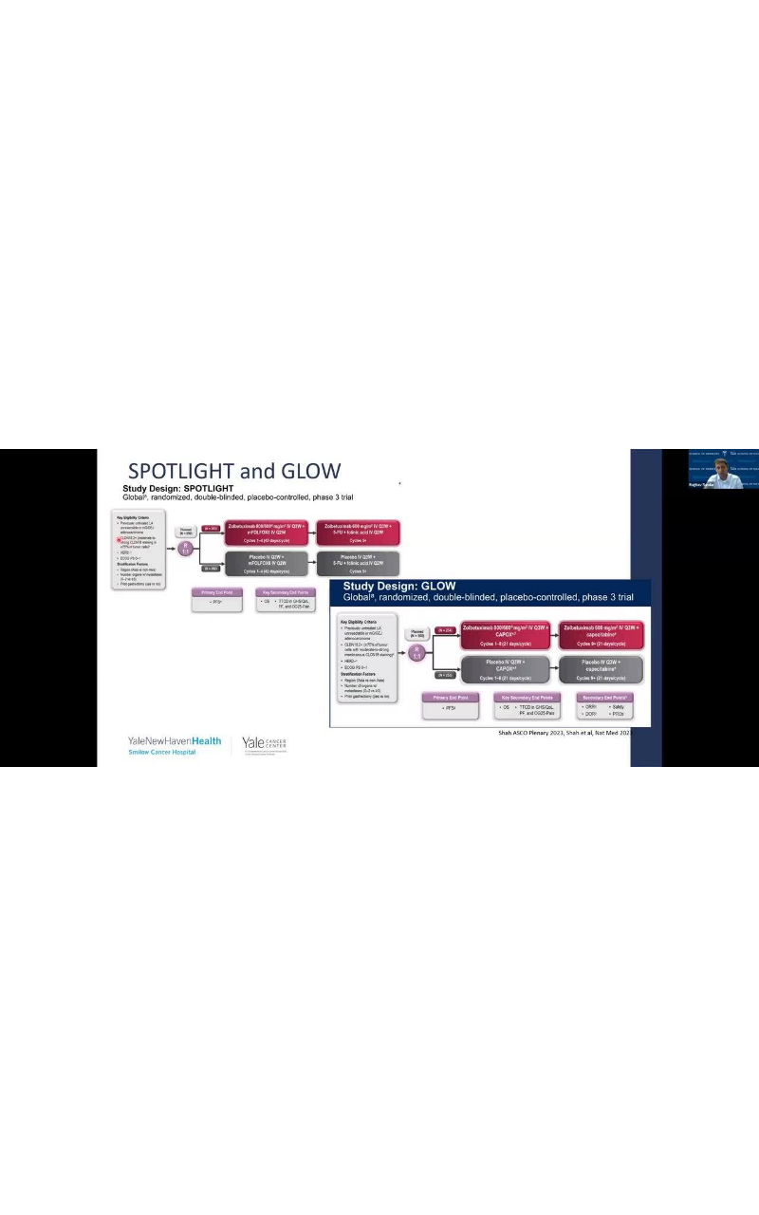
click at [685, 664] on div "30 seconds Tap to unmute" at bounding box center [379, 607] width 759 height 1215
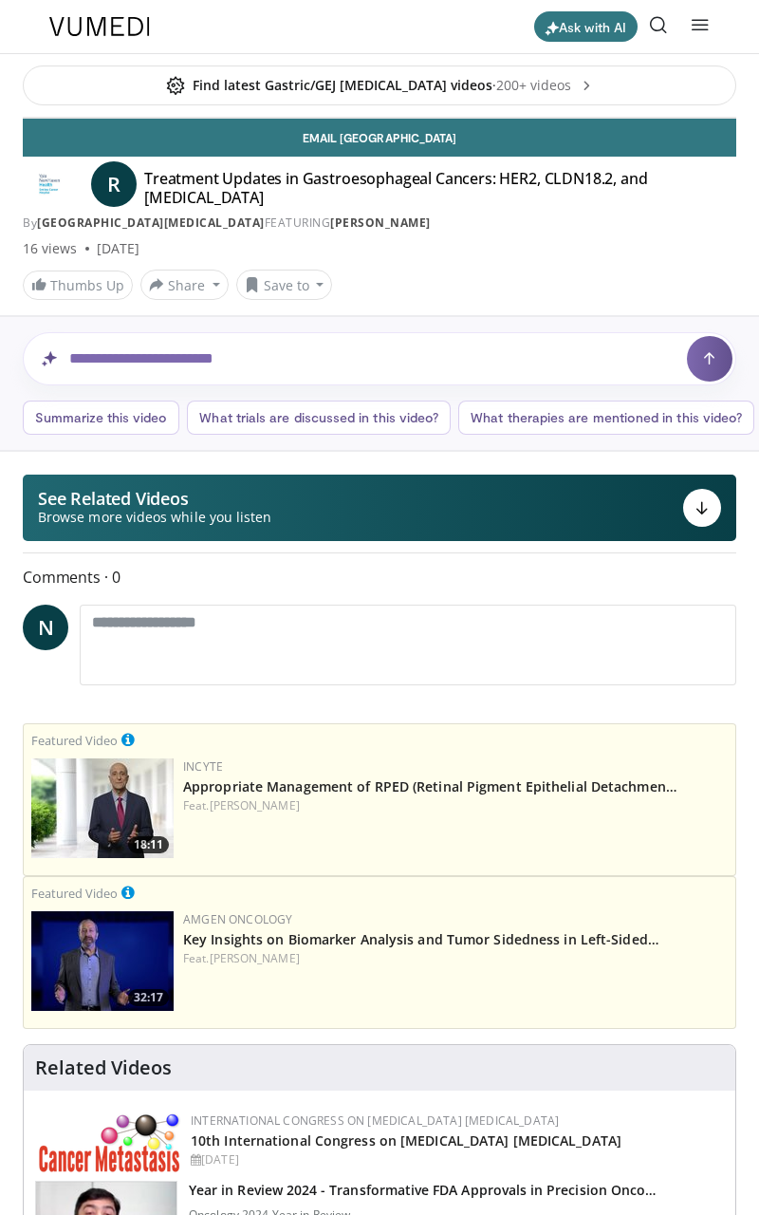
click at [702, 118] on div "30 seconds Tap to unmute" at bounding box center [380, 118] width 712 height 0
click at [736, 118] on div "30 seconds Tap to unmute" at bounding box center [380, 118] width 712 height 0
click at [676, 118] on div "30 seconds Tap to unmute" at bounding box center [380, 118] width 712 height 0
